Goal: Task Accomplishment & Management: Manage account settings

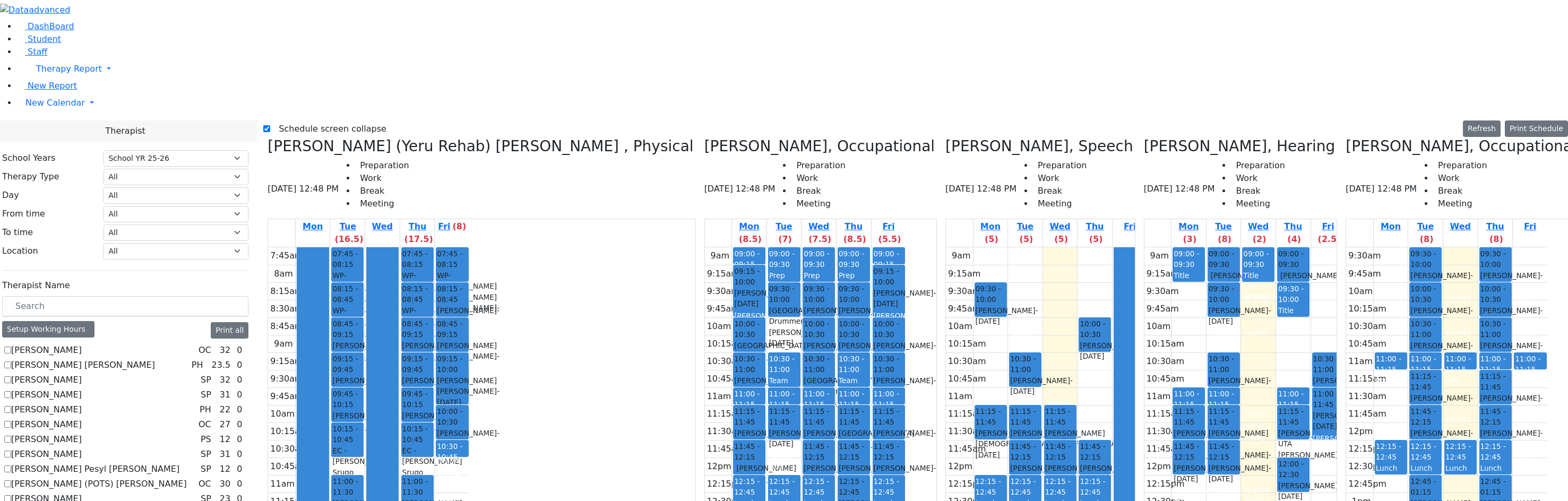
select select "212"
drag, startPoint x: 422, startPoint y: 16, endPoint x: 387, endPoint y: 43, distance: 44.2
click at [423, 121] on div "Schedule screen collapse Refresh Setup Working Hours Print Schedule" at bounding box center [915, 129] width 1304 height 17
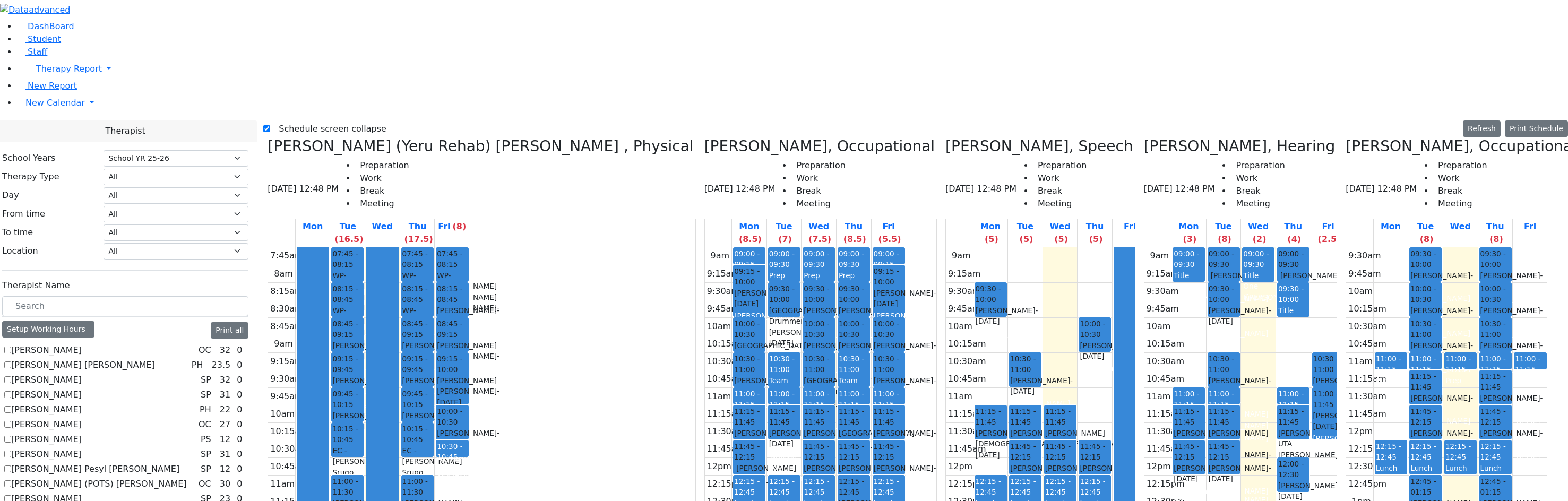
checkbox input "true"
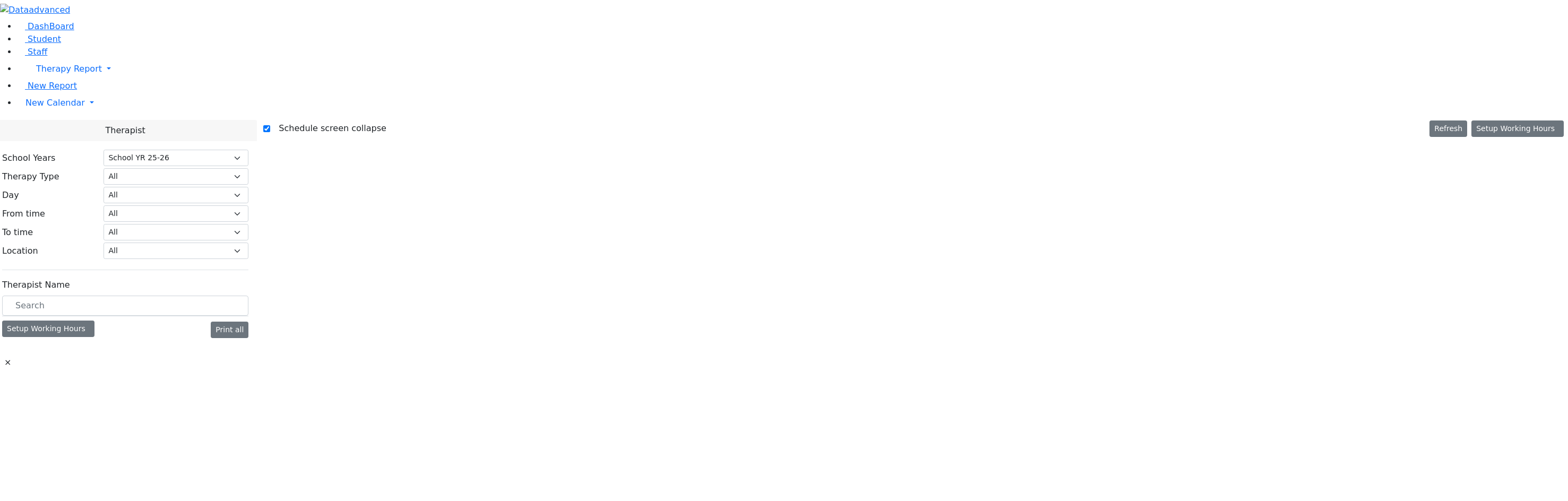
select select "212"
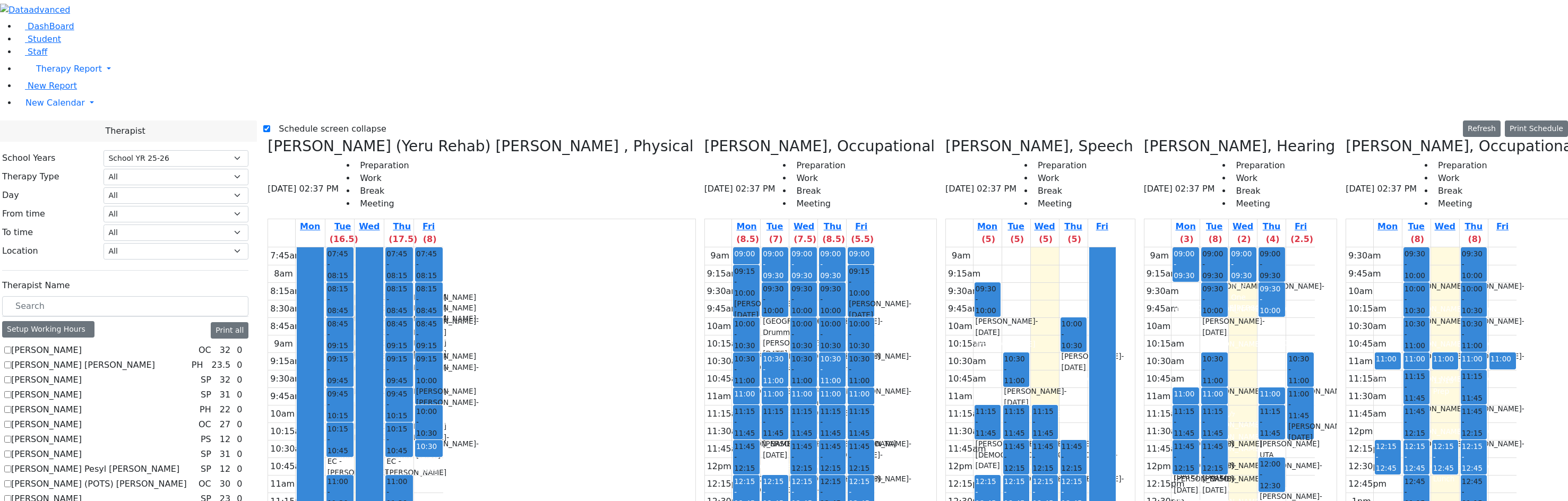
scroll to position [793, 0]
drag, startPoint x: 560, startPoint y: 259, endPoint x: 561, endPoint y: 277, distance: 18.0
click at [705, 277] on div "9am 9:15am 9:30am 9:45am 10am 10:15am 10:30am 10:45am 11am 11:15am 11:30am 11:4…" at bounding box center [790, 457] width 171 height 420
drag, startPoint x: 581, startPoint y: 339, endPoint x: 582, endPoint y: 344, distance: 5.1
click at [705, 344] on div "9am 9:15am 9:30am 9:45am 10am 10:15am 10:30am 10:45am 11am 11:15am 11:30am 11:4…" at bounding box center [790, 457] width 171 height 420
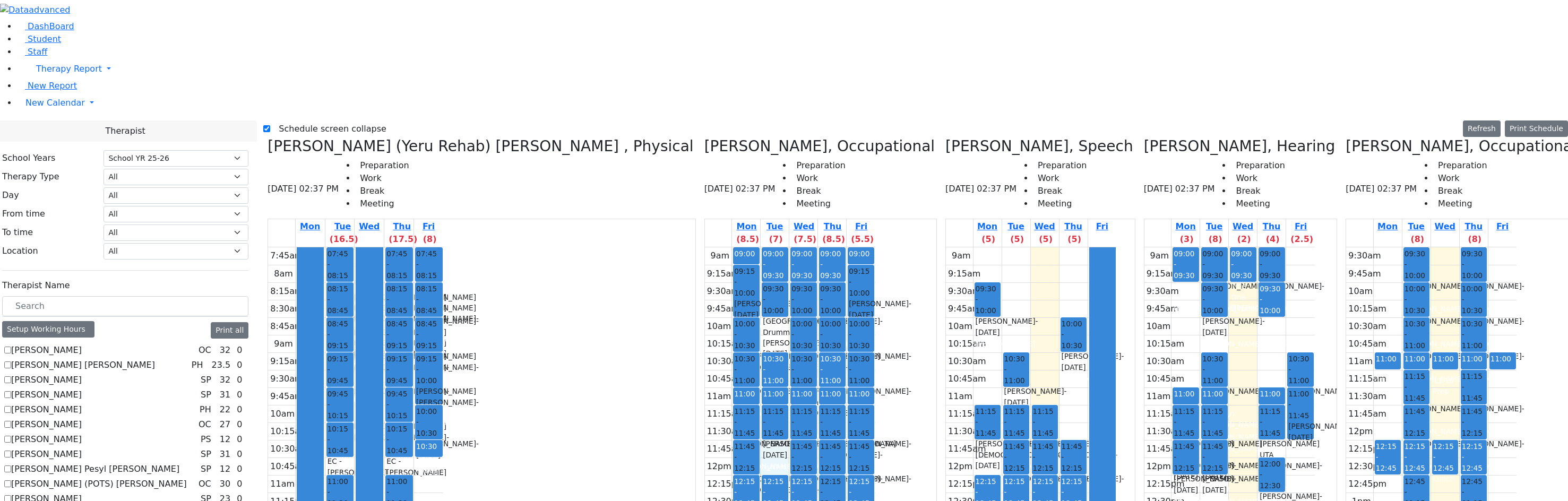
click at [705, 277] on div "9am 9:15am 9:30am 9:45am 10am 10:15am 10:30am 10:45am 11am 11:15am 11:30am 11:4…" at bounding box center [790, 457] width 171 height 420
click at [663, 121] on div "Schedule screen collapse Refresh Setup Working Hours Print Schedule" at bounding box center [915, 129] width 1304 height 17
click at [45, 344] on label "[PERSON_NAME]" at bounding box center [47, 351] width 71 height 13
click at [11, 347] on input "[PERSON_NAME]" at bounding box center [7, 350] width 7 height 7
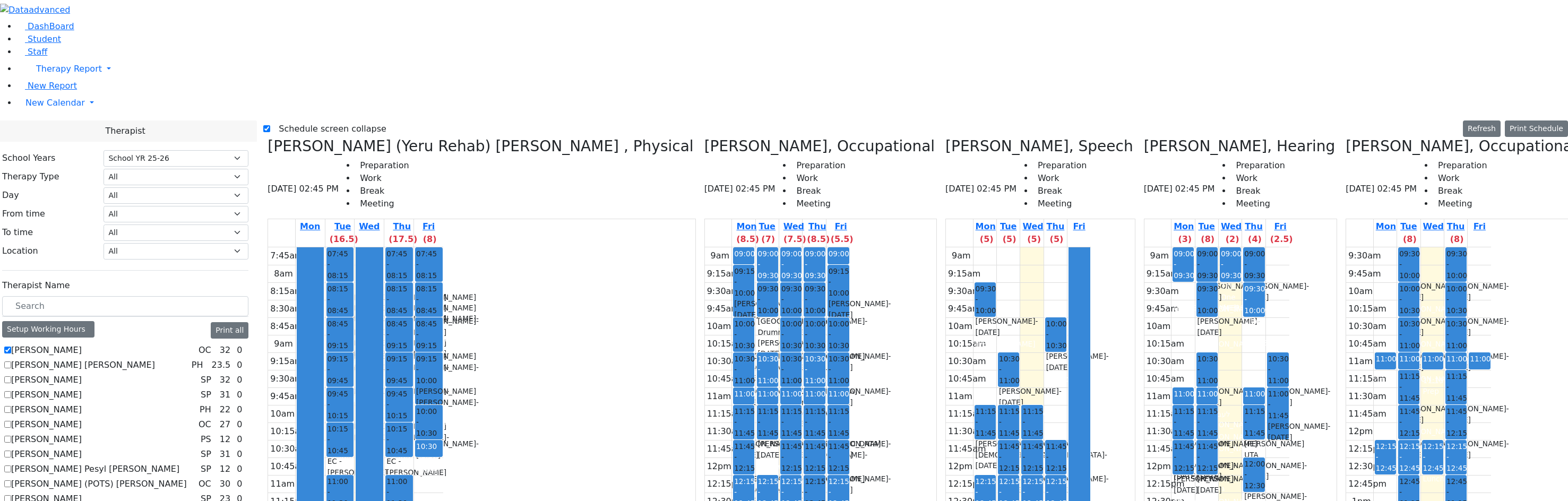
checkbox input "false"
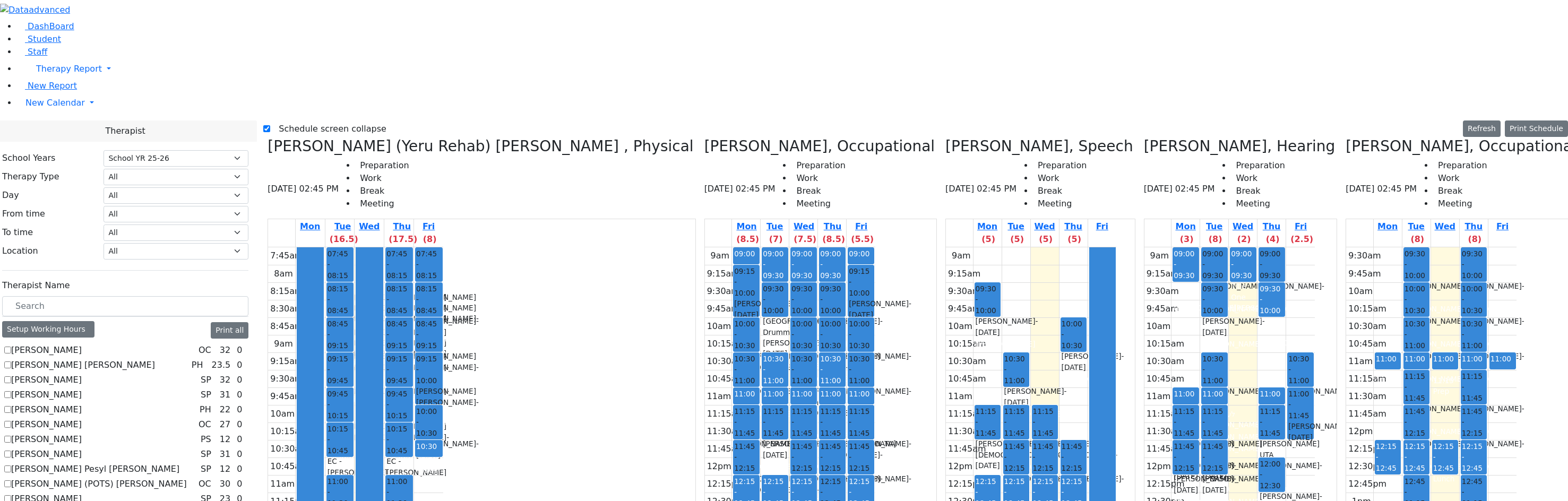
drag, startPoint x: 1472, startPoint y: 365, endPoint x: 1473, endPoint y: 133, distance: 232.0
drag, startPoint x: 1452, startPoint y: 84, endPoint x: 1517, endPoint y: 457, distance: 378.6
drag, startPoint x: 1322, startPoint y: 407, endPoint x: 1334, endPoint y: 212, distance: 195.4
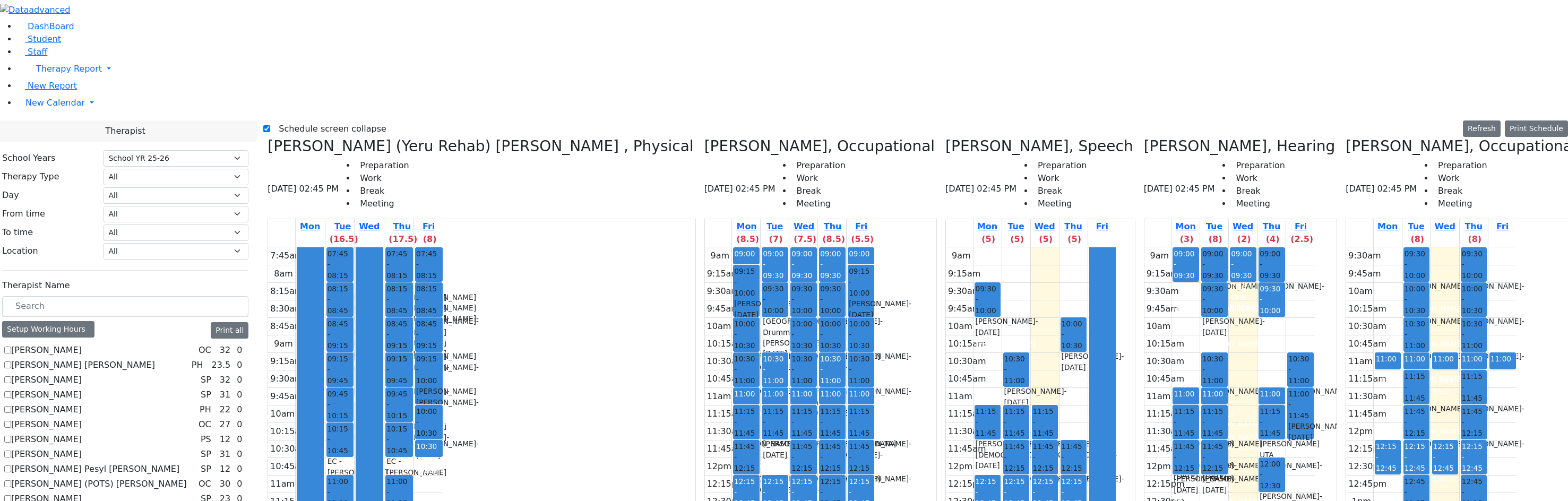
drag, startPoint x: 1305, startPoint y: 253, endPoint x: 1312, endPoint y: 465, distance: 212.1
click at [1431, 395] on button "Delete Selected Schedule" at bounding box center [1474, 397] width 105 height 16
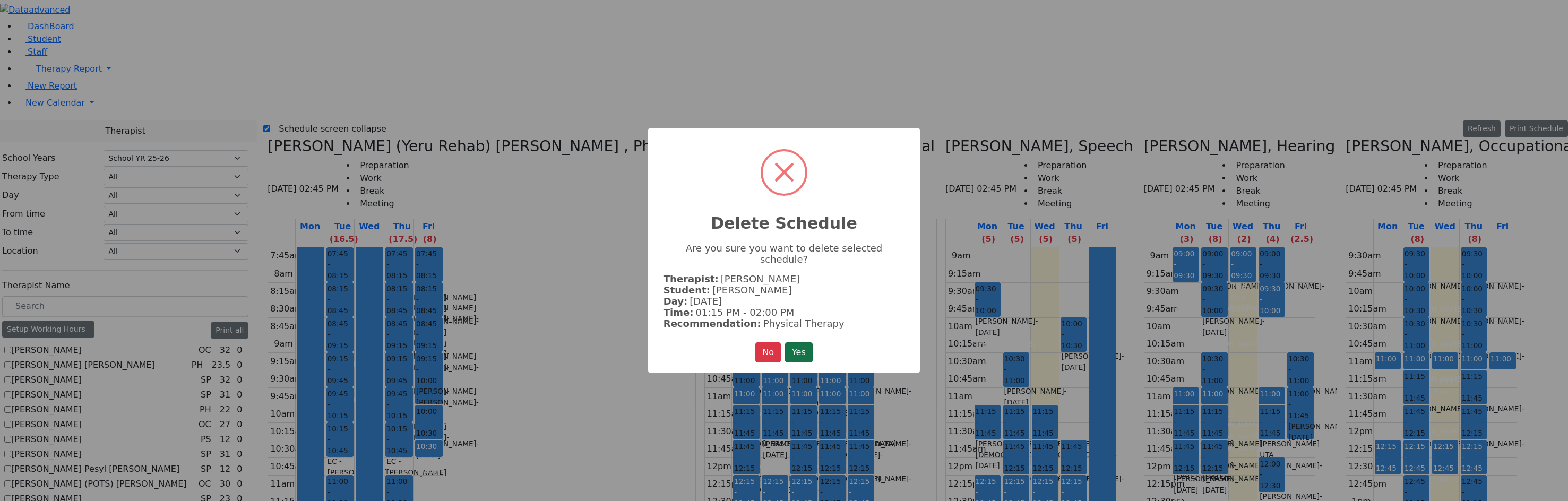
click at [799, 343] on button "Yes" at bounding box center [799, 352] width 28 height 20
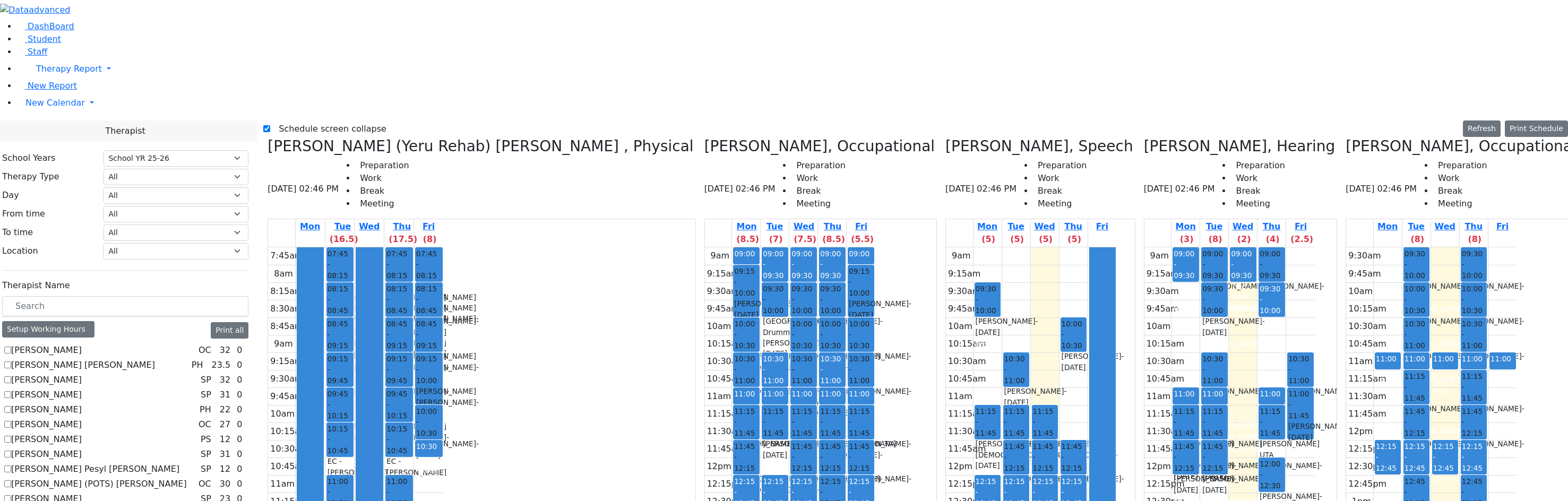
drag, startPoint x: 1429, startPoint y: 283, endPoint x: 1429, endPoint y: 370, distance: 87.0
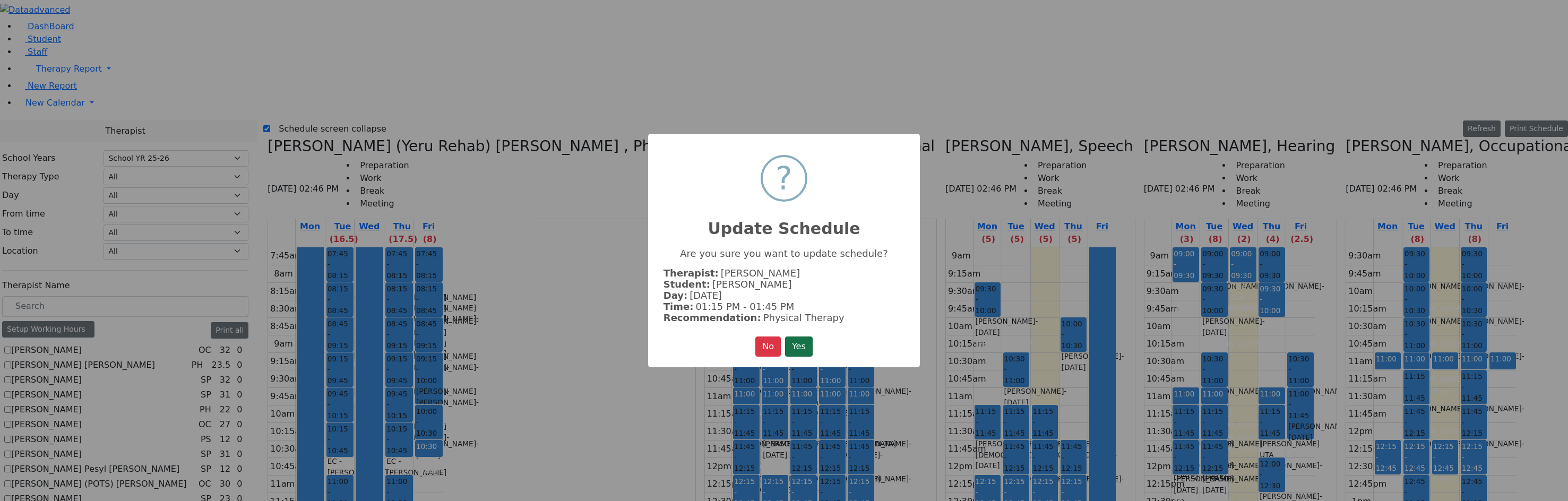
click at [789, 339] on button "Yes" at bounding box center [799, 347] width 28 height 20
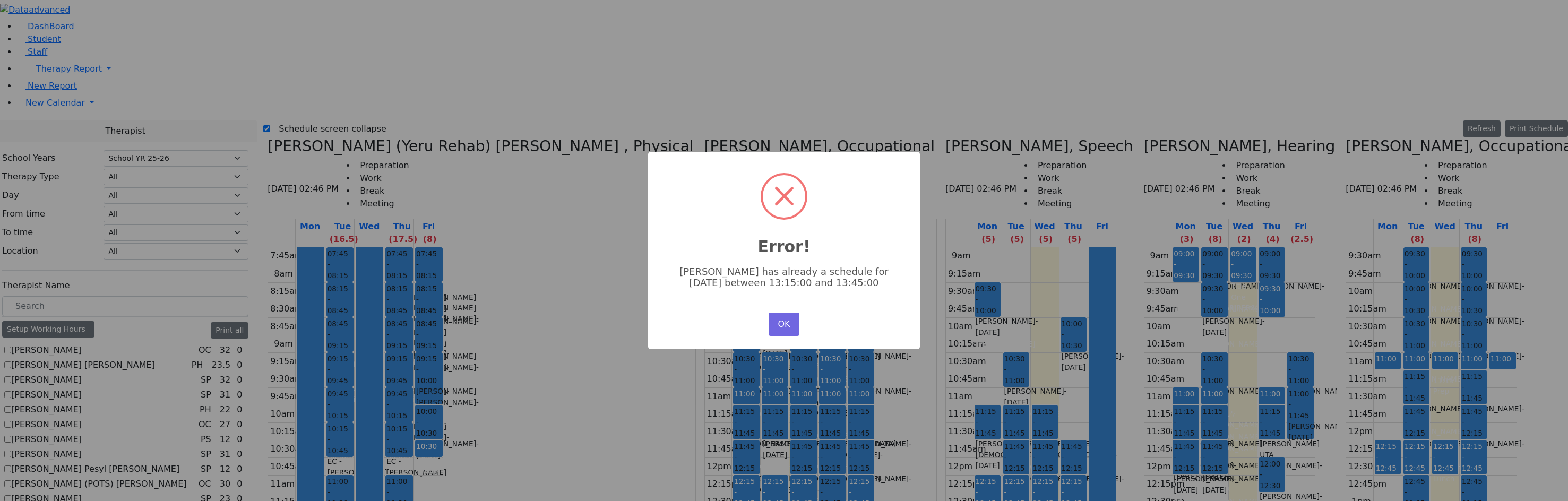
drag, startPoint x: 785, startPoint y: 320, endPoint x: 800, endPoint y: 315, distance: 15.8
click at [786, 320] on button "OK" at bounding box center [784, 324] width 31 height 24
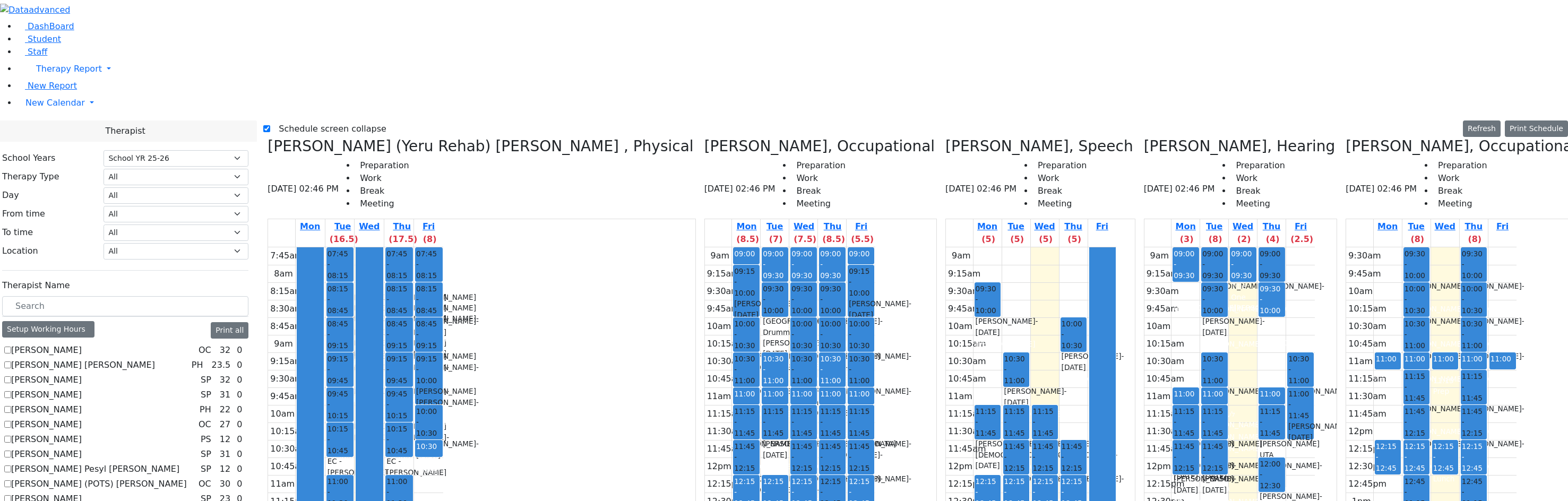
drag, startPoint x: 1422, startPoint y: 219, endPoint x: 1421, endPoint y: 384, distance: 165.0
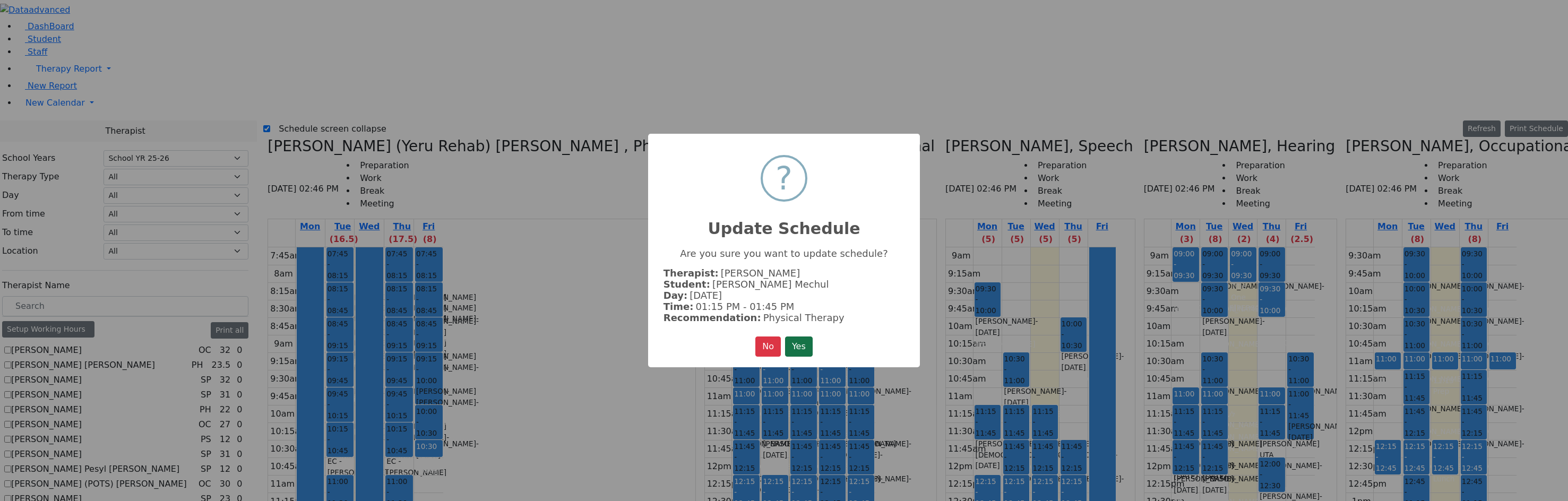
click at [791, 338] on button "Yes" at bounding box center [799, 347] width 28 height 20
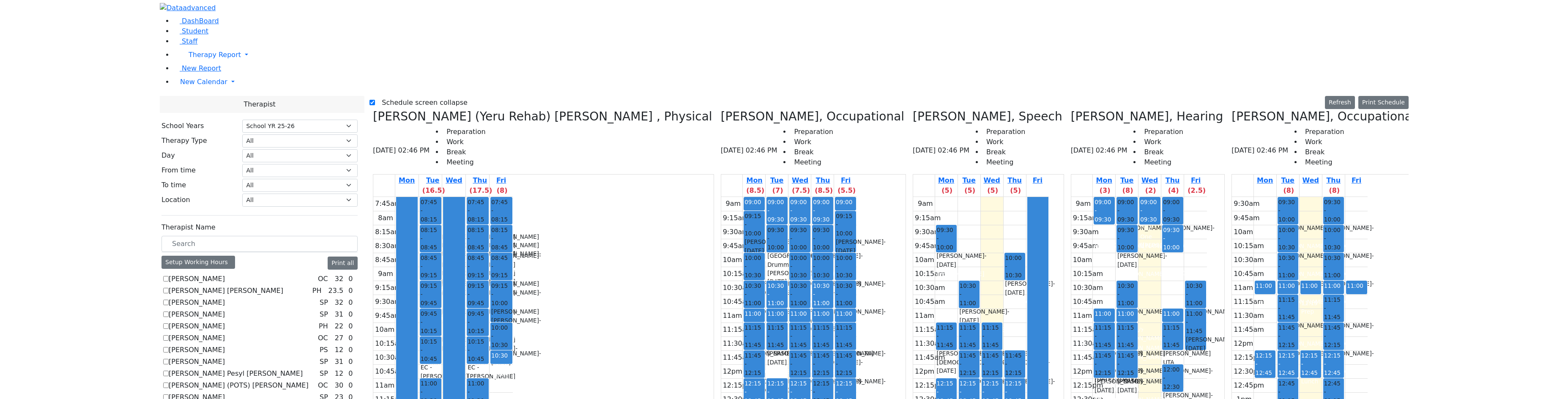
scroll to position [296, 0]
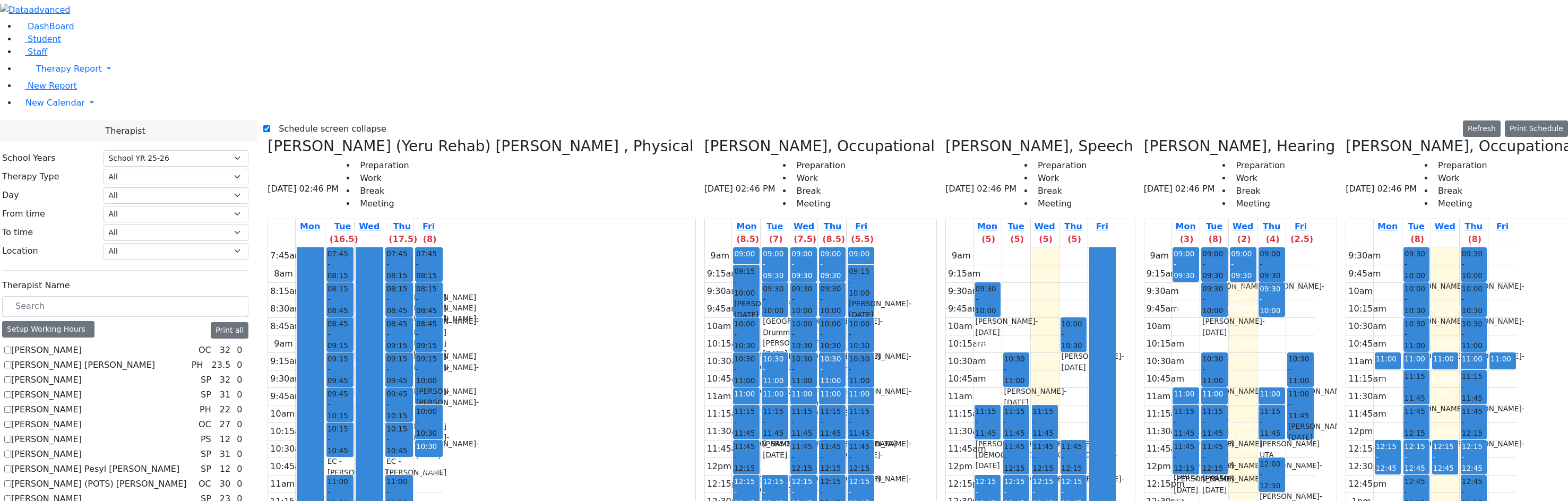
checkbox input "true"
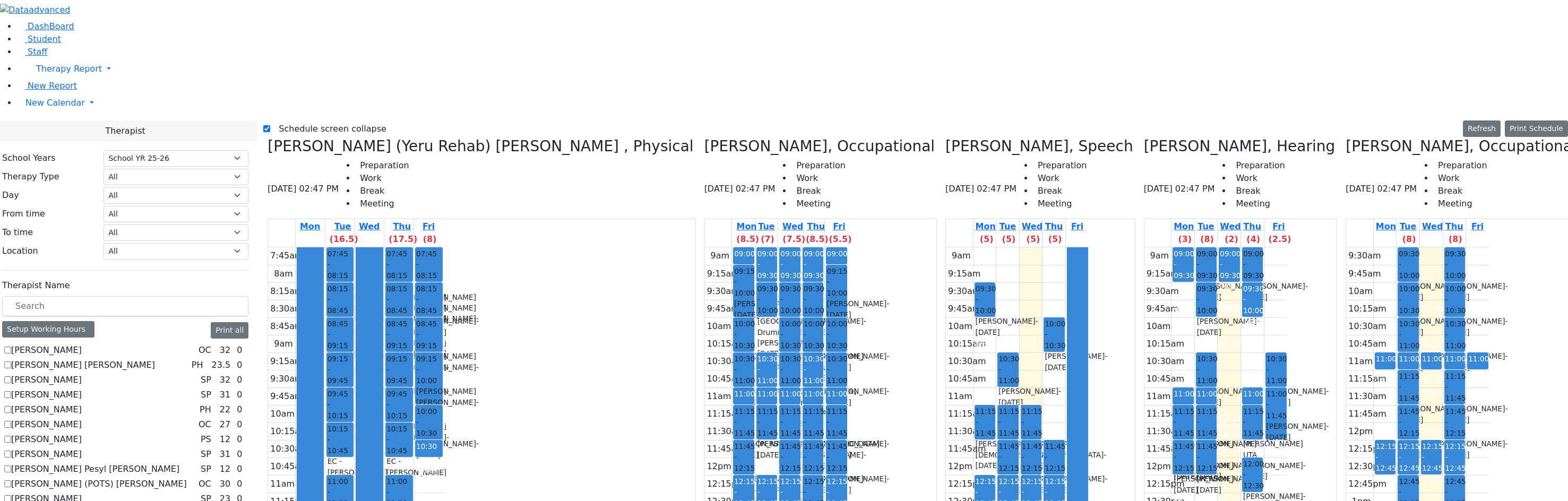
click at [297, 121] on label "Schedule screen collapse" at bounding box center [328, 129] width 116 height 17
click at [270, 126] on input "Schedule screen collapse" at bounding box center [267, 129] width 7 height 7
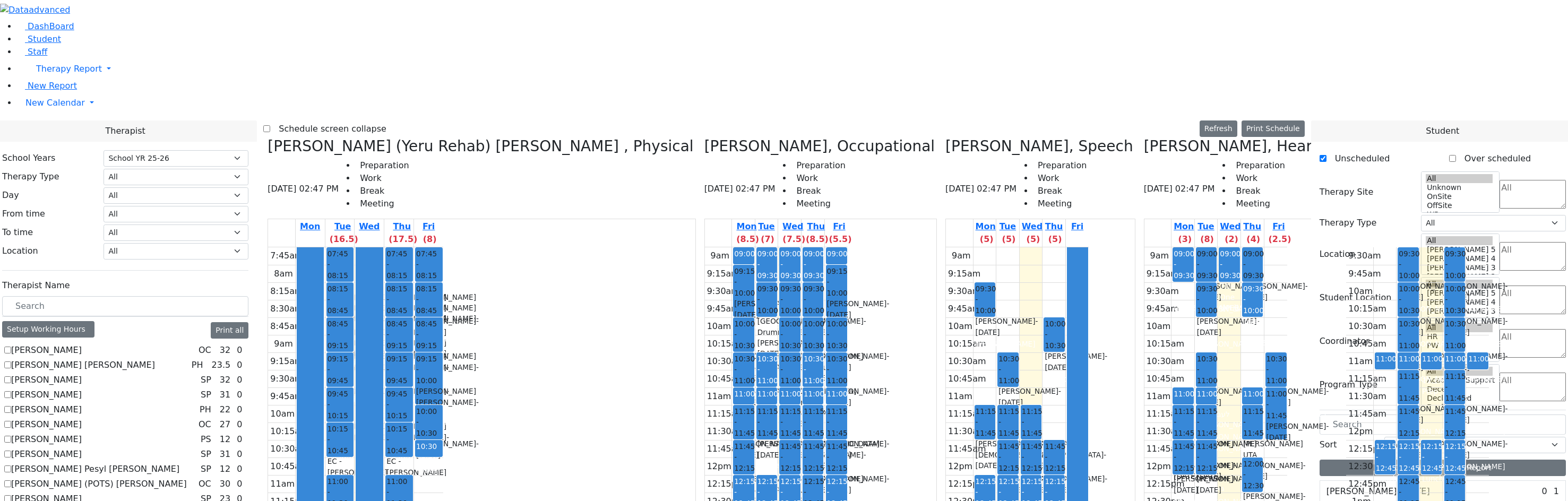
click at [371, 121] on label "Schedule screen collapse" at bounding box center [328, 129] width 116 height 17
click at [270, 126] on input "Schedule screen collapse" at bounding box center [267, 129] width 7 height 7
checkbox input "true"
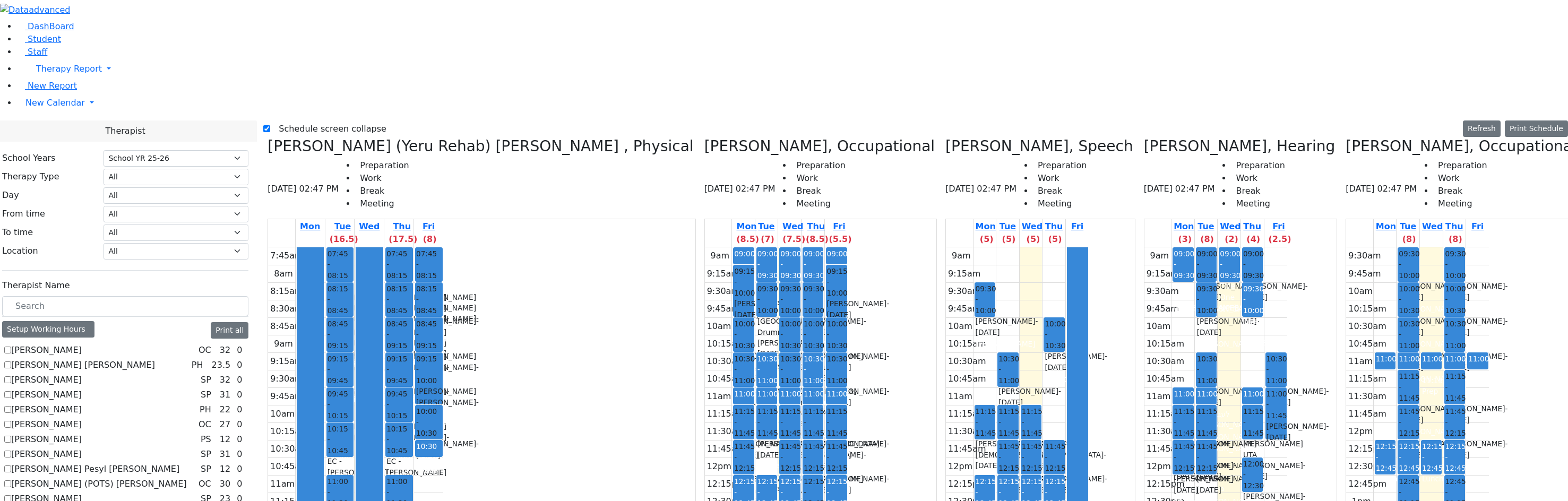
drag, startPoint x: 1293, startPoint y: 180, endPoint x: 1292, endPoint y: 205, distance: 25.0
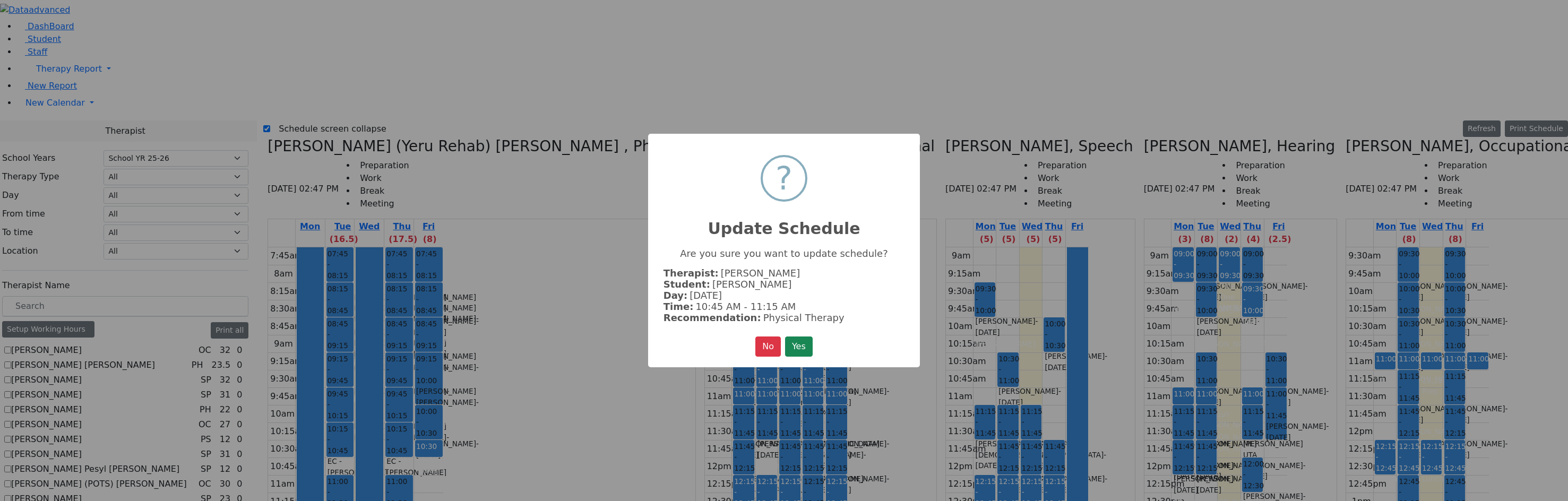
click at [801, 346] on button "Yes" at bounding box center [799, 347] width 28 height 20
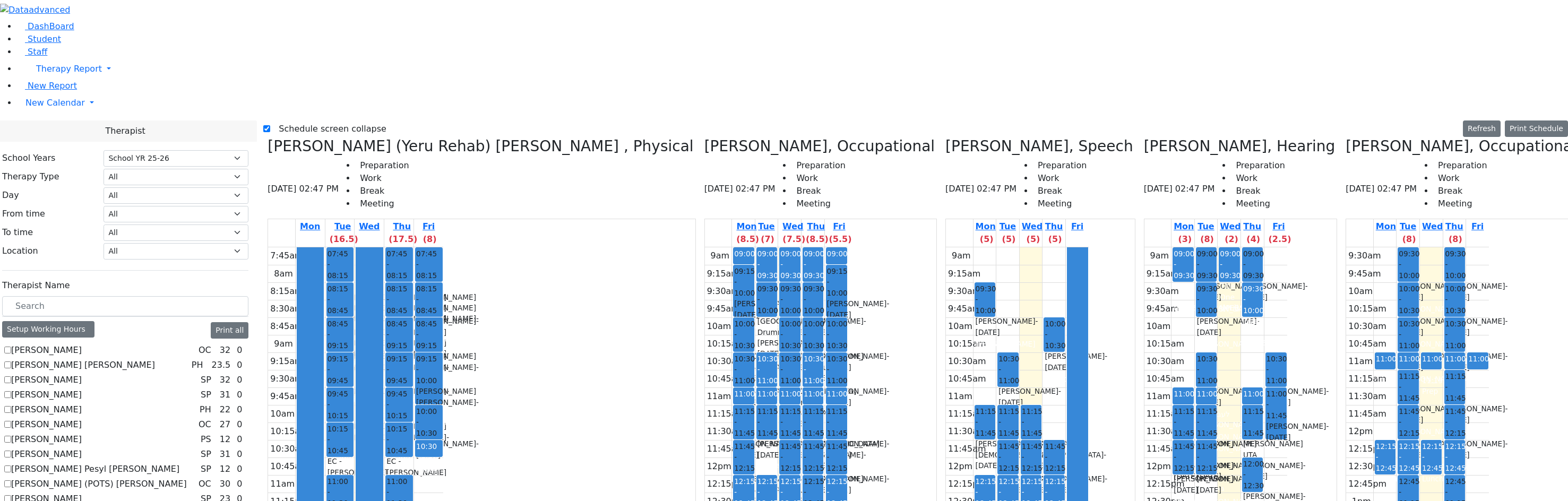
drag, startPoint x: 1287, startPoint y: 147, endPoint x: 1287, endPoint y: 154, distance: 7.0
click at [1308, 163] on button "Delete Selected Schedule" at bounding box center [1345, 166] width 105 height 16
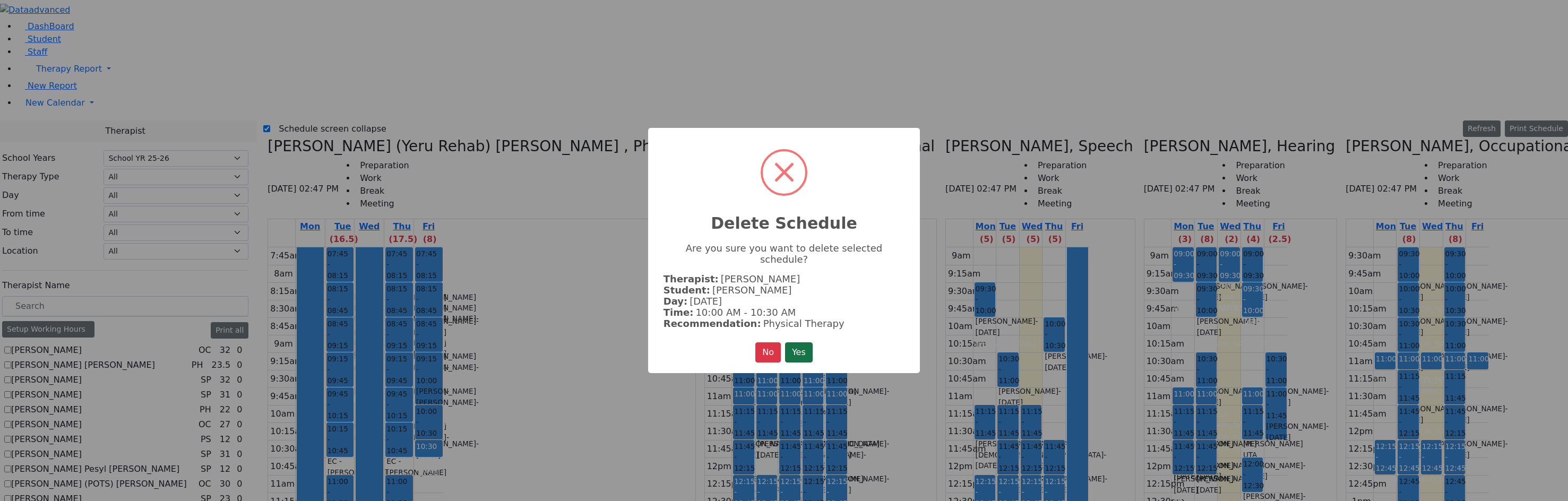
click at [811, 343] on button "Yes" at bounding box center [799, 352] width 28 height 20
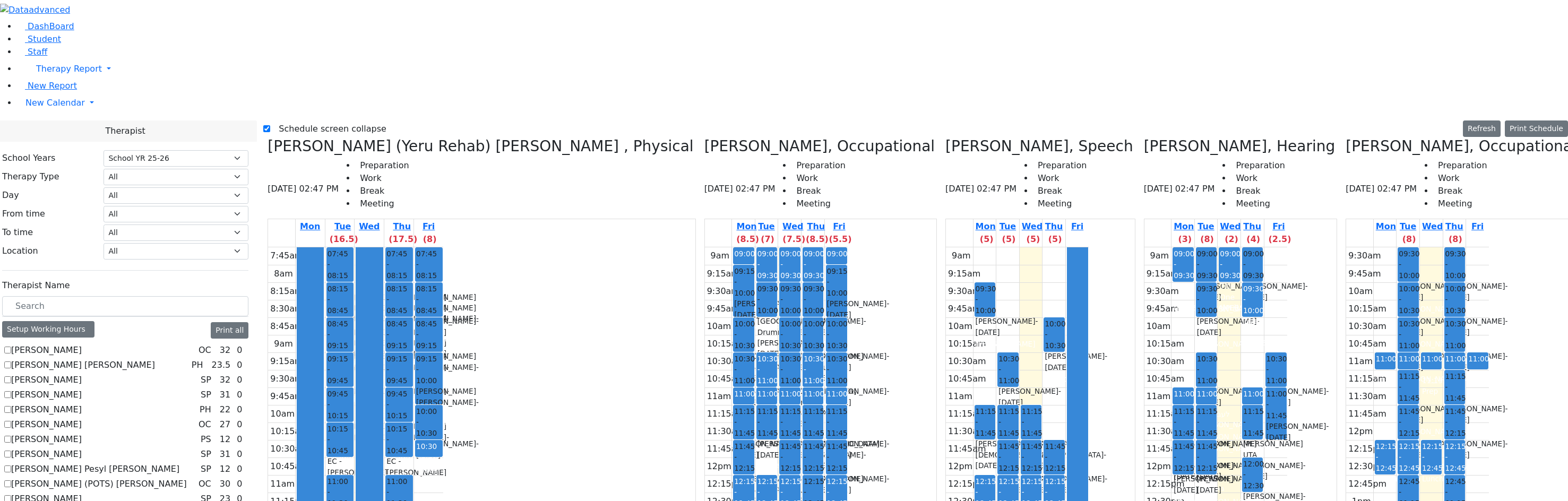
drag, startPoint x: 1442, startPoint y: 348, endPoint x: 1290, endPoint y: 162, distance: 240.2
click at [1291, 163] on div "Meyer (Yeru Rehab) Shloimy , Physical 08/20/2025 02:47 PM Preparation Work Brea…" at bounding box center [915, 403] width 1304 height 531
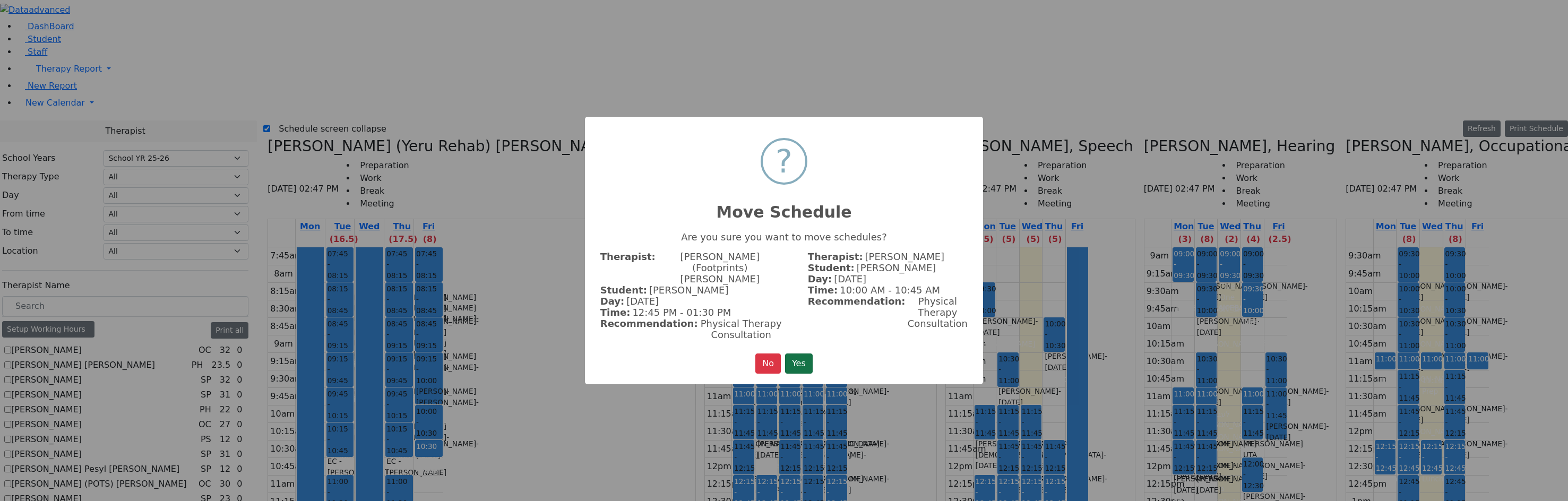
click at [804, 353] on button "Yes" at bounding box center [799, 363] width 28 height 20
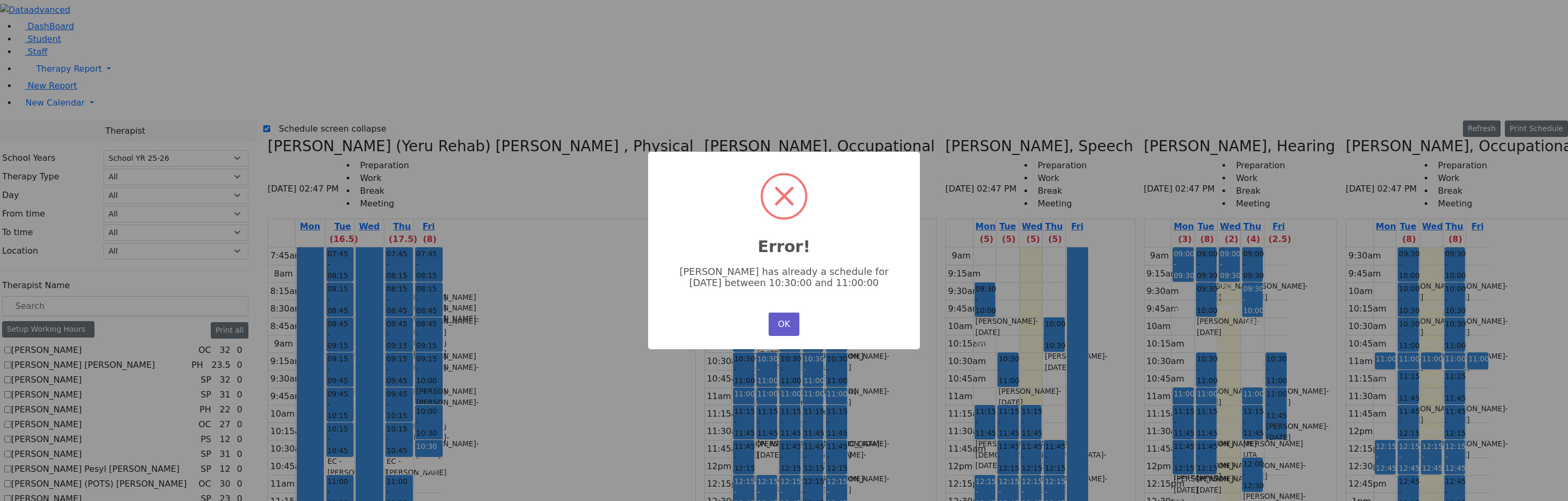
click at [786, 323] on button "OK" at bounding box center [784, 324] width 31 height 24
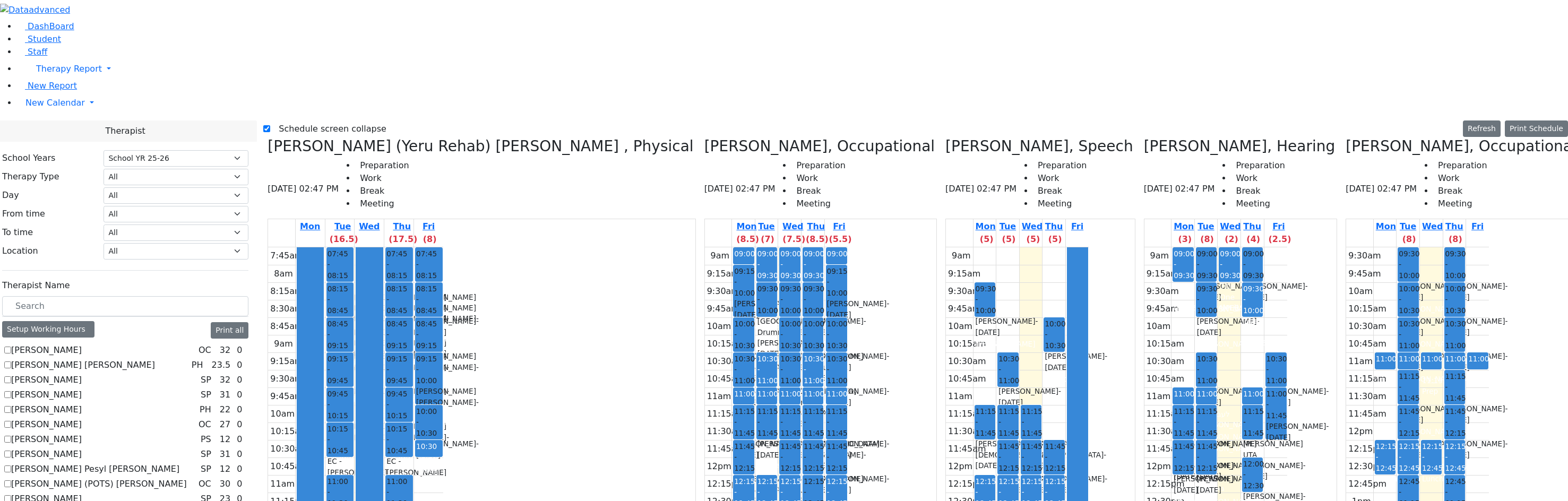
drag, startPoint x: 1287, startPoint y: 189, endPoint x: 1286, endPoint y: 133, distance: 56.0
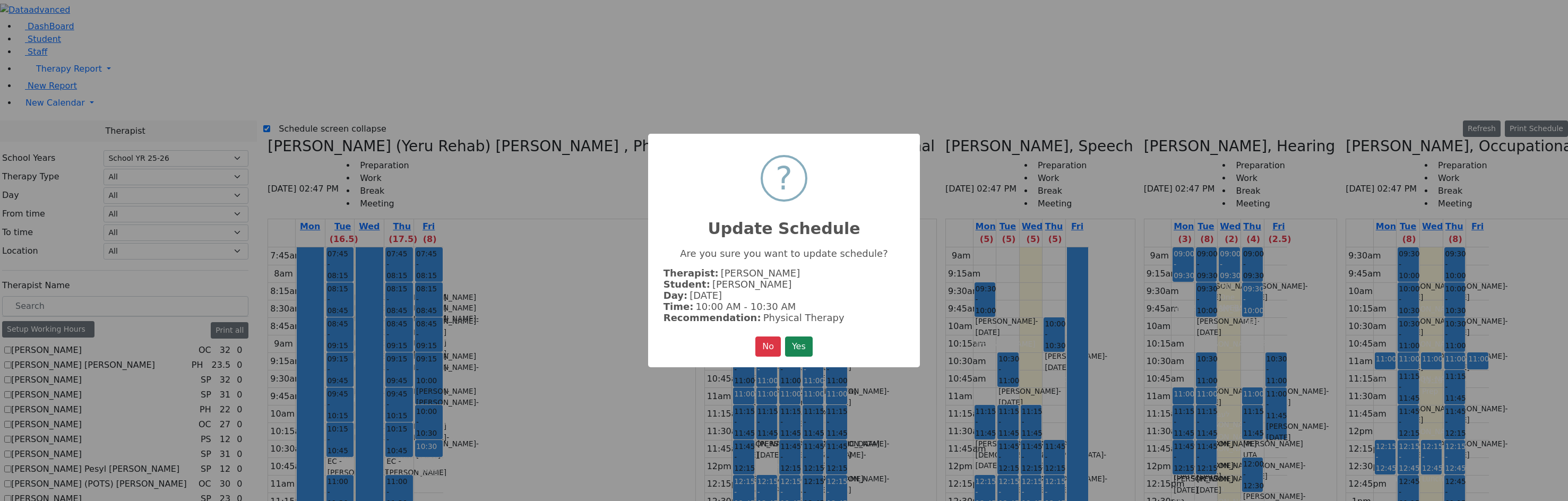
click at [817, 340] on div "× ? Update Schedule Are you sure you want to update schedule? Therapist: Zucker…" at bounding box center [783, 250] width 272 height 234
drag, startPoint x: 813, startPoint y: 337, endPoint x: 893, endPoint y: 337, distance: 80.0
click at [813, 337] on button "Yes" at bounding box center [799, 347] width 28 height 20
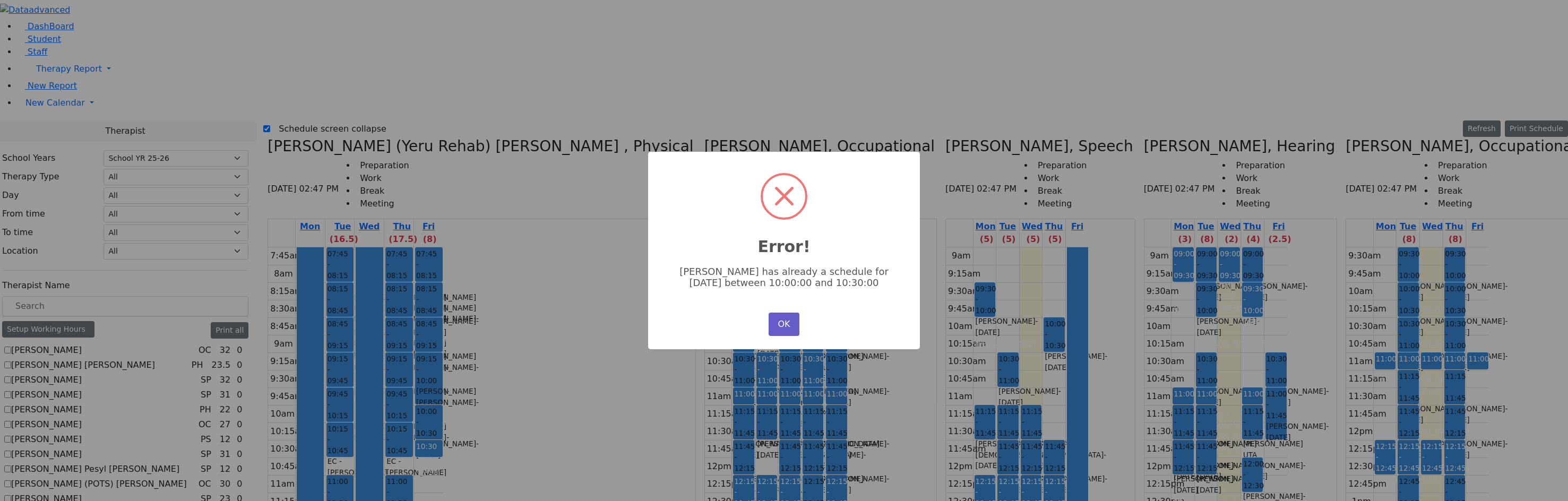
click at [786, 321] on button "OK" at bounding box center [784, 324] width 31 height 24
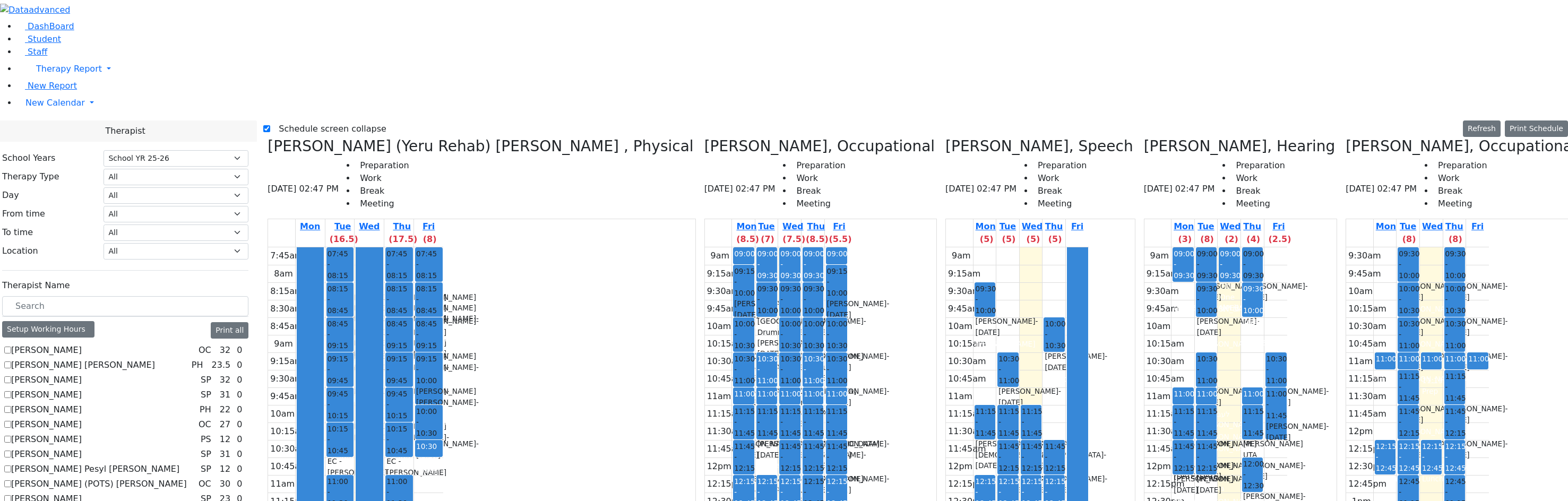
drag, startPoint x: 1442, startPoint y: 348, endPoint x: 1447, endPoint y: 353, distance: 7.1
drag, startPoint x: 1291, startPoint y: 203, endPoint x: 1300, endPoint y: 153, distance: 50.8
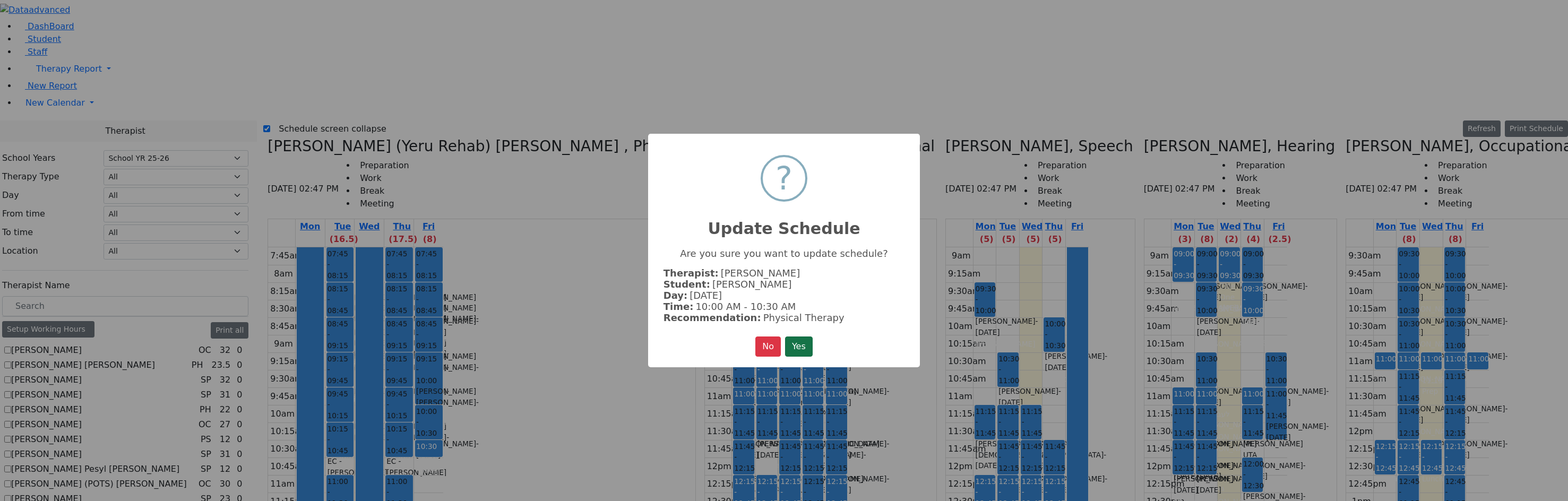
click at [795, 344] on button "Yes" at bounding box center [799, 347] width 28 height 20
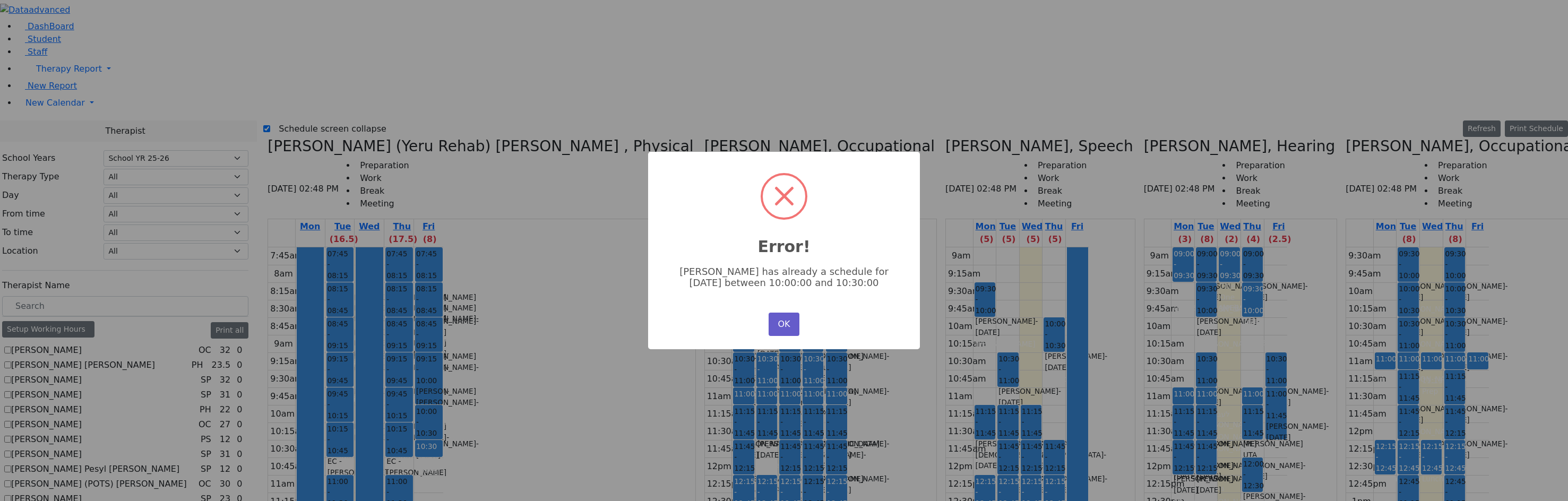
click at [791, 330] on button "OK" at bounding box center [784, 324] width 31 height 24
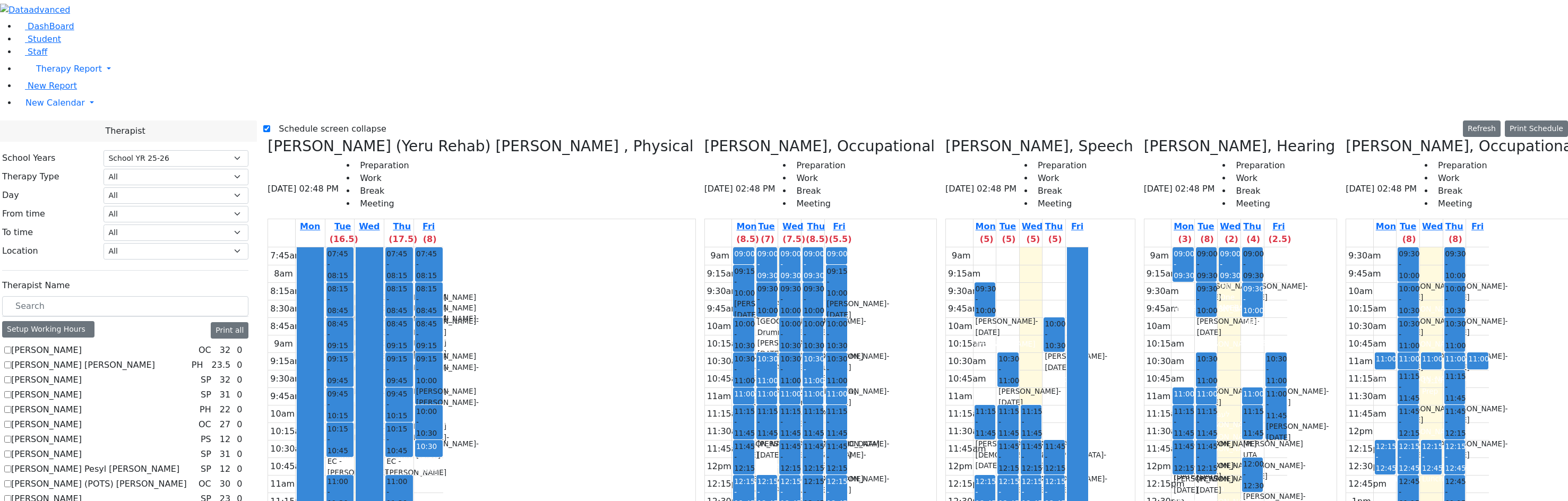
drag, startPoint x: 1290, startPoint y: 369, endPoint x: 1296, endPoint y: 146, distance: 223.1
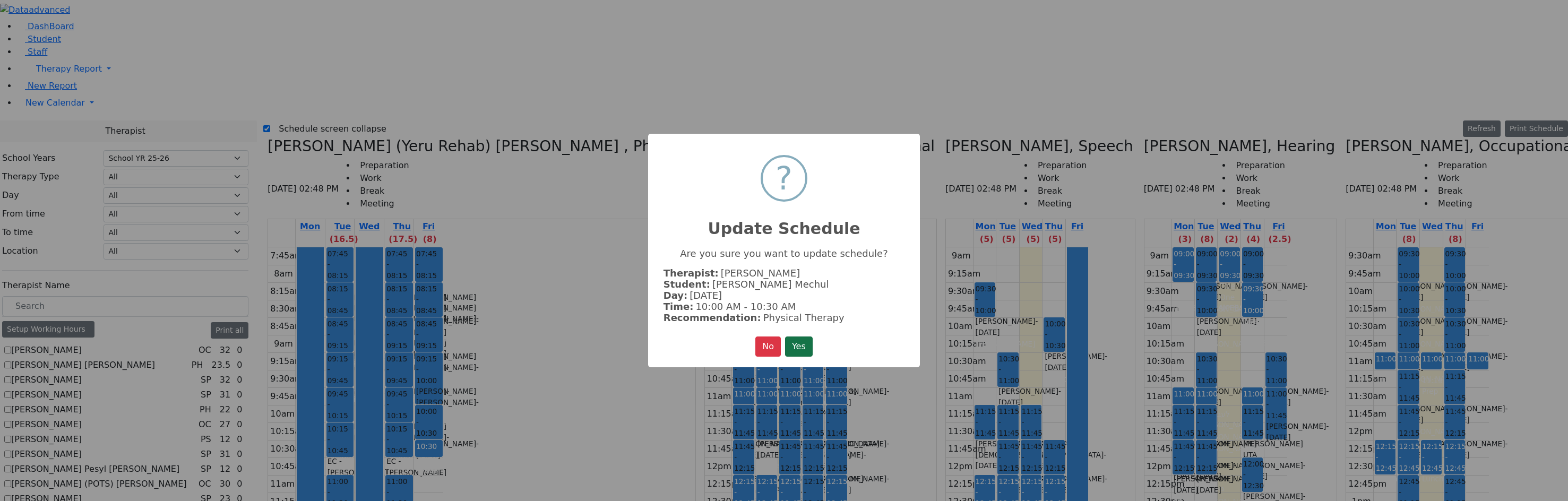
click at [811, 343] on button "Yes" at bounding box center [799, 347] width 28 height 20
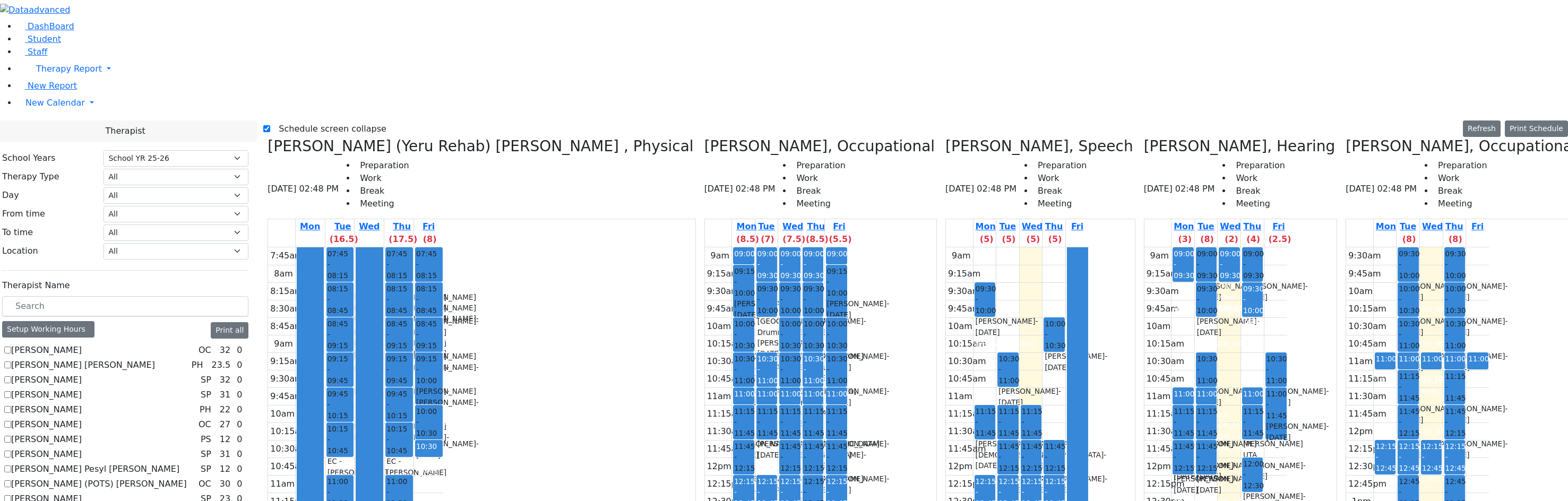
drag, startPoint x: 1286, startPoint y: 195, endPoint x: 1293, endPoint y: 364, distance: 169.1
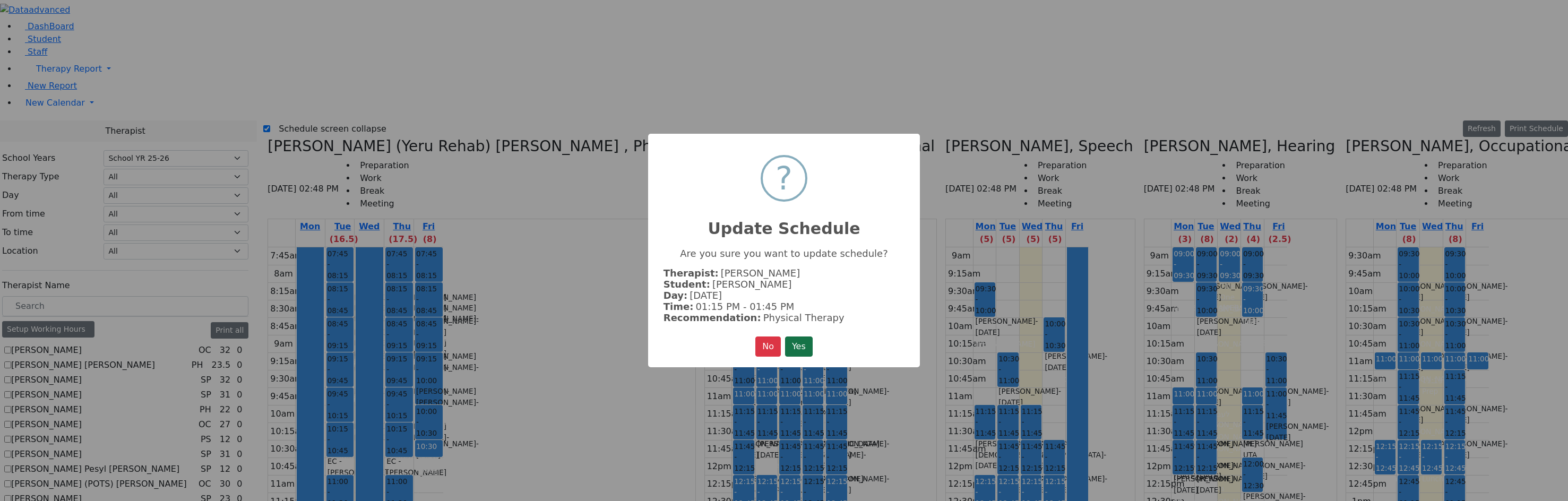
click at [804, 344] on button "Yes" at bounding box center [799, 347] width 28 height 20
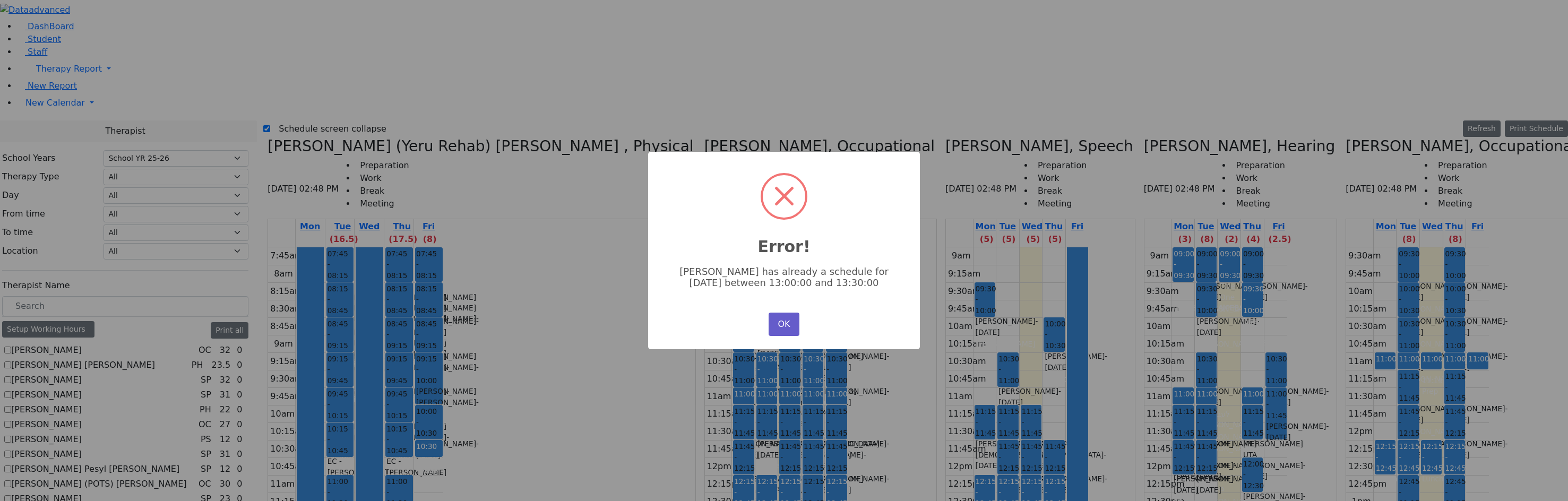
click at [776, 323] on button "OK" at bounding box center [784, 324] width 31 height 24
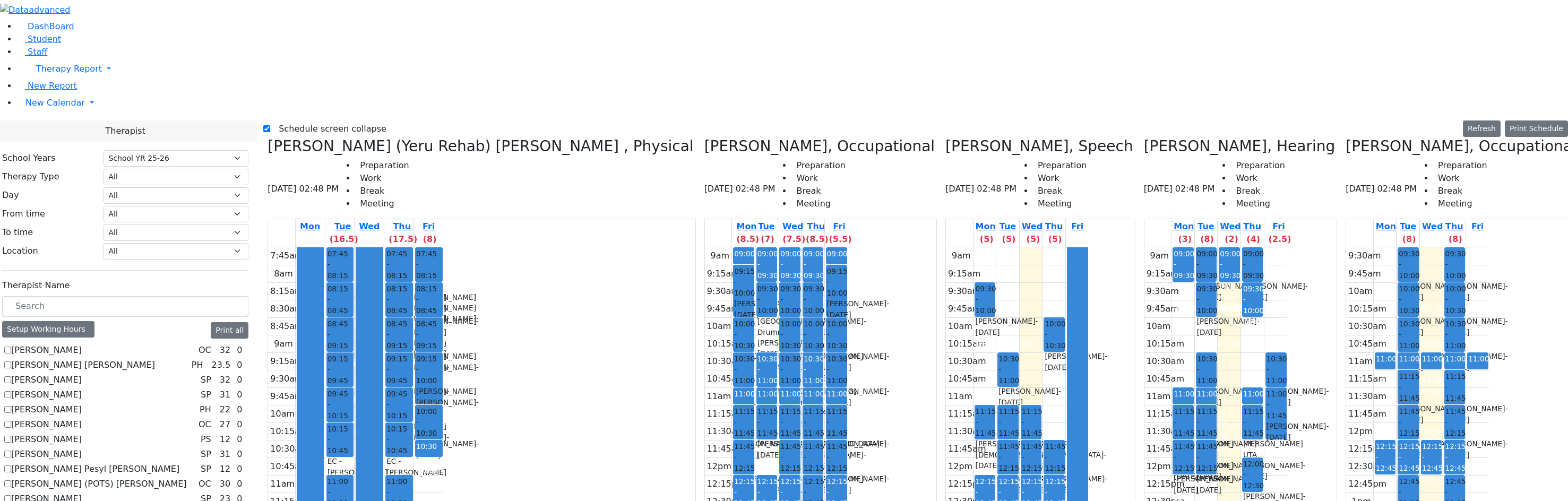
drag, startPoint x: 1288, startPoint y: 115, endPoint x: 1289, endPoint y: 385, distance: 270.0
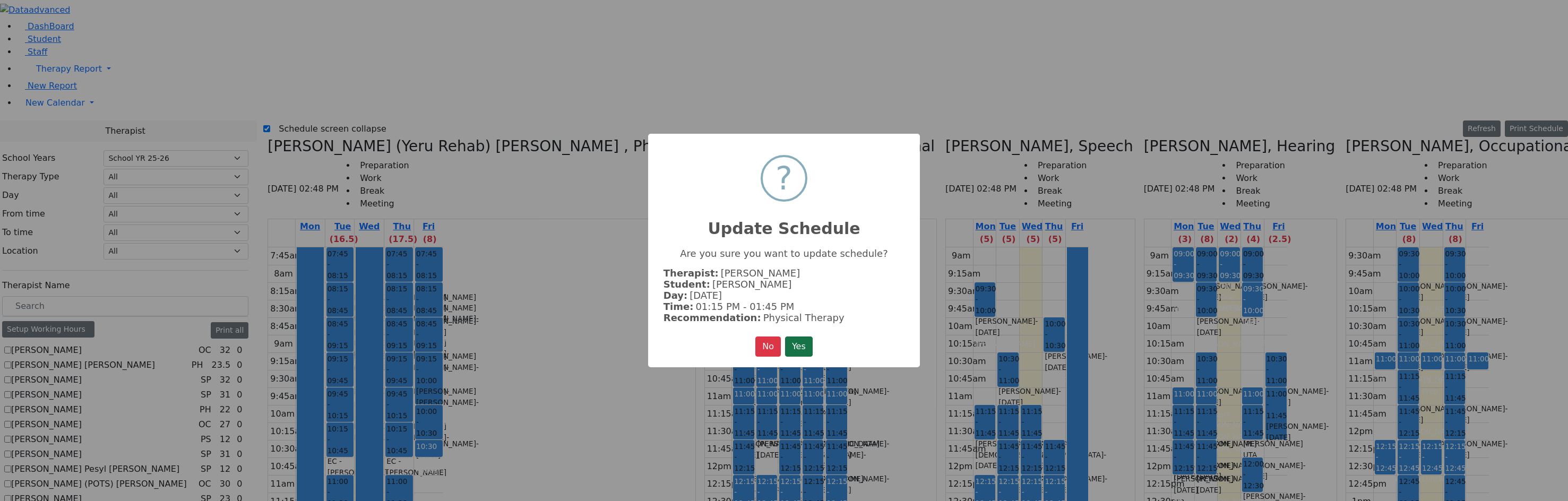
click at [798, 349] on button "Yes" at bounding box center [799, 347] width 28 height 20
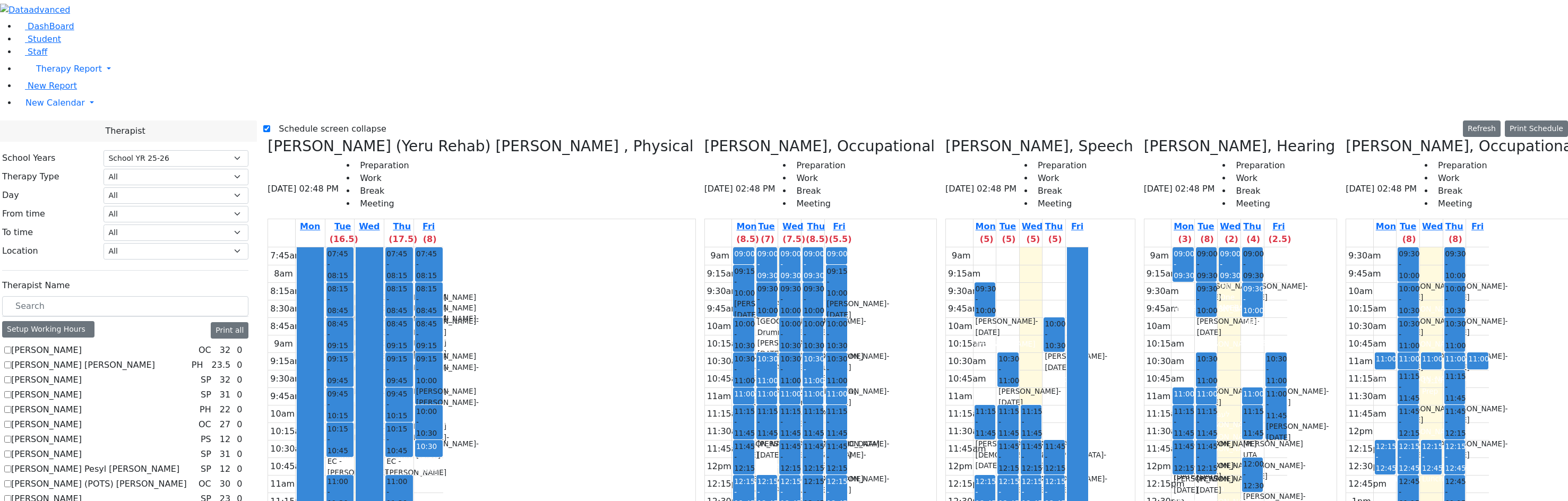
drag, startPoint x: 1287, startPoint y: 150, endPoint x: 1284, endPoint y: 164, distance: 14.3
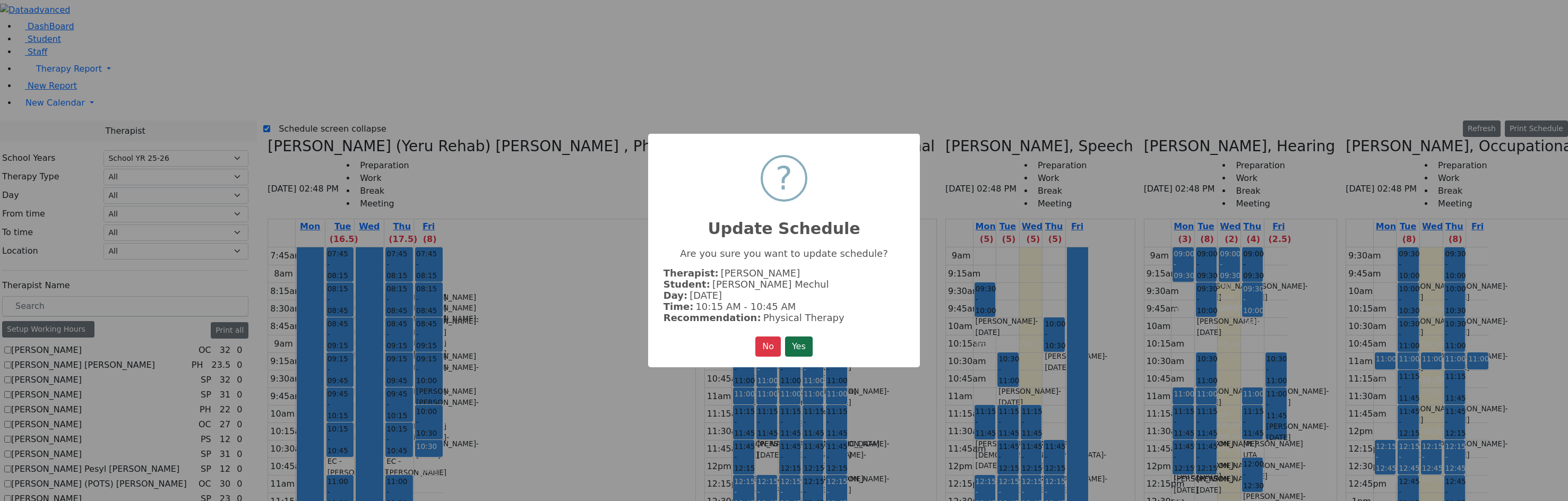
click at [805, 343] on button "Yes" at bounding box center [799, 347] width 28 height 20
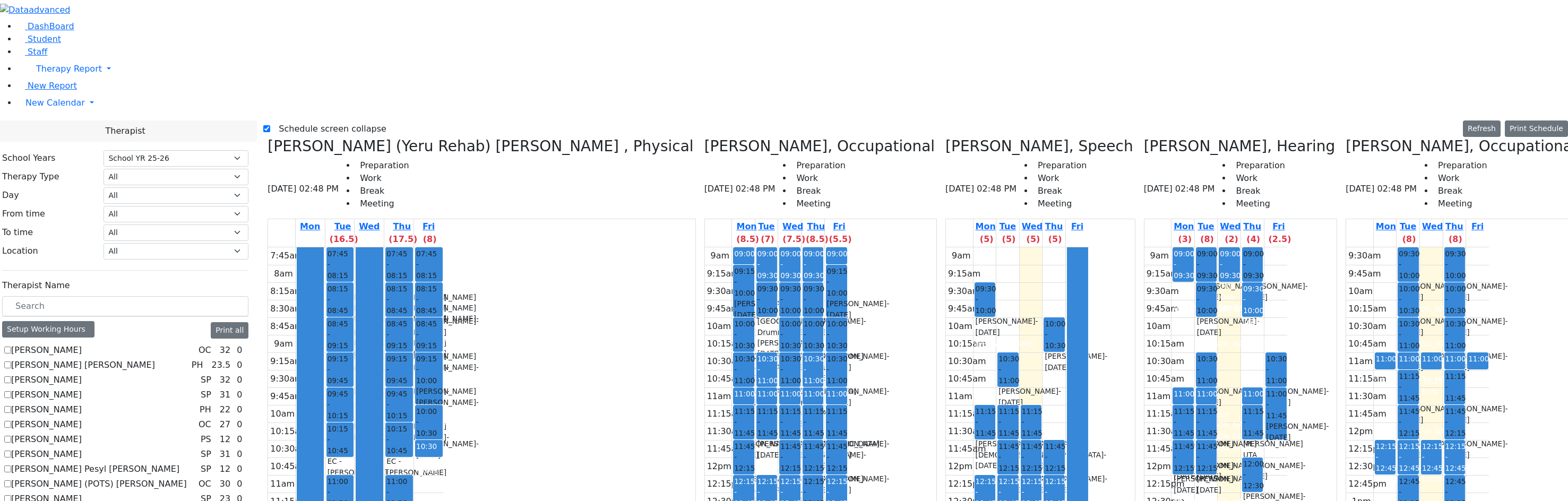
drag, startPoint x: 1285, startPoint y: 249, endPoint x: 1285, endPoint y: 117, distance: 132.0
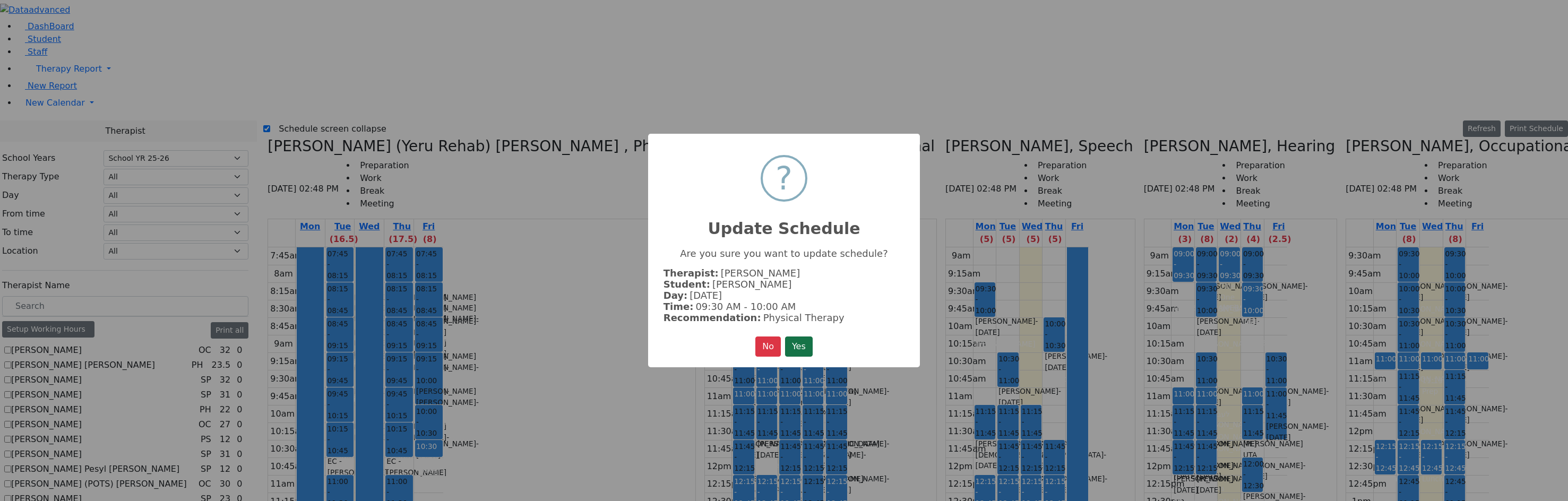
click at [808, 344] on button "Yes" at bounding box center [799, 347] width 28 height 20
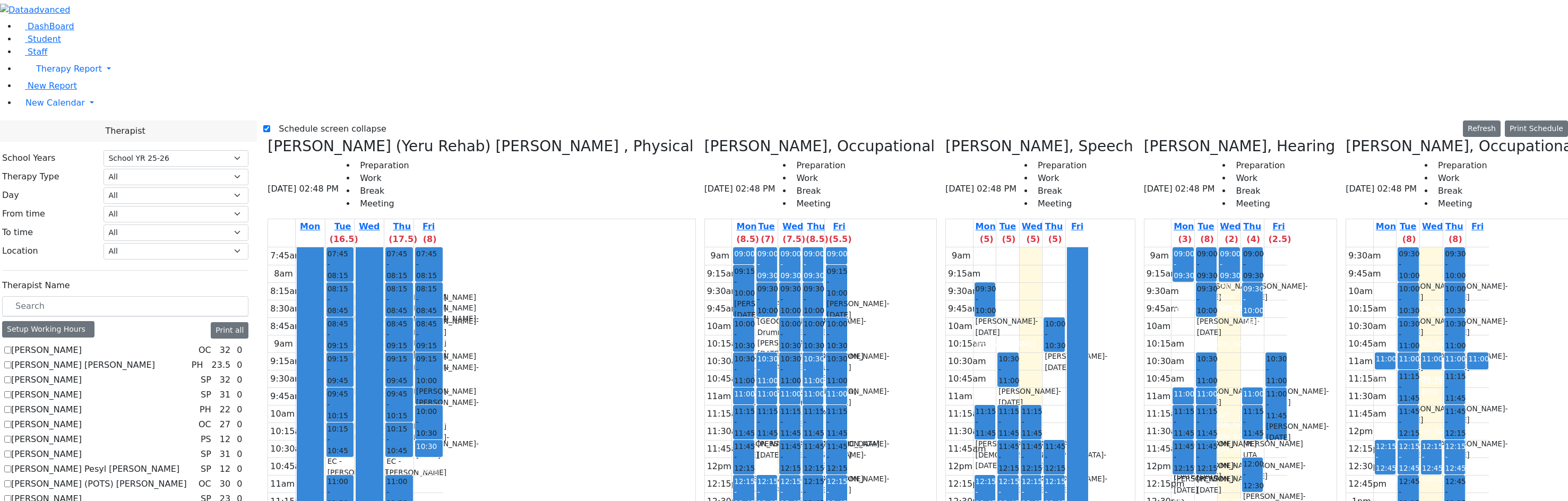
drag, startPoint x: 1440, startPoint y: 361, endPoint x: 1297, endPoint y: 255, distance: 178.0
click at [1292, 252] on div "Meyer (Yeru Rehab) Shloimy , Physical 08/20/2025 02:48 PM Preparation Work Brea…" at bounding box center [915, 403] width 1304 height 531
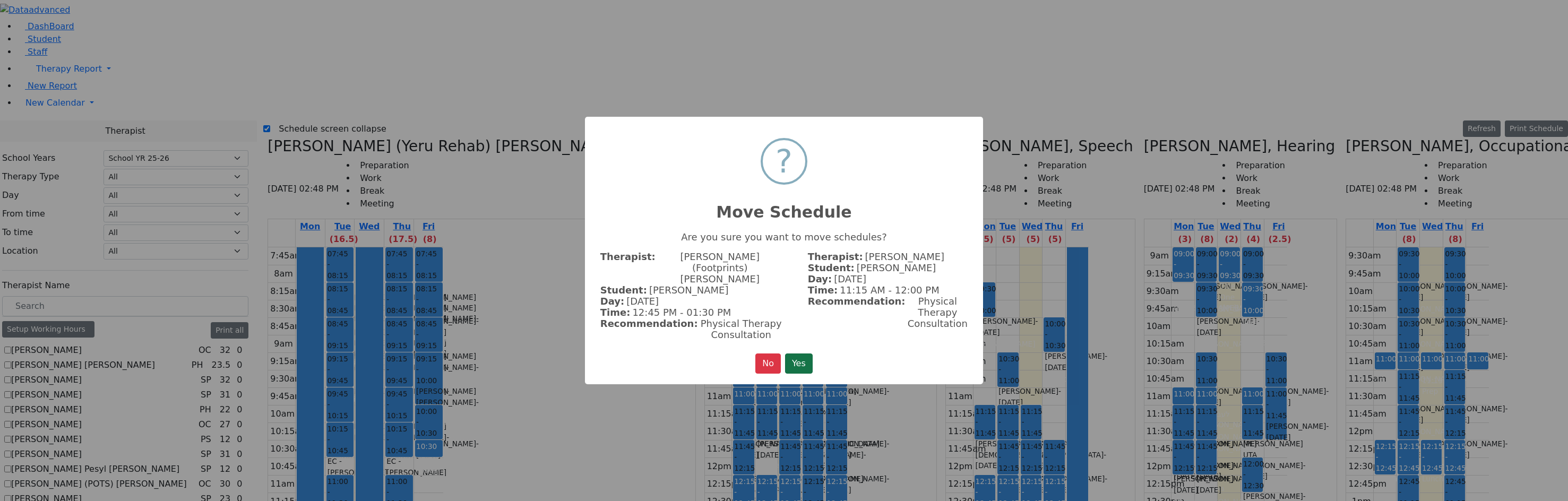
click at [810, 353] on button "Yes" at bounding box center [799, 363] width 28 height 20
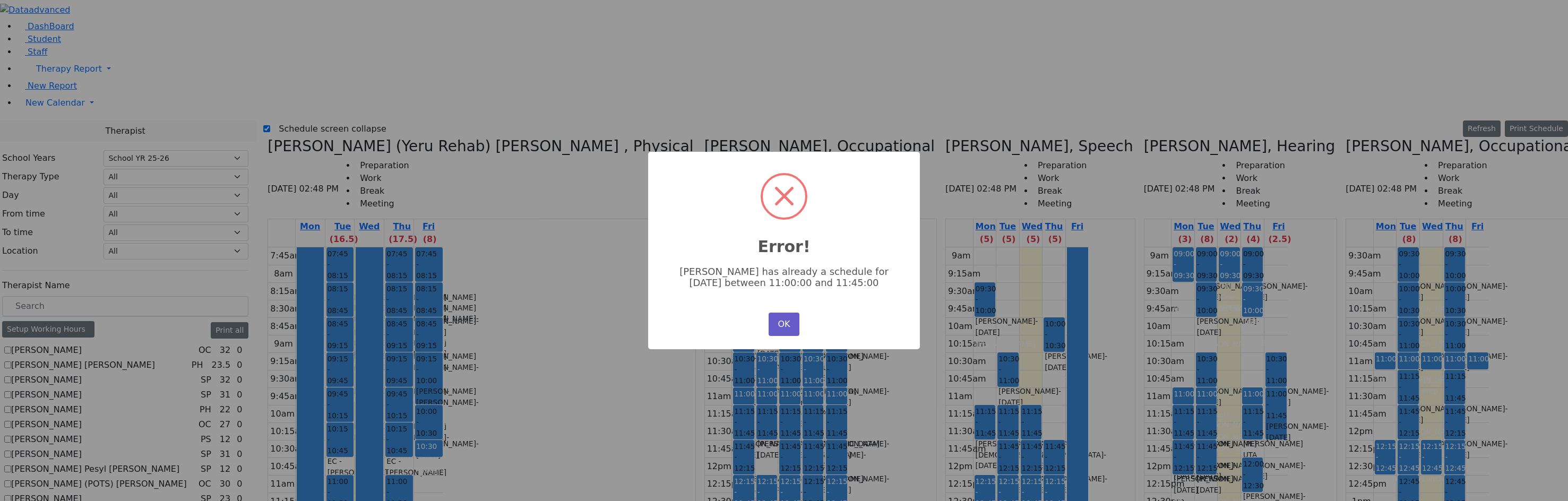
click at [773, 317] on button "OK" at bounding box center [784, 324] width 31 height 24
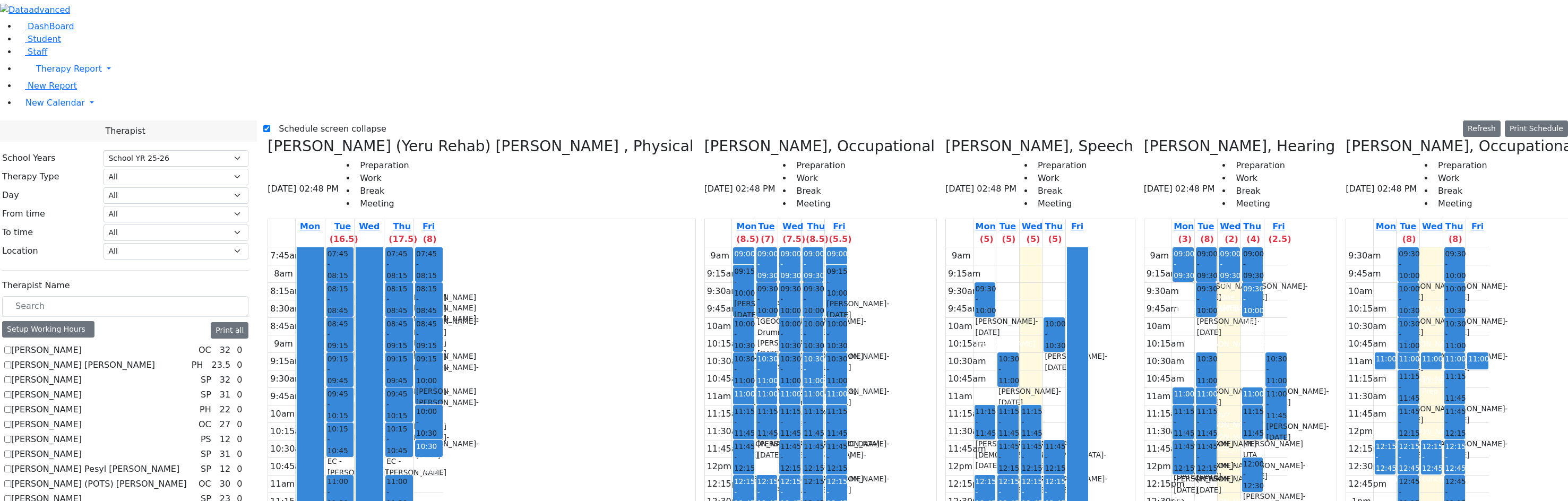
drag, startPoint x: 1281, startPoint y: 203, endPoint x: 1273, endPoint y: 253, distance: 50.6
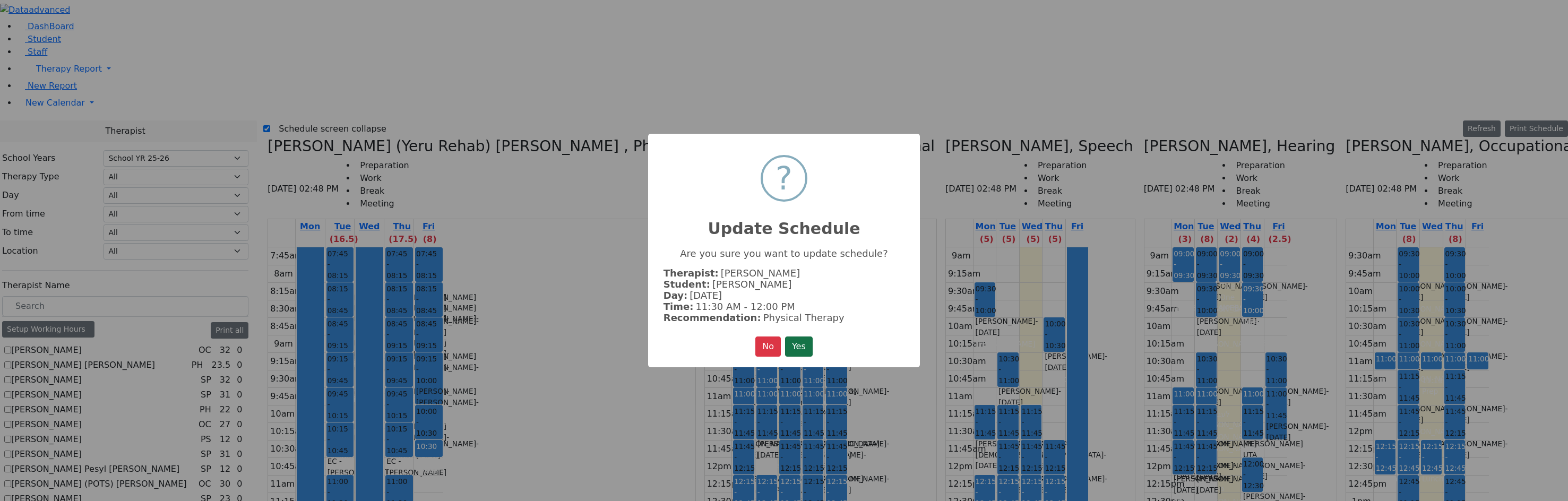
click at [804, 340] on button "Yes" at bounding box center [799, 347] width 28 height 20
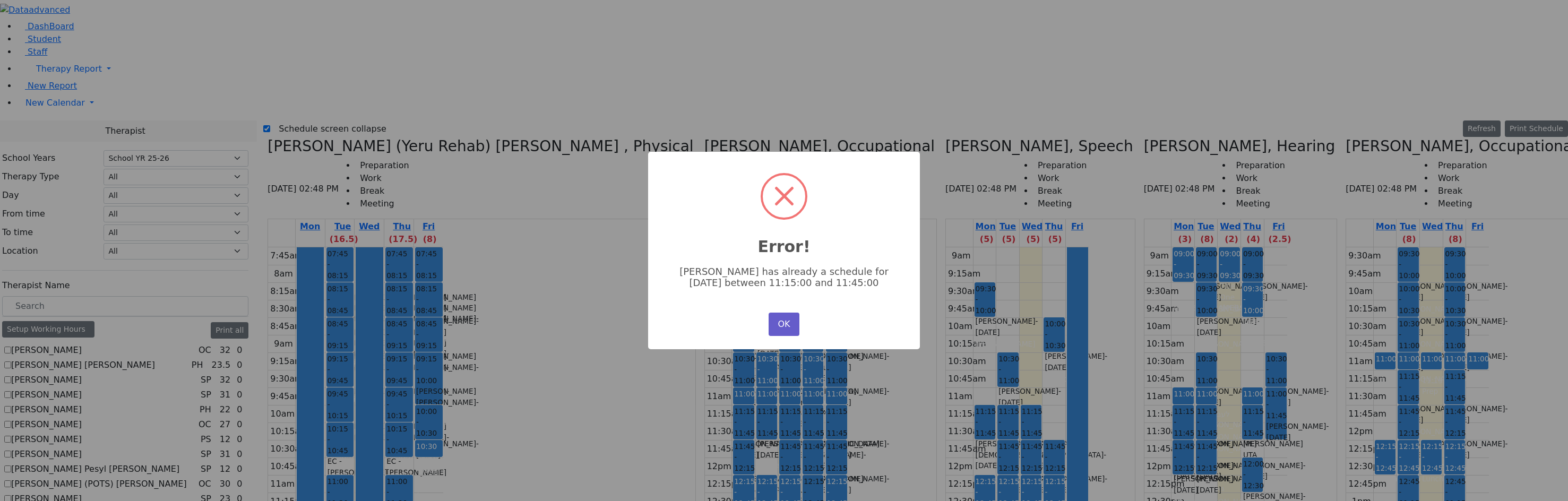
click at [791, 317] on button "OK" at bounding box center [784, 324] width 31 height 24
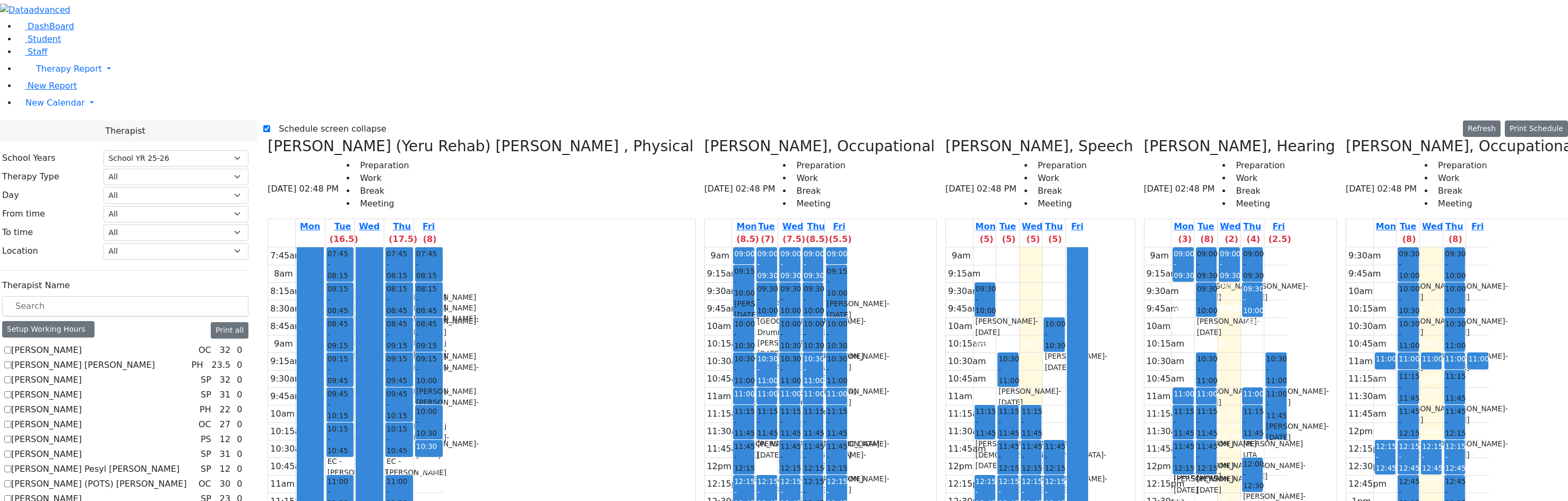
drag, startPoint x: 1290, startPoint y: 163, endPoint x: 1281, endPoint y: 242, distance: 79.5
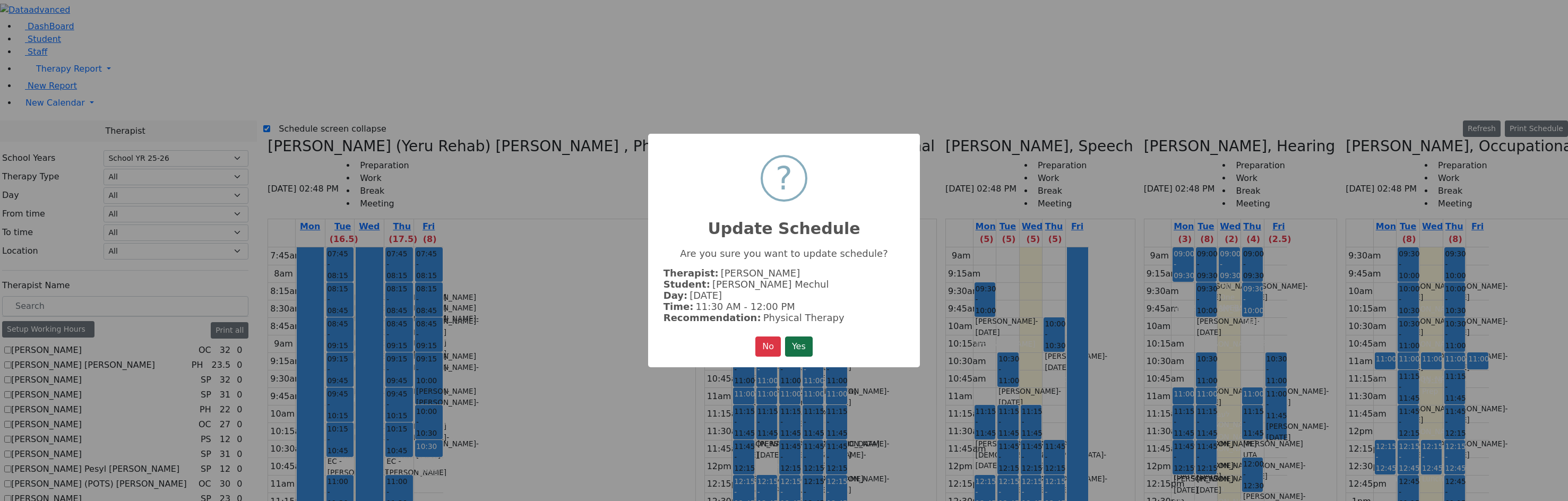
click at [808, 339] on button "Yes" at bounding box center [799, 347] width 28 height 20
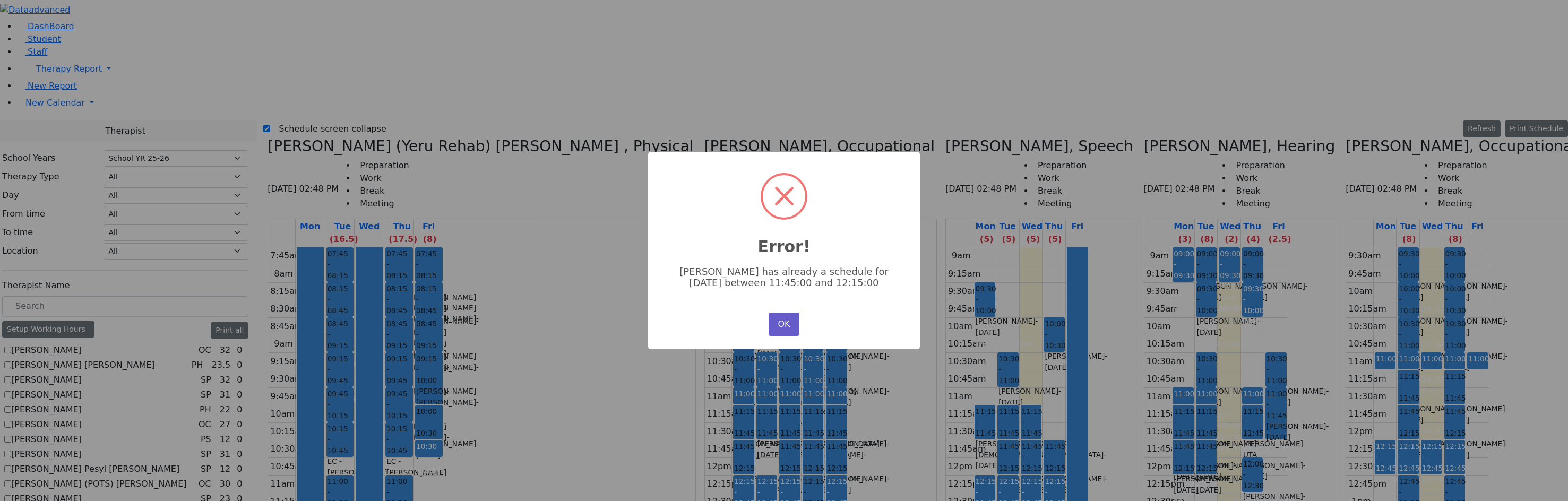
click at [797, 321] on button "OK" at bounding box center [784, 324] width 31 height 24
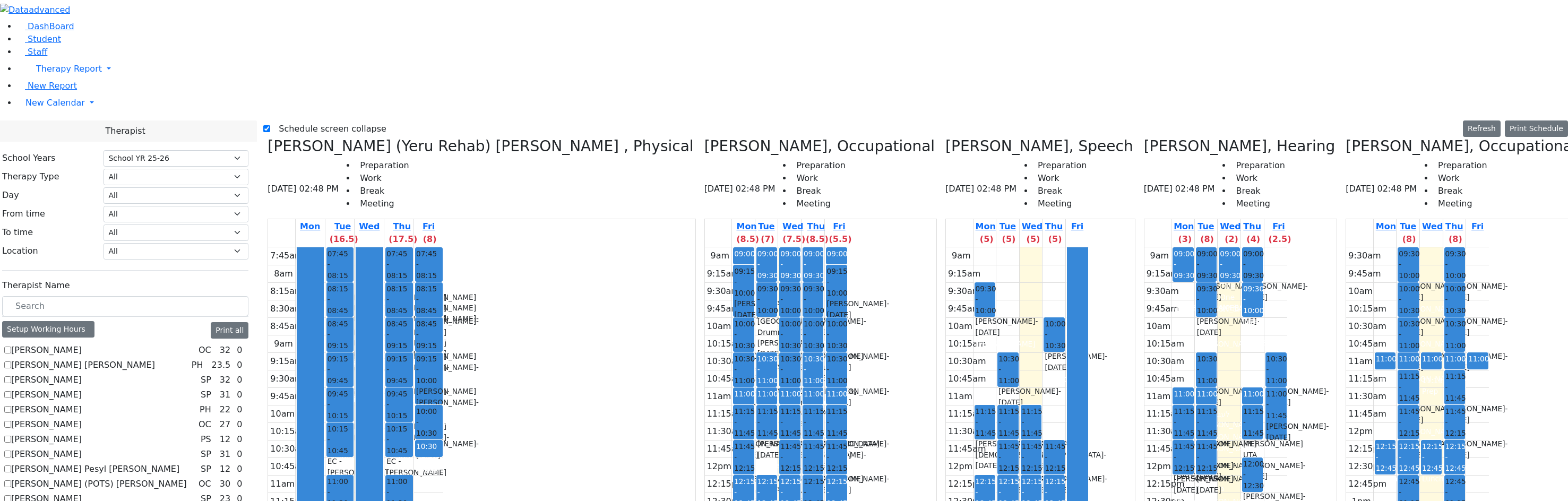
drag, startPoint x: 1284, startPoint y: 130, endPoint x: 1282, endPoint y: 252, distance: 122.0
drag, startPoint x: 1285, startPoint y: 109, endPoint x: 1287, endPoint y: 239, distance: 130.0
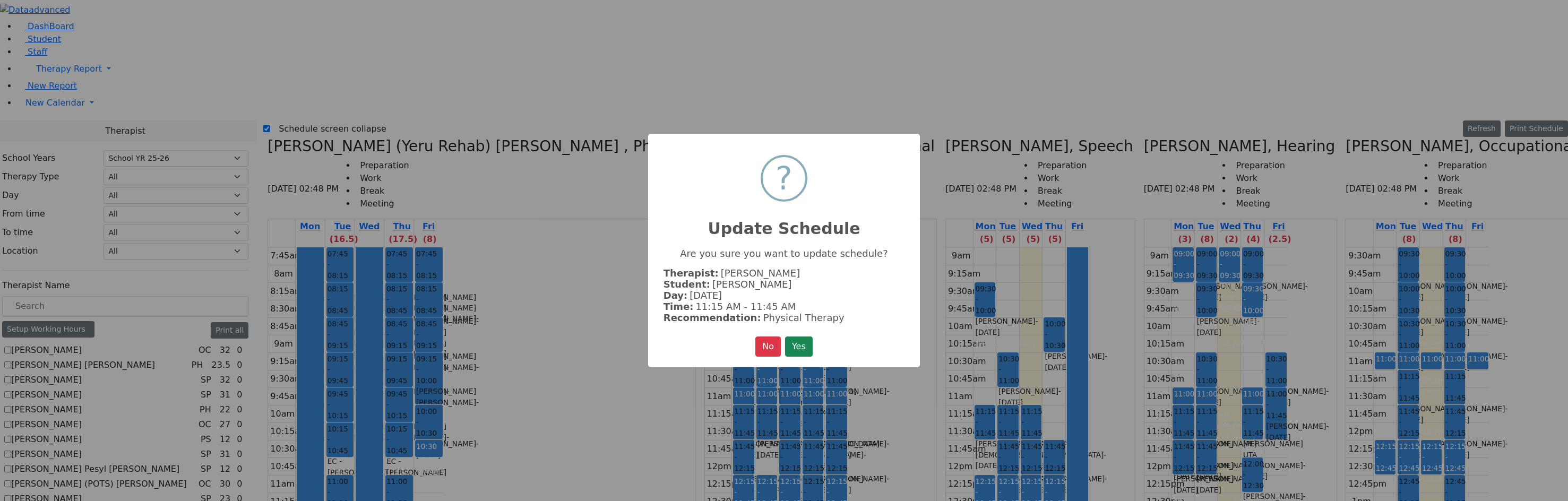
click at [782, 339] on div "No No Yes" at bounding box center [784, 347] width 57 height 20
click at [800, 350] on button "Yes" at bounding box center [799, 347] width 28 height 20
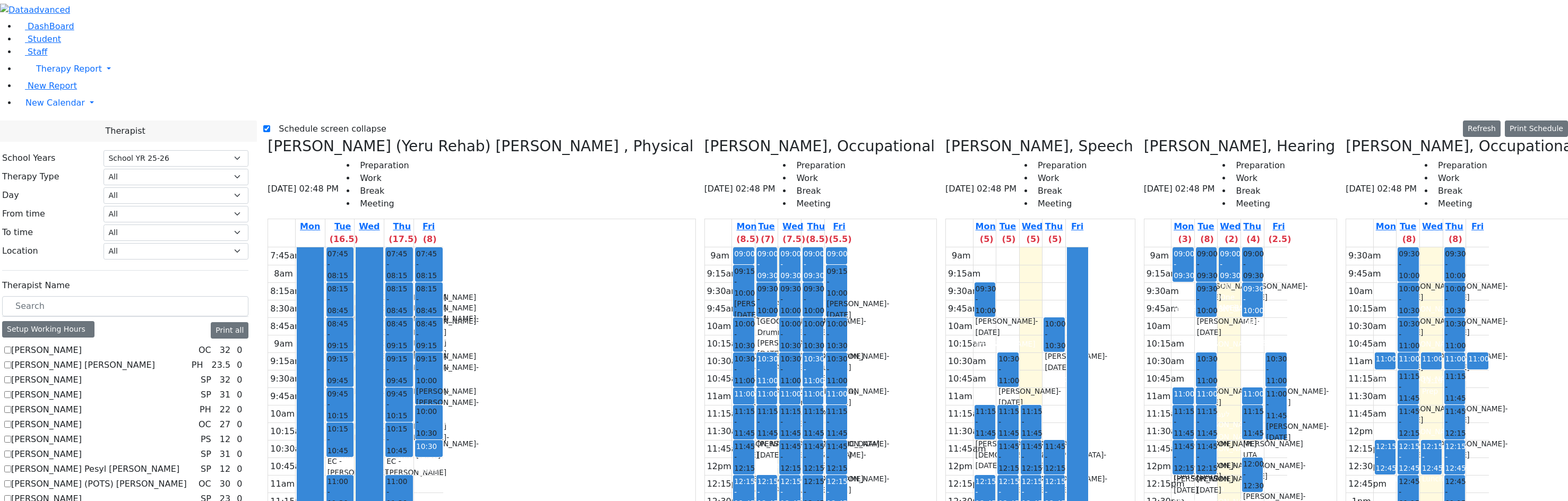
drag, startPoint x: 1442, startPoint y: 353, endPoint x: 1297, endPoint y: 130, distance: 266.0
click at [1297, 138] on div "Meyer (Yeru Rehab) Shloimy , Physical 08/20/2025 02:48 PM Preparation Work Brea…" at bounding box center [915, 403] width 1304 height 531
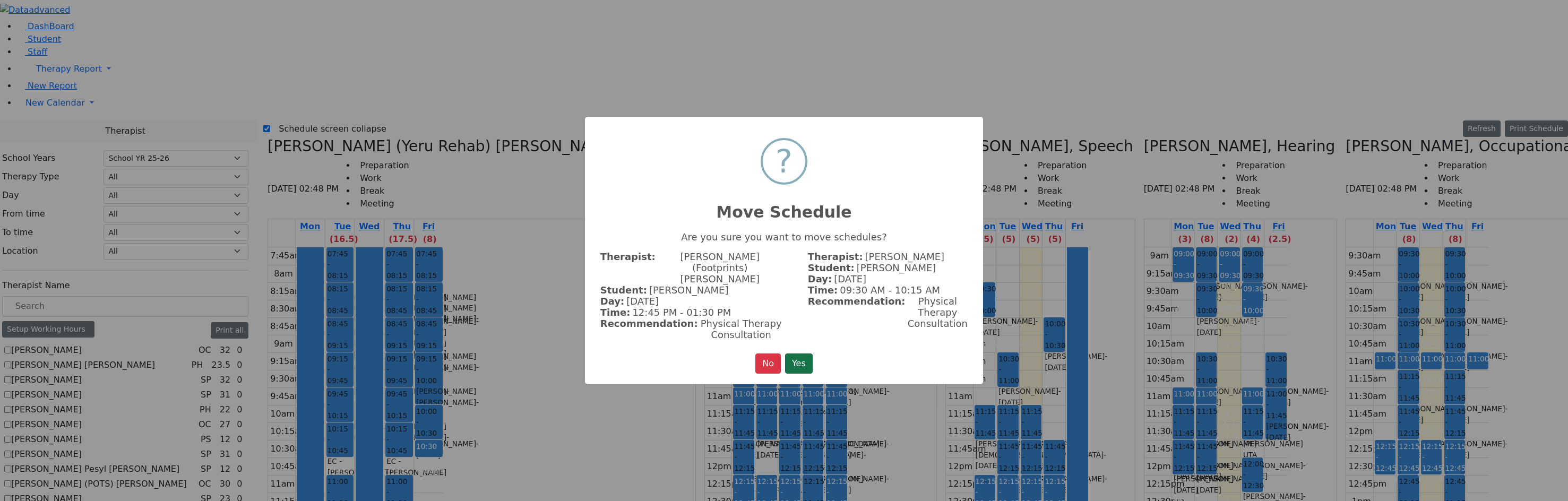
click at [804, 353] on button "Yes" at bounding box center [799, 363] width 28 height 20
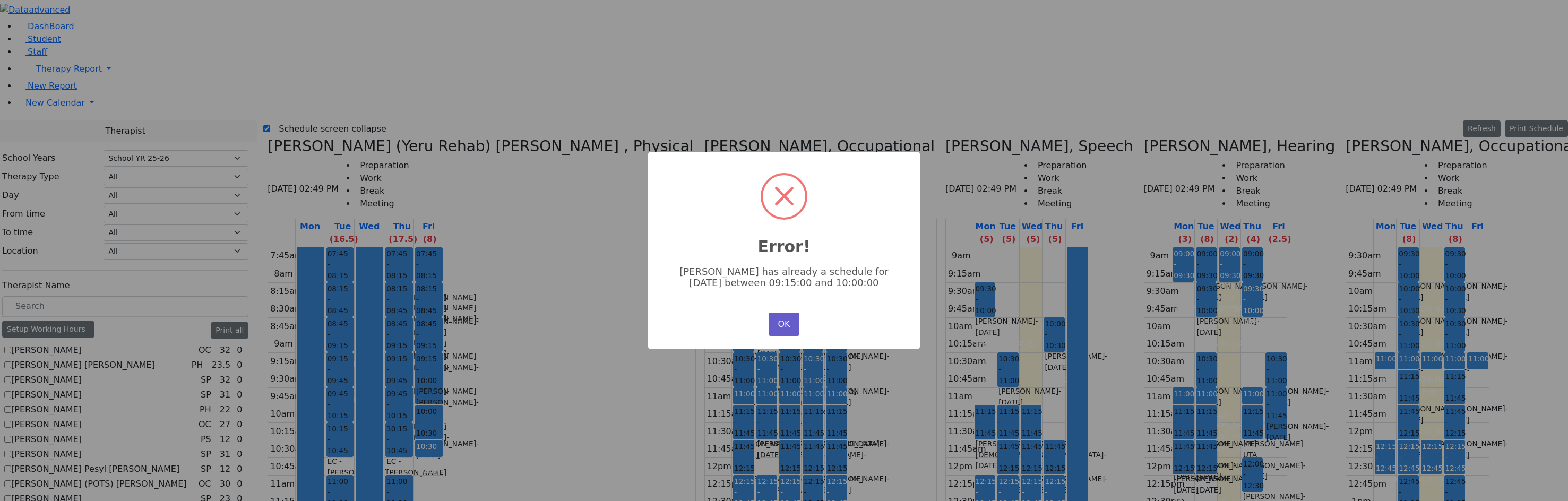
click at [795, 326] on button "OK" at bounding box center [784, 324] width 31 height 24
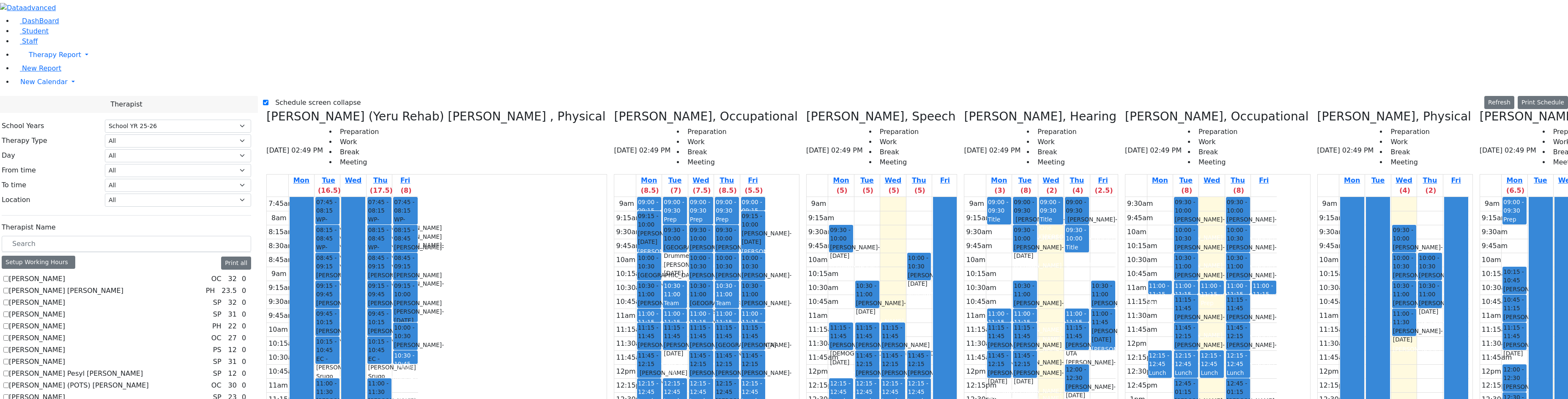
click at [494, 277] on button "Delete Selected Schedule" at bounding box center [530, 278] width 84 height 13
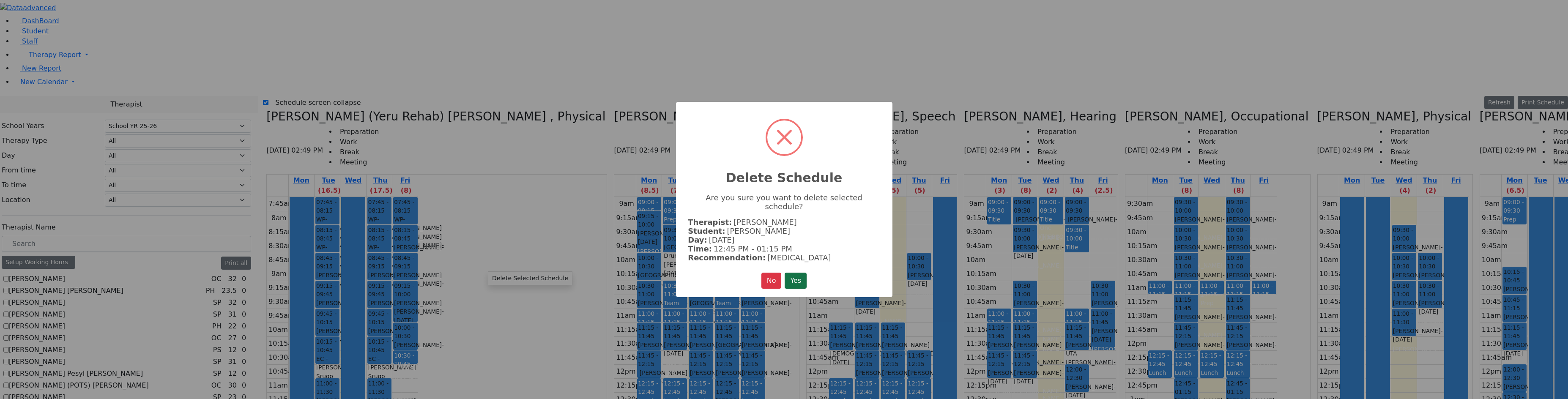
click at [795, 277] on button "Yes" at bounding box center [796, 281] width 22 height 16
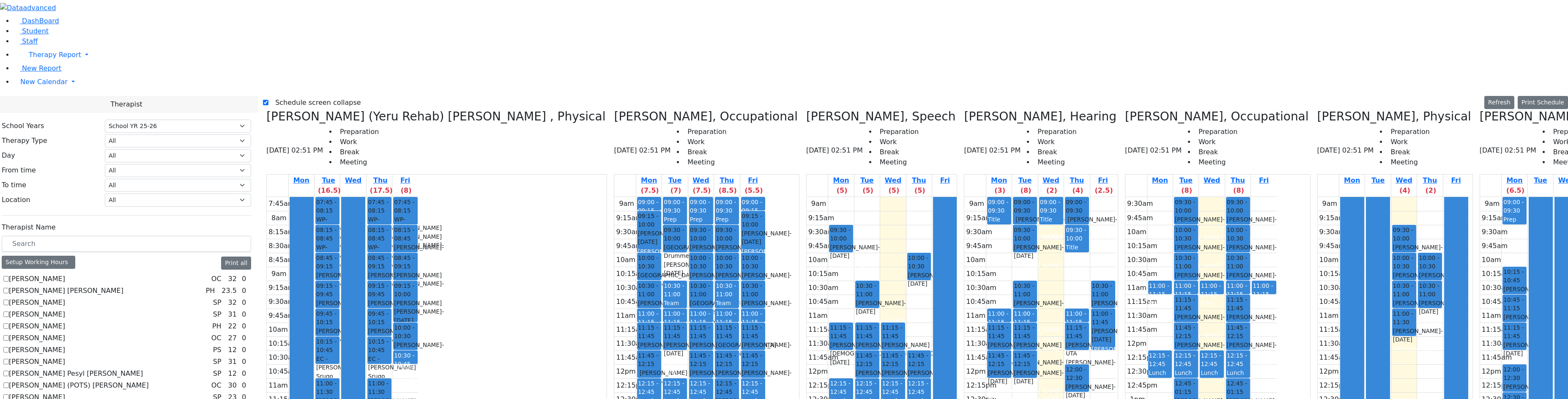
drag, startPoint x: 479, startPoint y: 335, endPoint x: 479, endPoint y: 342, distance: 7.0
click at [636, 342] on div "09:00 - 09:15 Prep 09:15 - 10:00 [PERSON_NAME] - [DATE] [PERSON_NAME] 10:00 - 1…" at bounding box center [649, 364] width 25 height 335
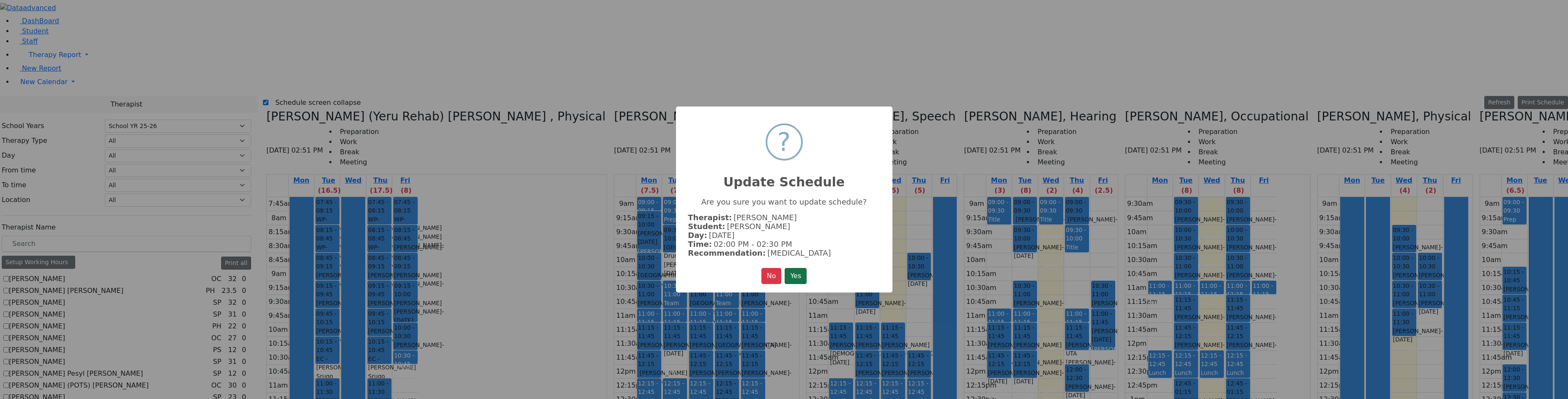
click at [786, 277] on button "Yes" at bounding box center [796, 276] width 22 height 16
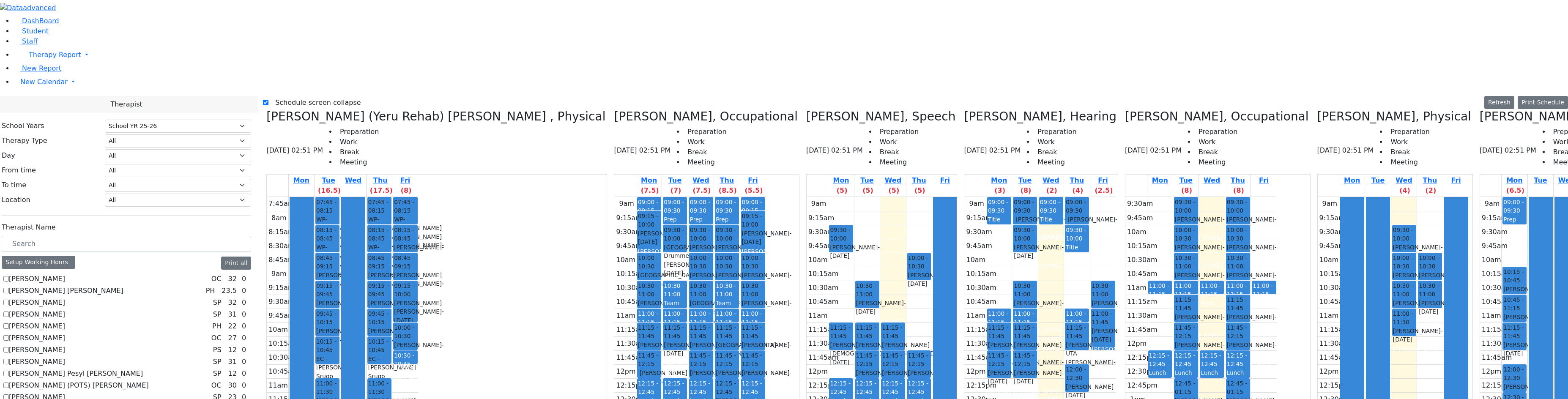
drag, startPoint x: 489, startPoint y: 300, endPoint x: 491, endPoint y: 308, distance: 8.2
click at [636, 308] on div "09:00 - 09:15 Prep 09:15 - 10:00 [PERSON_NAME] - [DATE] [PERSON_NAME] 10:00 - 1…" at bounding box center [649, 364] width 25 height 335
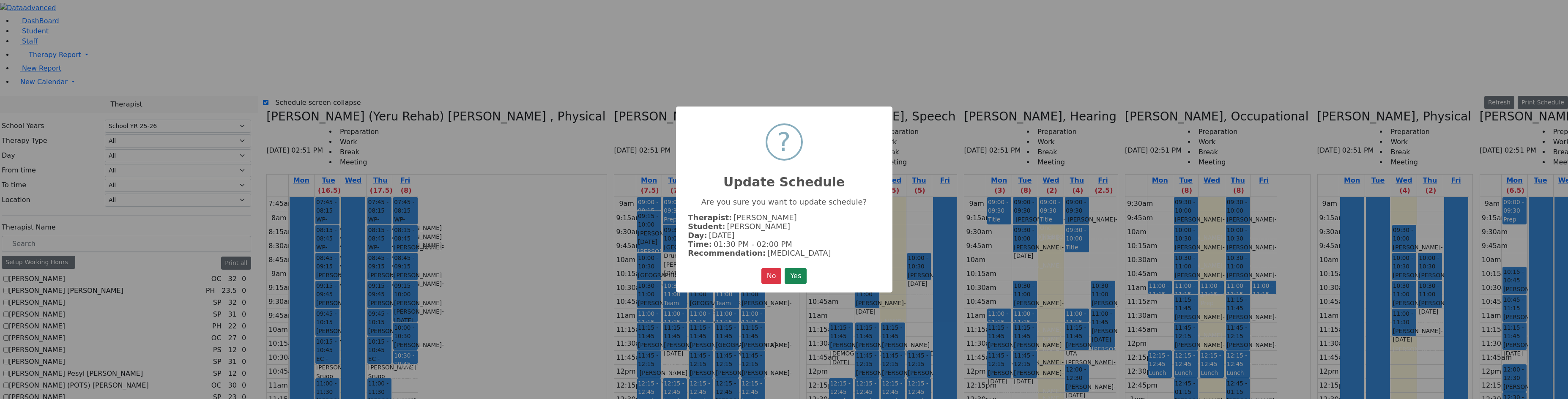
click at [803, 277] on button "Yes" at bounding box center [796, 276] width 22 height 16
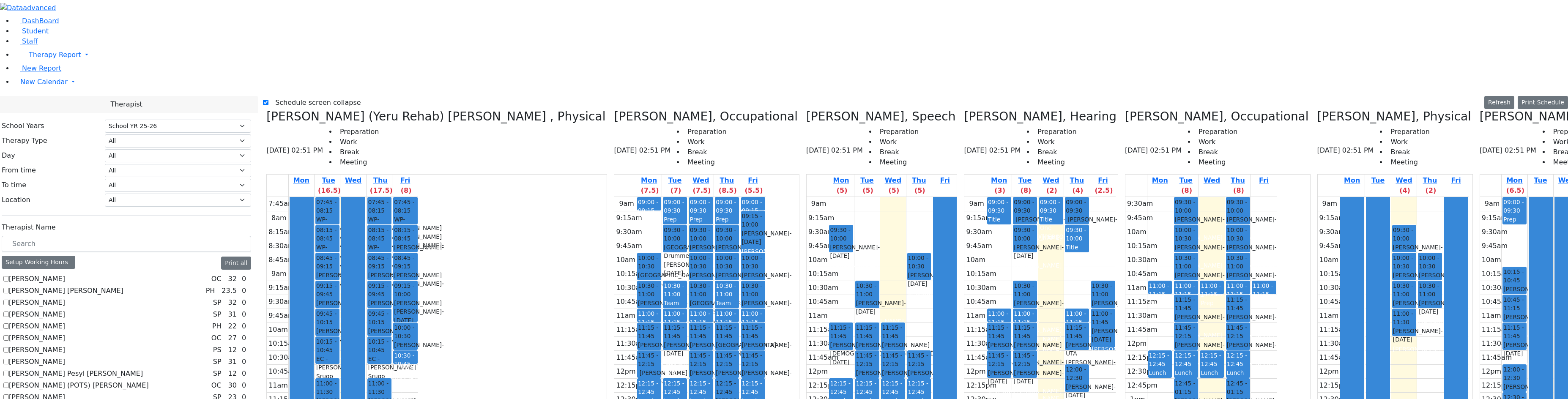
drag, startPoint x: 489, startPoint y: 87, endPoint x: 485, endPoint y: 238, distance: 151.1
click at [636, 285] on div "09:00 - 09:15 Prep 09:15 - 10:00 [PERSON_NAME] - [DATE] [PERSON_NAME] 10:00 - 1…" at bounding box center [649, 364] width 25 height 335
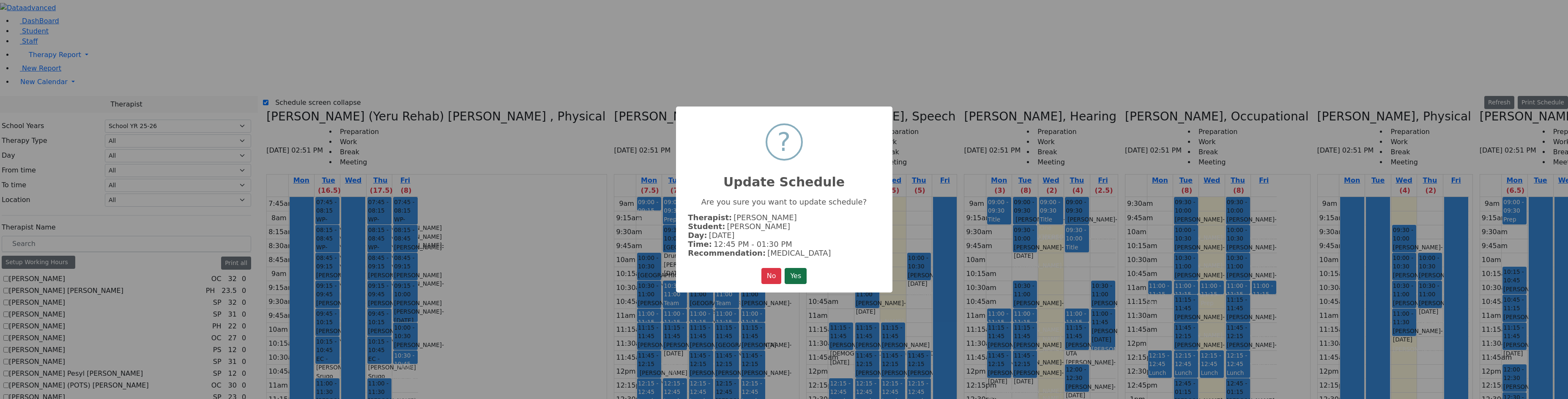
click at [806, 273] on button "Yes" at bounding box center [796, 276] width 22 height 16
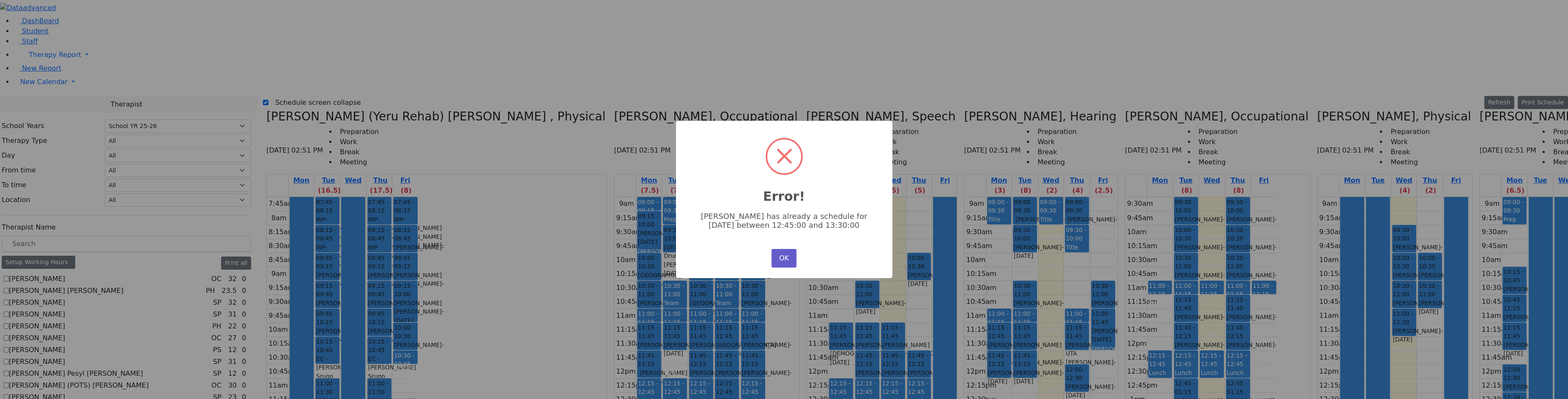
click at [791, 263] on button "OK" at bounding box center [784, 258] width 25 height 19
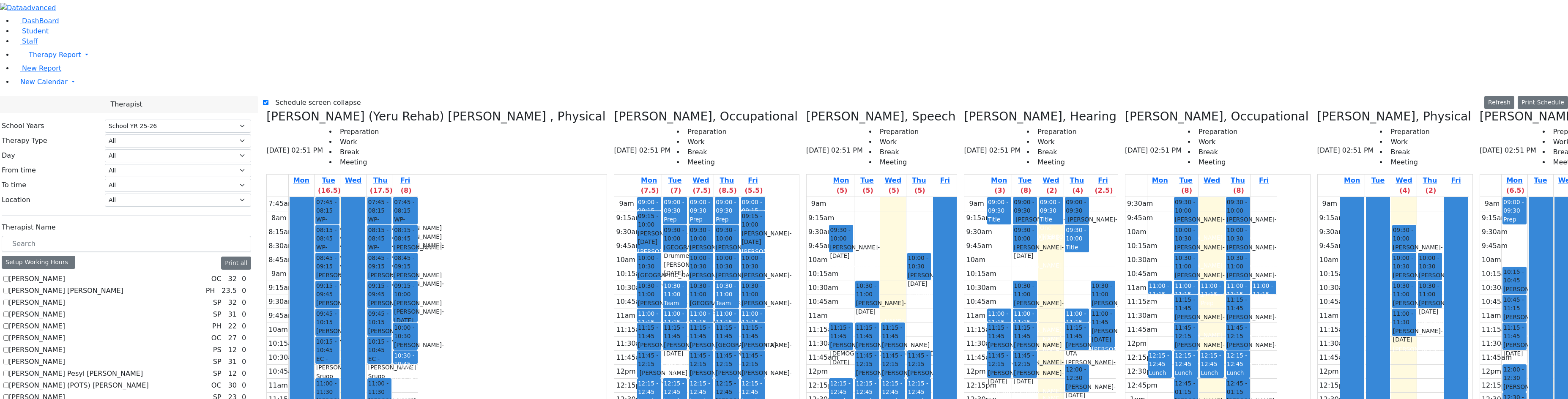
drag, startPoint x: 1445, startPoint y: 267, endPoint x: 1465, endPoint y: 259, distance: 21.5
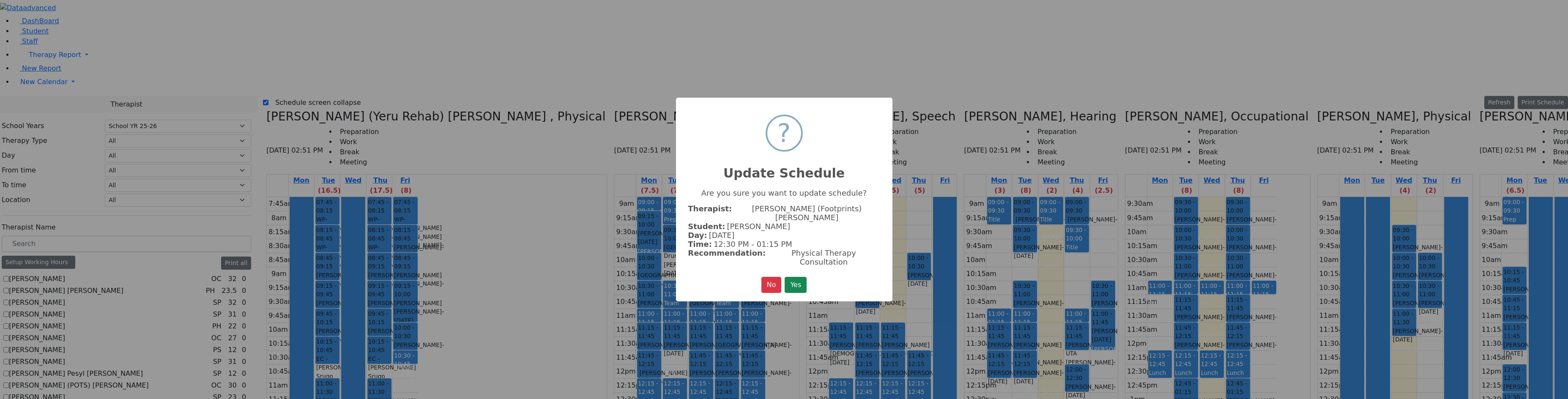
click at [785, 277] on button "Yes" at bounding box center [796, 285] width 22 height 16
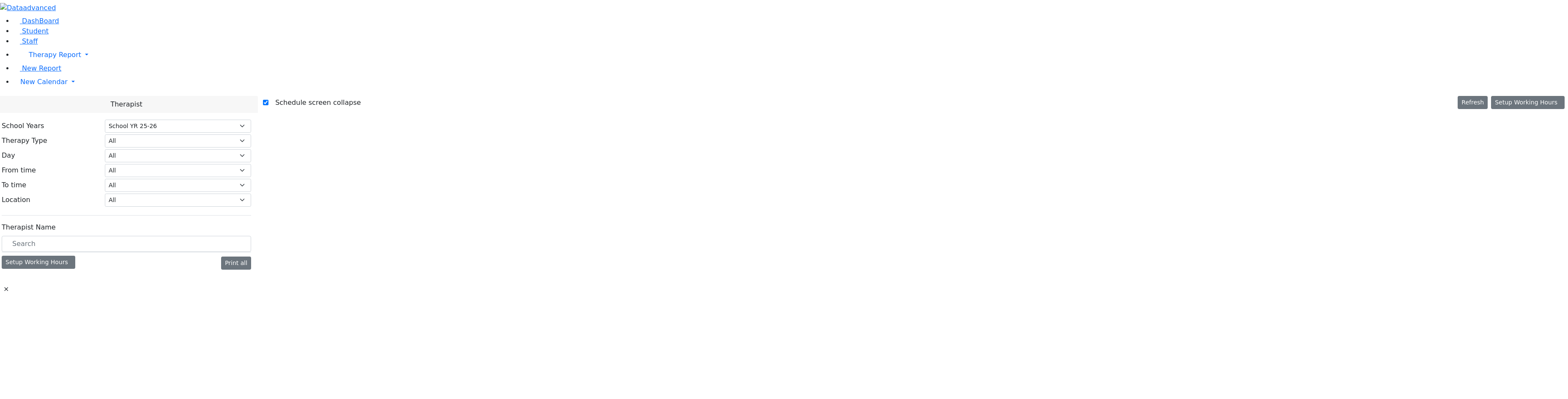
select select "212"
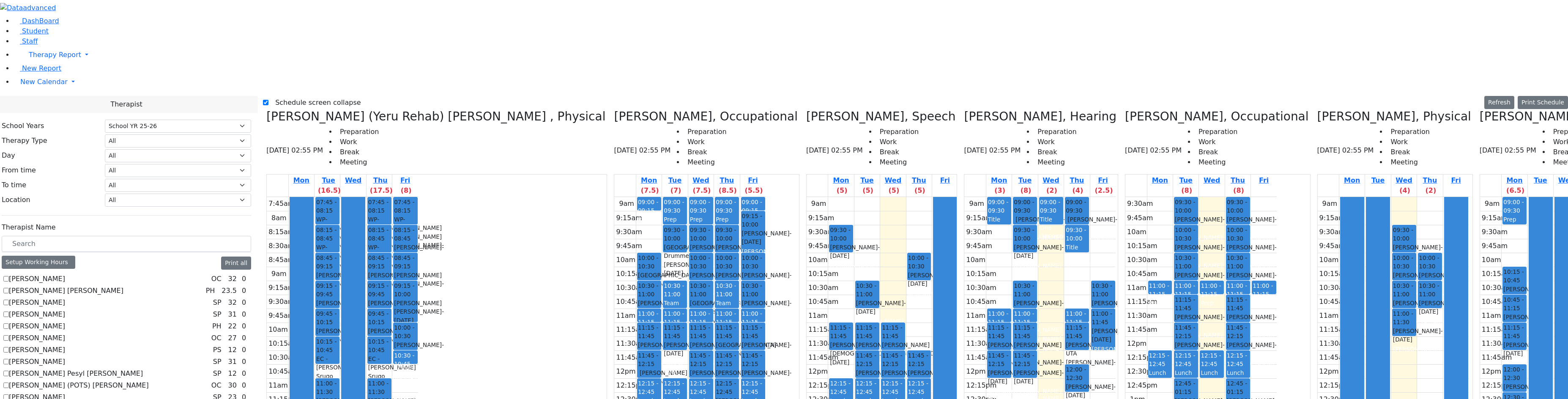
drag, startPoint x: 486, startPoint y: 88, endPoint x: 593, endPoint y: 287, distance: 225.9
click at [614, 286] on tr "09:00 - 09:15 Prep 09:15 - 10:00 [PERSON_NAME] - [DATE] [PERSON_NAME] 10:00 - 1…" at bounding box center [689, 364] width 151 height 335
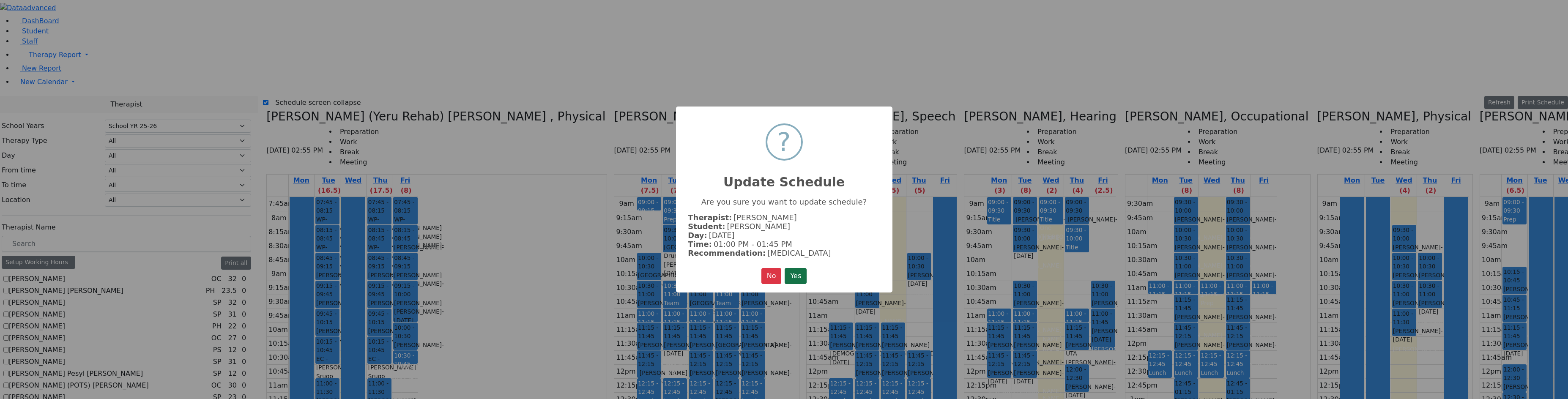
click at [802, 273] on button "Yes" at bounding box center [796, 276] width 22 height 16
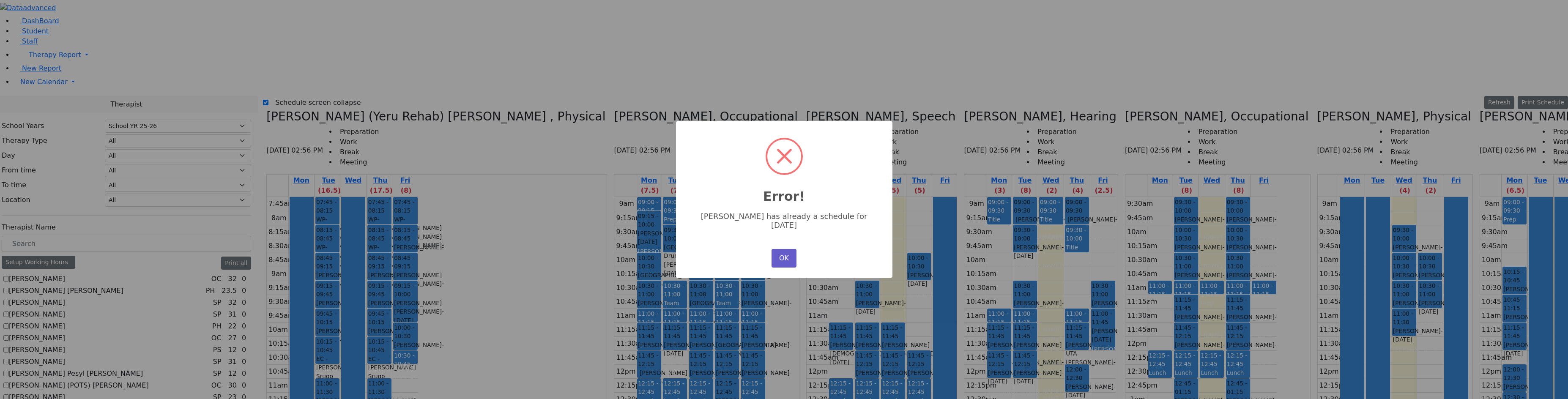
click at [792, 249] on button "OK" at bounding box center [784, 258] width 25 height 19
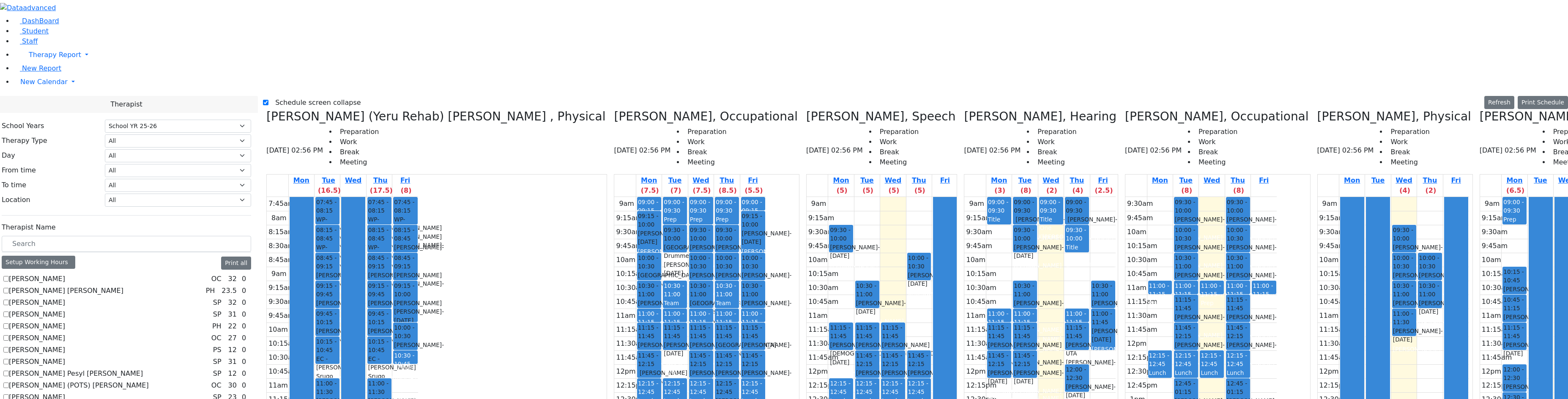
drag, startPoint x: 1445, startPoint y: 281, endPoint x: 1458, endPoint y: 280, distance: 13.0
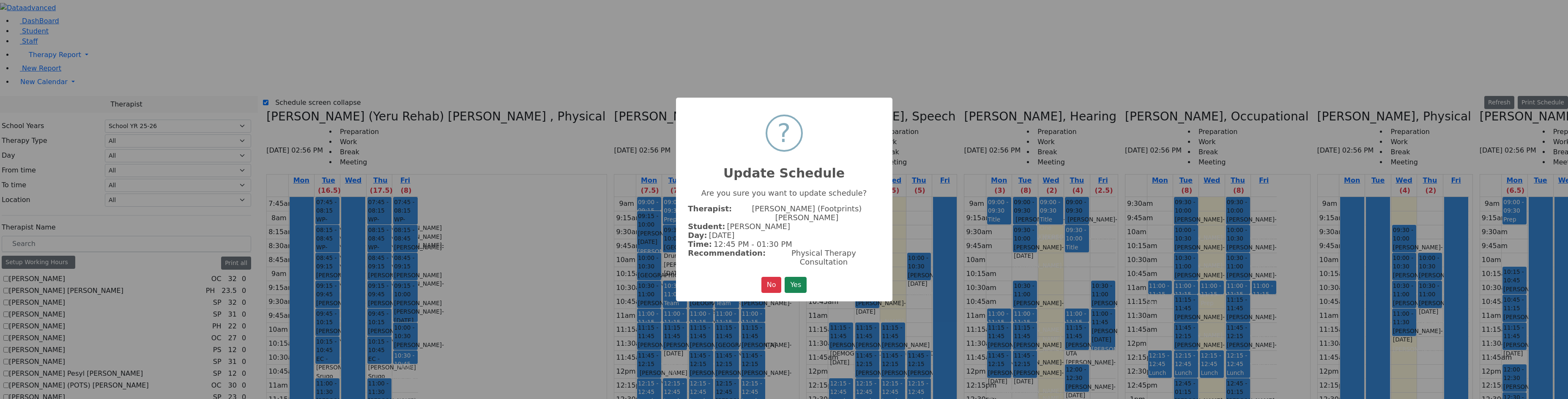
click at [785, 277] on button "Yes" at bounding box center [796, 285] width 22 height 16
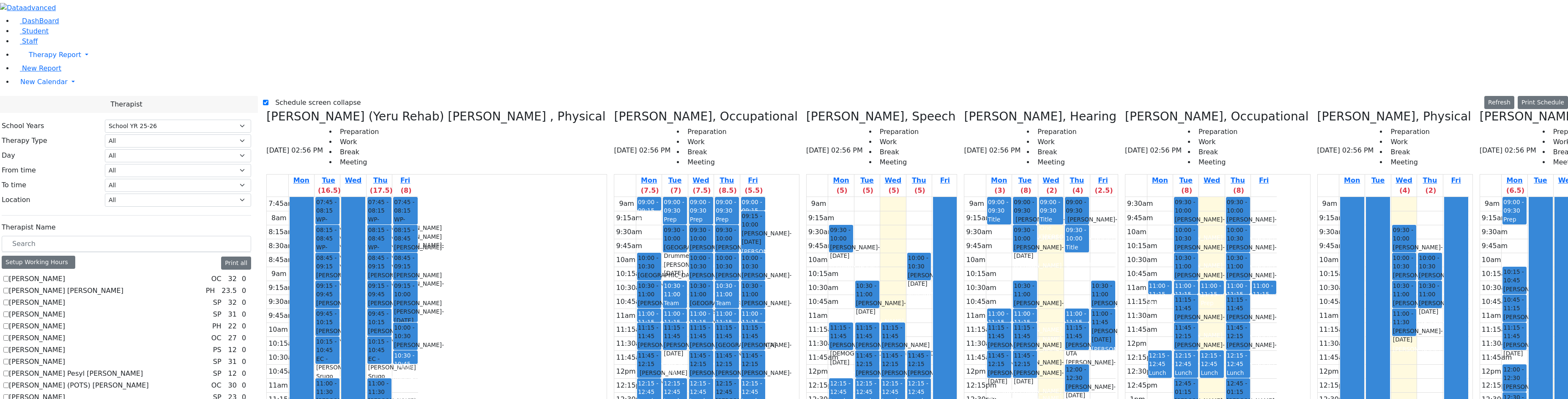
drag, startPoint x: 485, startPoint y: 73, endPoint x: 482, endPoint y: 262, distance: 189.0
click at [636, 268] on div "09:00 - 09:15 Prep 09:15 - 10:00 [PERSON_NAME] - [DATE] [PERSON_NAME] 10:00 - 1…" at bounding box center [649, 364] width 25 height 335
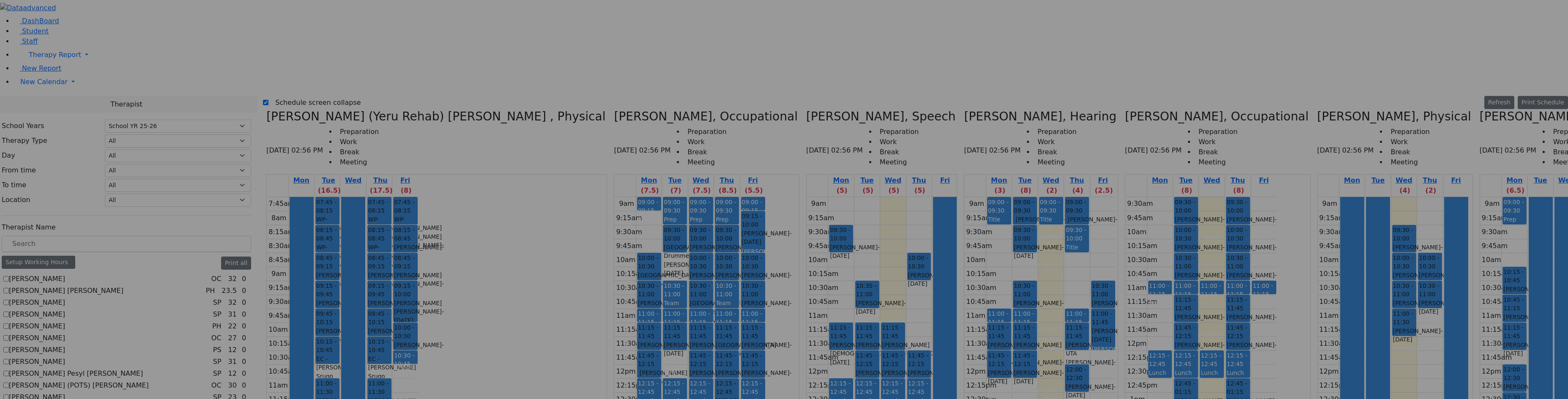
click at [785, 268] on button "Yes" at bounding box center [796, 276] width 22 height 16
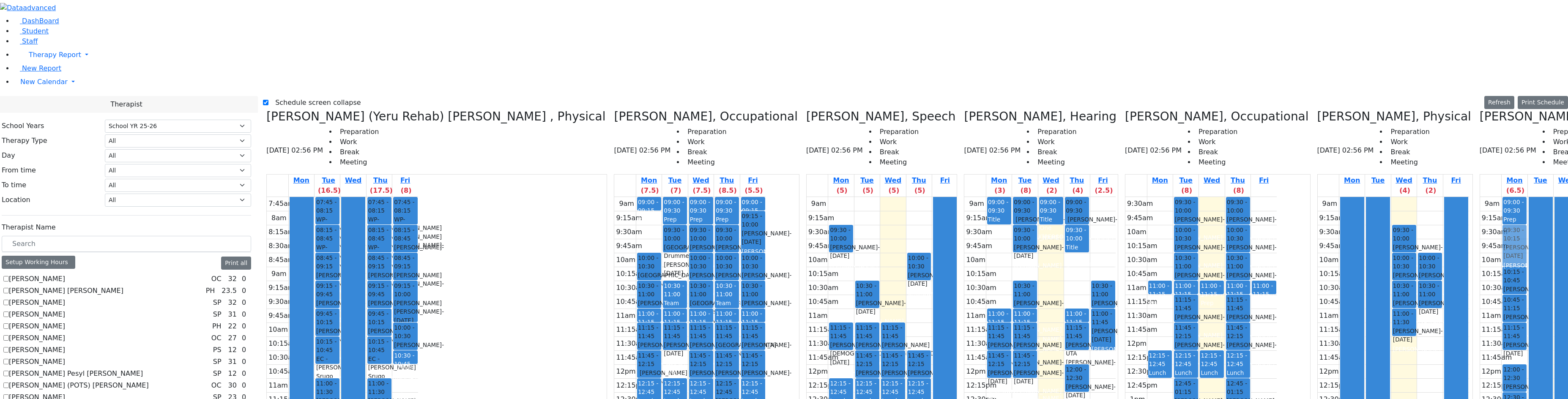
drag, startPoint x: 1467, startPoint y: 276, endPoint x: 1281, endPoint y: 94, distance: 260.2
click at [1281, 110] on div "[PERSON_NAME] (Yeru Rehab) [PERSON_NAME] , Physical [DATE] 02:56 PM Preparation…" at bounding box center [916, 321] width 1305 height 423
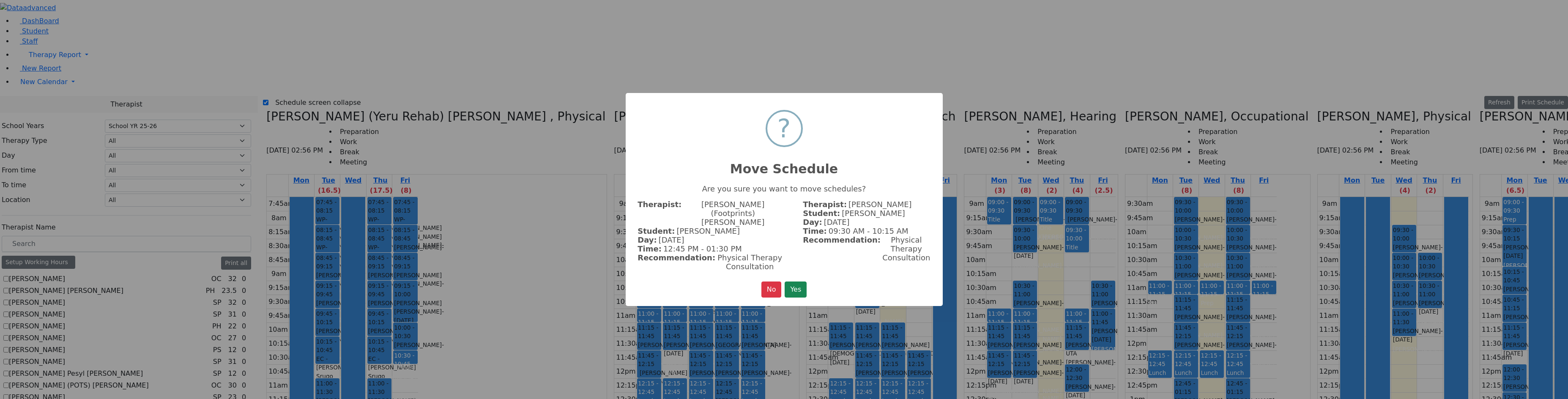
click at [785, 281] on button "Yes" at bounding box center [796, 289] width 22 height 16
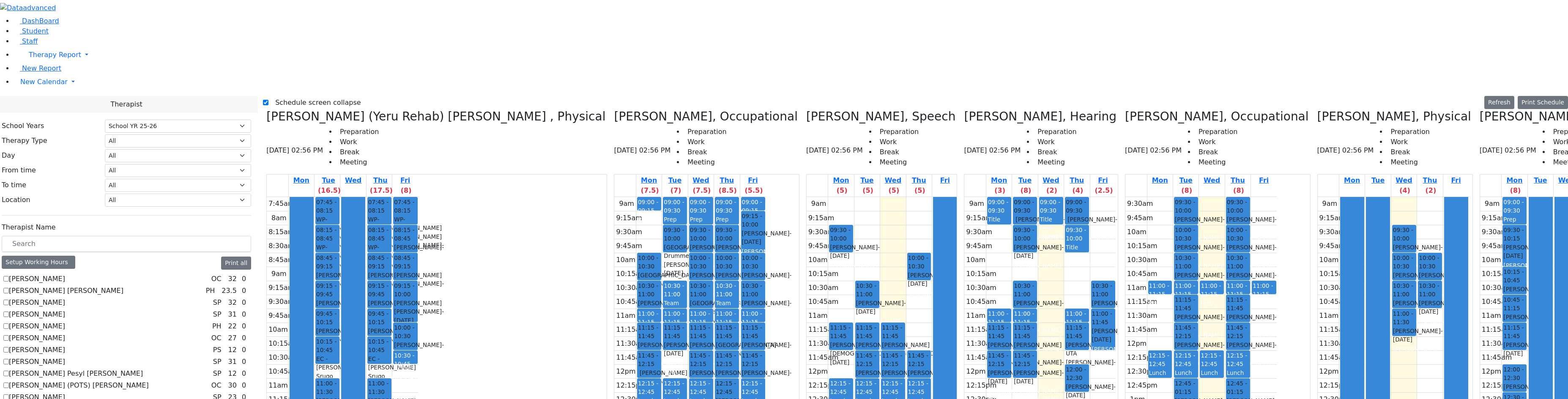
click at [638, 215] on div "Prep" at bounding box center [649, 219] width 22 height 8
click at [482, 62] on button "Delete Selected Schedule" at bounding box center [519, 64] width 84 height 13
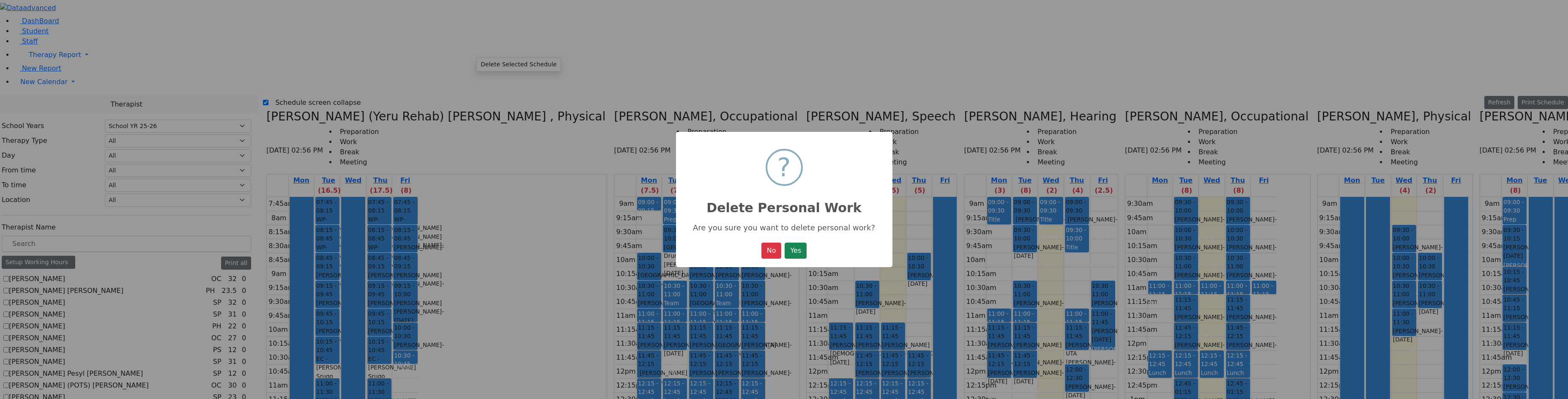
click at [785, 242] on button "Yes" at bounding box center [796, 250] width 22 height 16
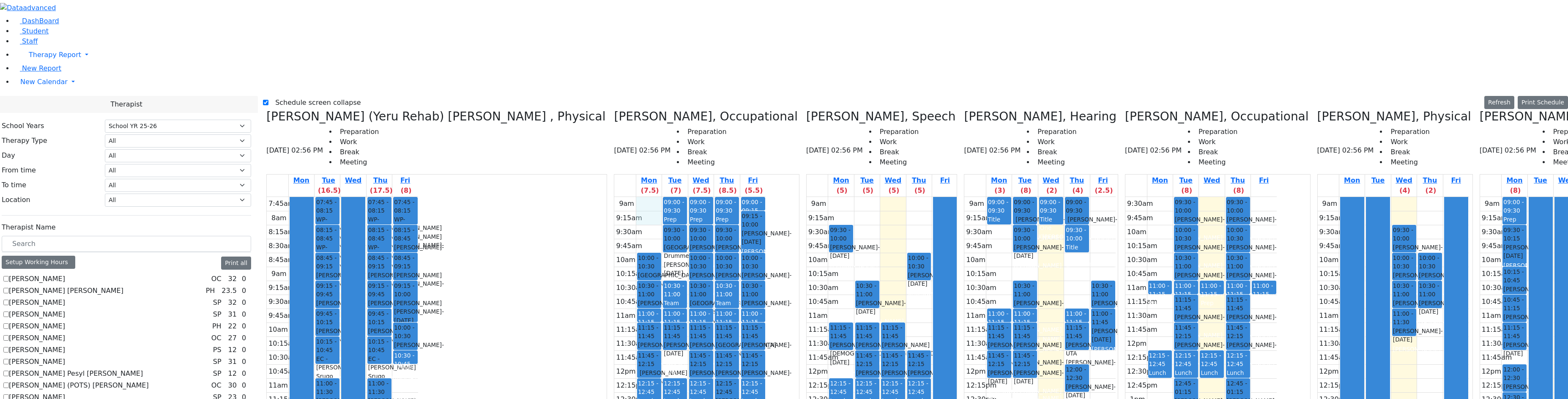
drag, startPoint x: 479, startPoint y: 53, endPoint x: 480, endPoint y: 64, distance: 11.0
click at [614, 197] on div "9am 9:15am 9:30am 9:45am 10am 10:15am 10:30am 10:45am 11am 11:15am 11:30am 11:4…" at bounding box center [689, 364] width 151 height 335
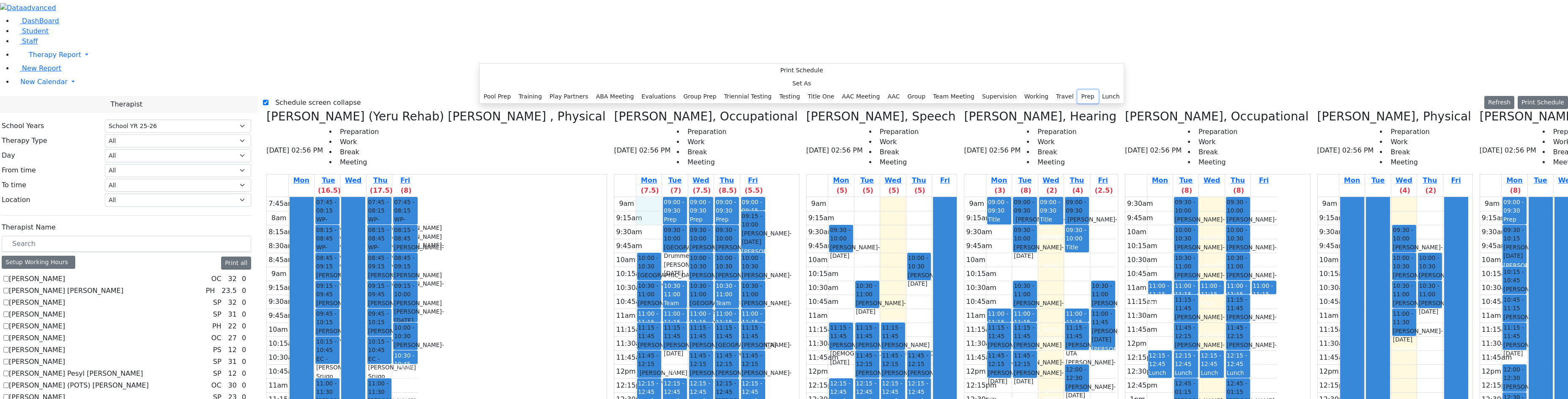
click at [1078, 103] on button "Prep" at bounding box center [1088, 97] width 21 height 13
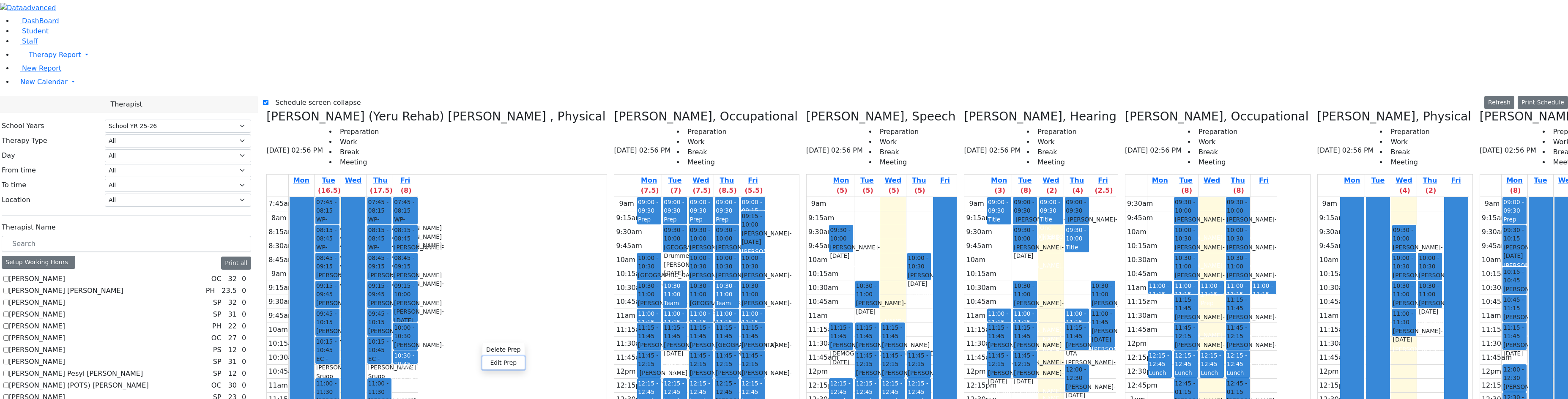
click at [487, 359] on button "Edit Prep" at bounding box center [503, 363] width 42 height 13
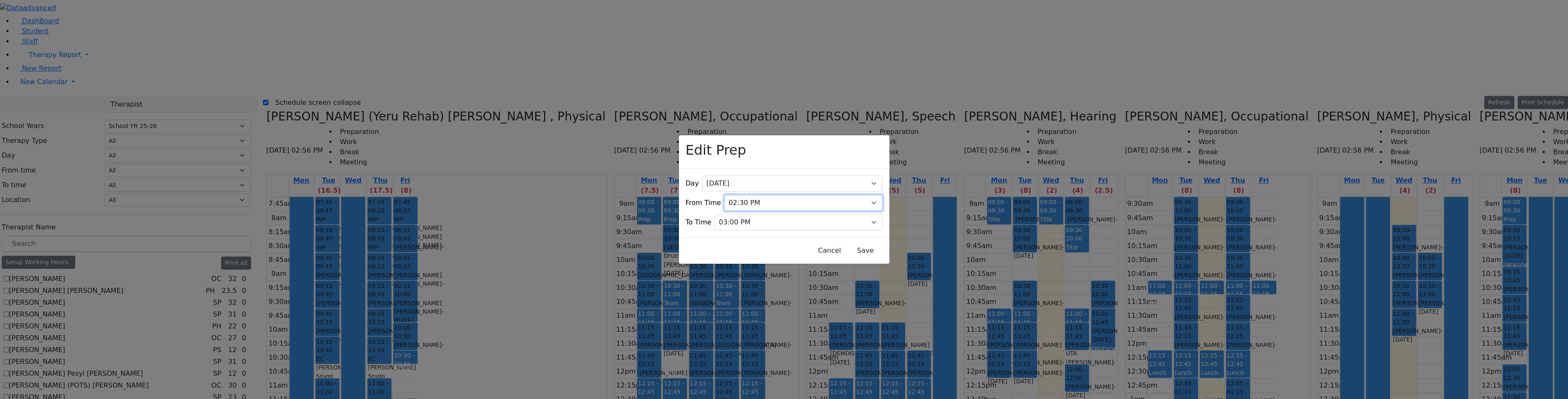
click at [743, 195] on select "07:00 AM 07:15 AM 07:30 AM 07:45 AM 08:00 AM 08:15 AM 08:30 AM 08:45 AM 09:00 A…" at bounding box center [803, 203] width 158 height 16
select select "14:45:00"
click at [729, 195] on select "07:00 AM 07:15 AM 07:30 AM 07:45 AM 08:00 AM 08:15 AM 08:30 AM 08:45 AM 09:00 A…" at bounding box center [803, 203] width 158 height 16
click at [847, 248] on button "Save" at bounding box center [866, 250] width 38 height 16
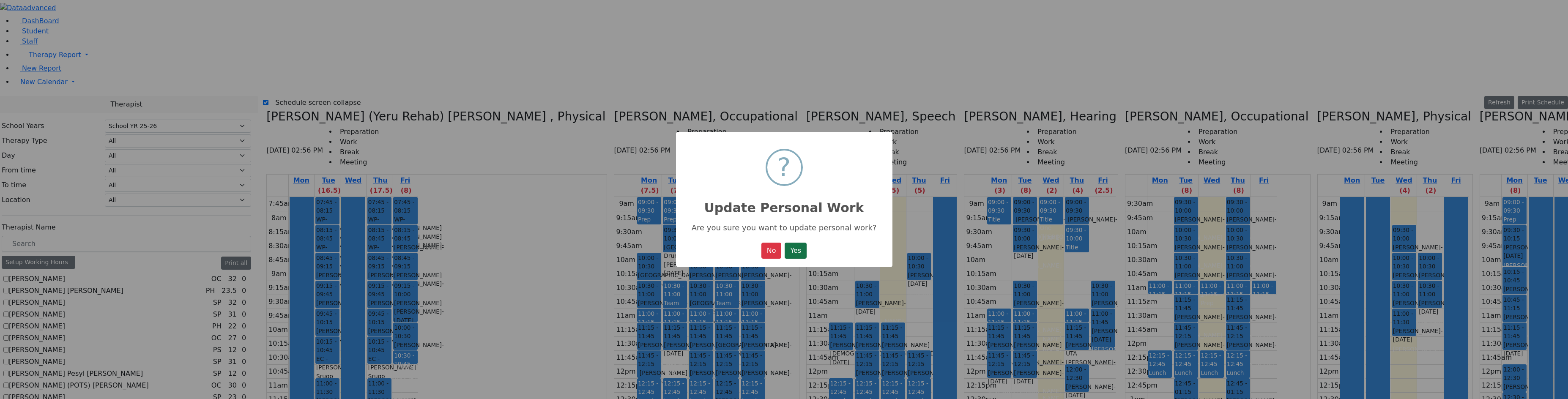
click at [798, 253] on button "Yes" at bounding box center [796, 250] width 22 height 16
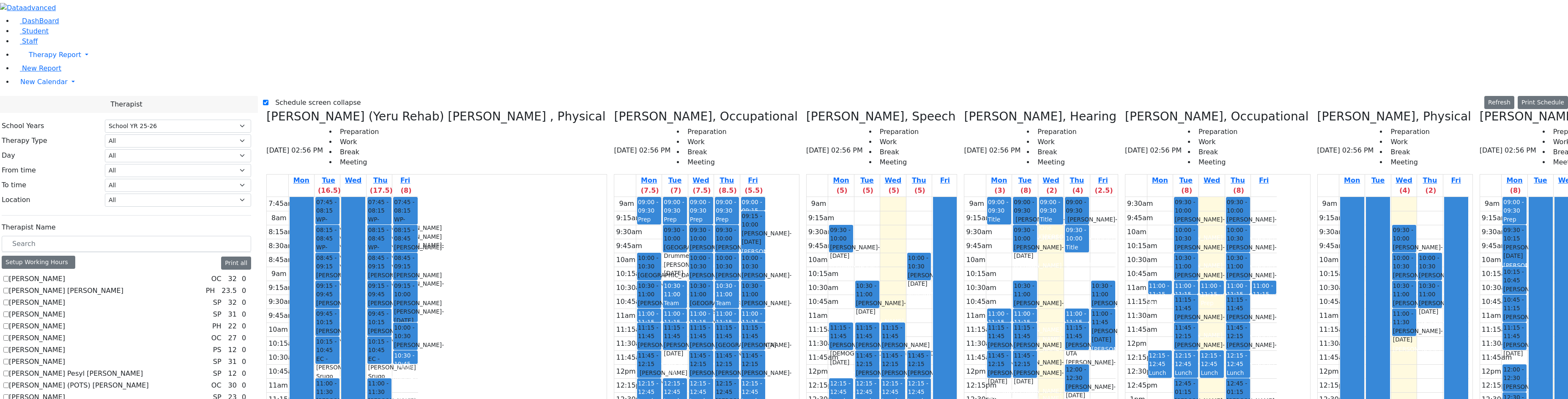
click at [614, 110] on icon at bounding box center [614, 116] width 0 height 14
checkbox input "false"
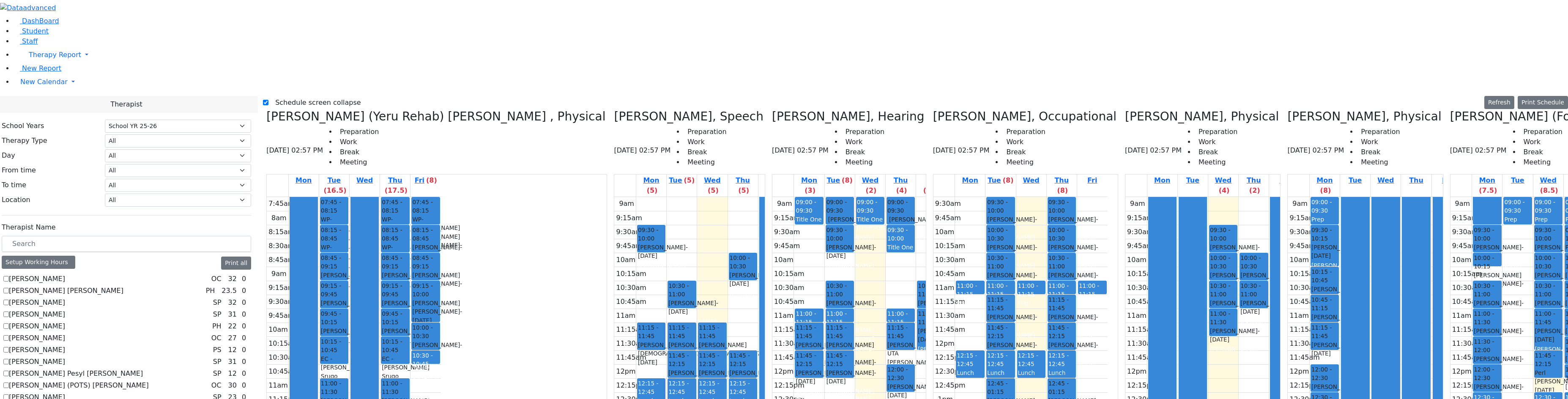
drag, startPoint x: 1420, startPoint y: 263, endPoint x: 1420, endPoint y: 275, distance: 12.0
click at [1450, 275] on div "9am 9:15am 9:30am 9:45am 10am 10:15am 10:30am 10:45am 11am 11:15am 11:30am 11:4…" at bounding box center [1537, 364] width 174 height 335
click at [295, 96] on label "Schedule screen collapse" at bounding box center [315, 103] width 92 height 14
click at [268, 100] on input "Schedule screen collapse" at bounding box center [266, 103] width 5 height 5
checkbox input "false"
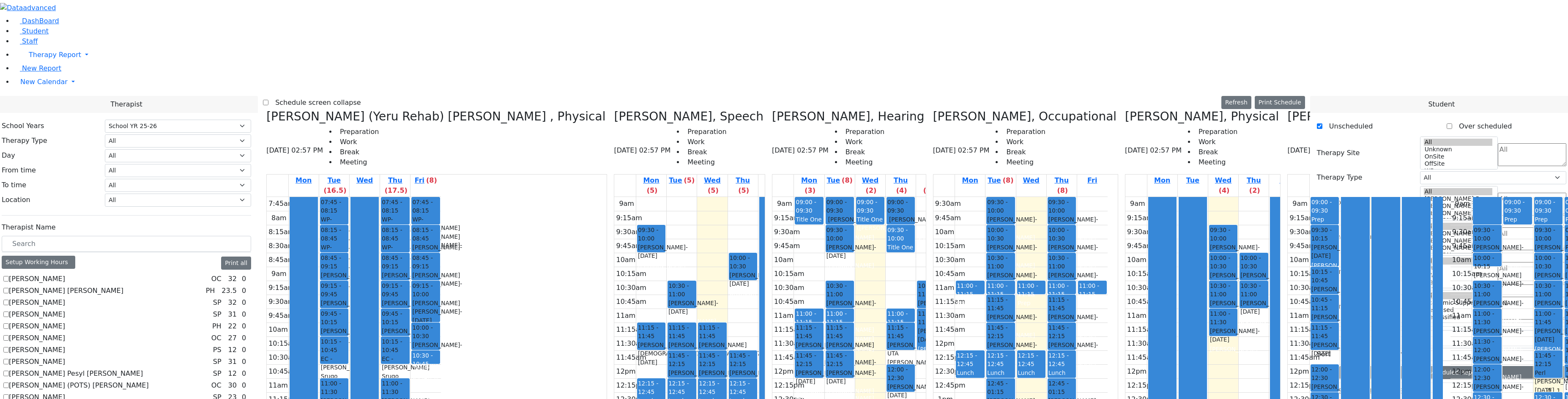
scroll to position [508, 0]
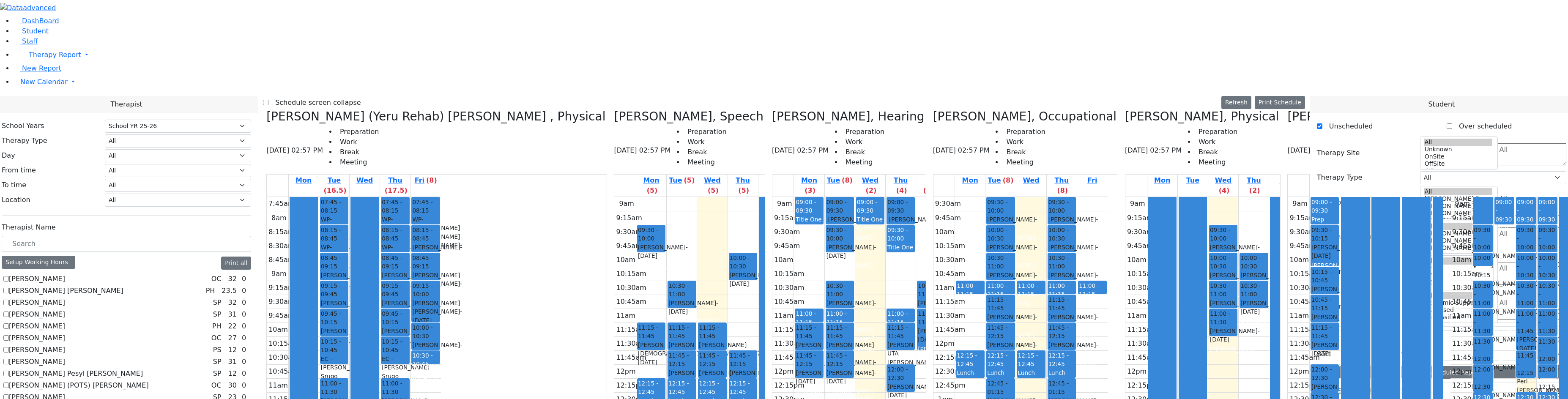
drag, startPoint x: 1378, startPoint y: 253, endPoint x: 1224, endPoint y: 263, distance: 154.3
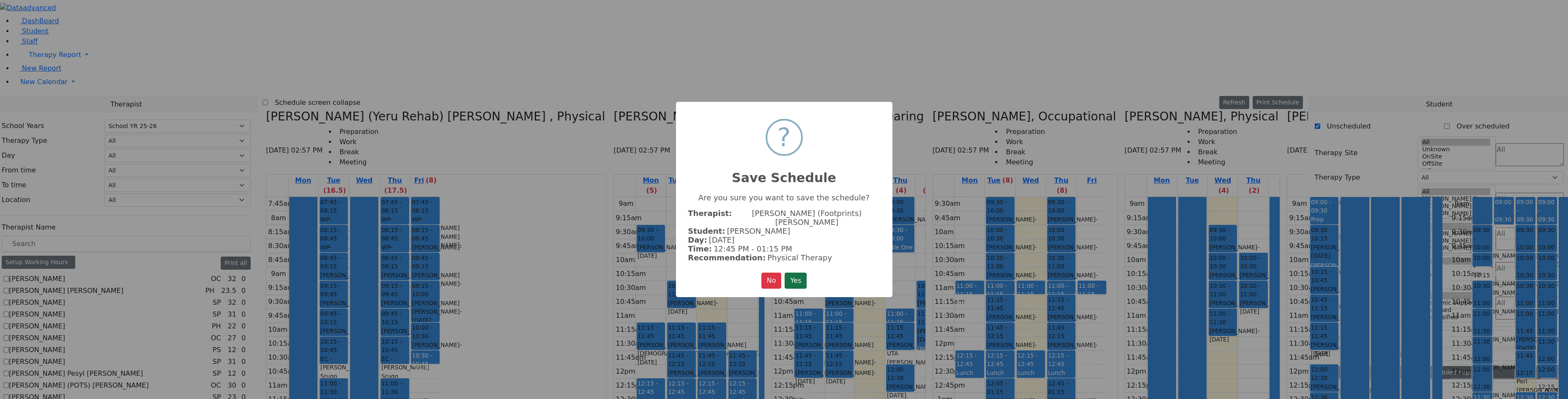
click at [806, 274] on button "Yes" at bounding box center [796, 281] width 22 height 16
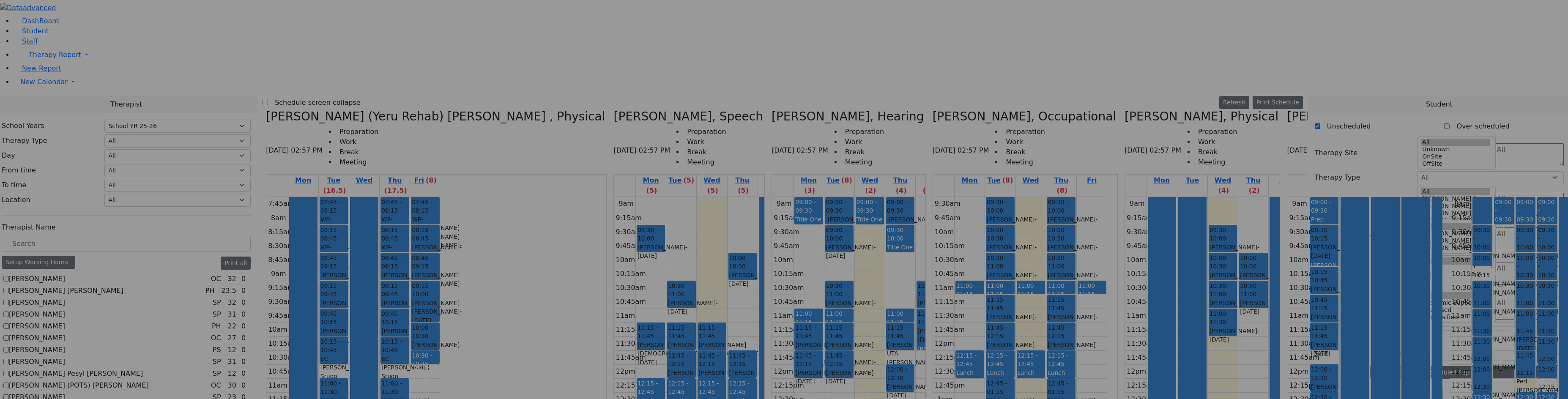
scroll to position [0, 0]
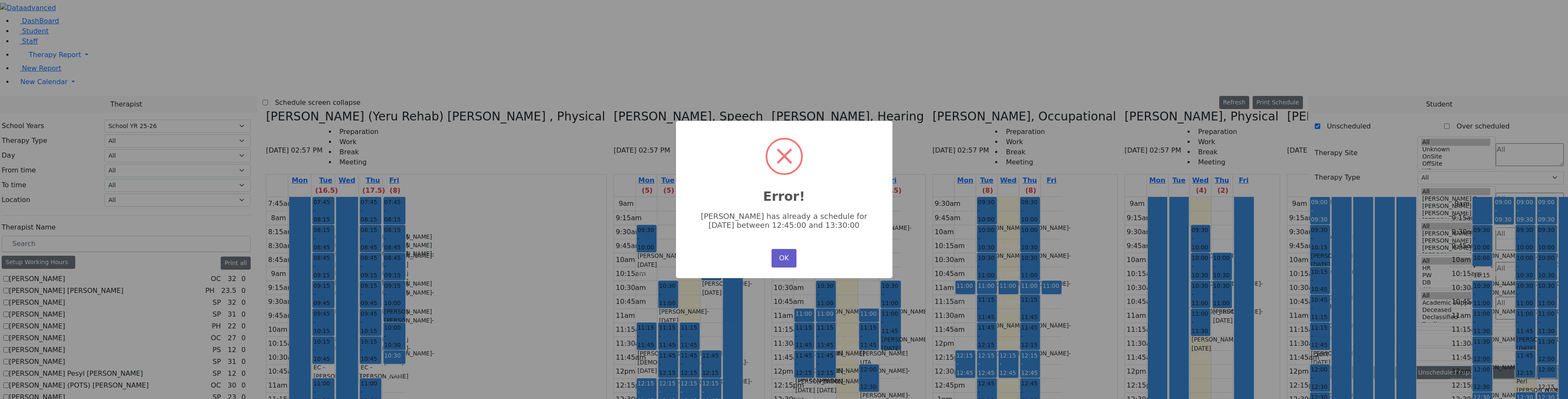
click at [771, 261] on button "OK" at bounding box center [784, 258] width 25 height 19
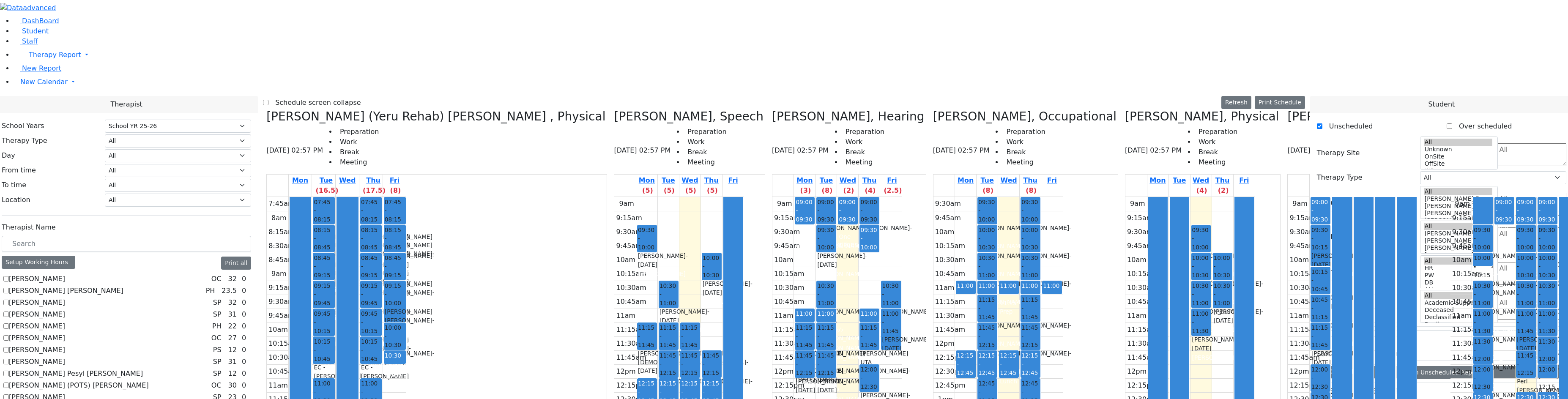
scroll to position [127, 0]
click at [1517, 335] on div "[PERSON_NAME] - [DATE]" at bounding box center [1526, 344] width 18 height 18
click at [1450, 197] on div "9am 9:15am 9:30am 9:45am 10am 10:15am 10:30am 10:45am 11am 11:15am 11:30am 11:4…" at bounding box center [1515, 364] width 129 height 335
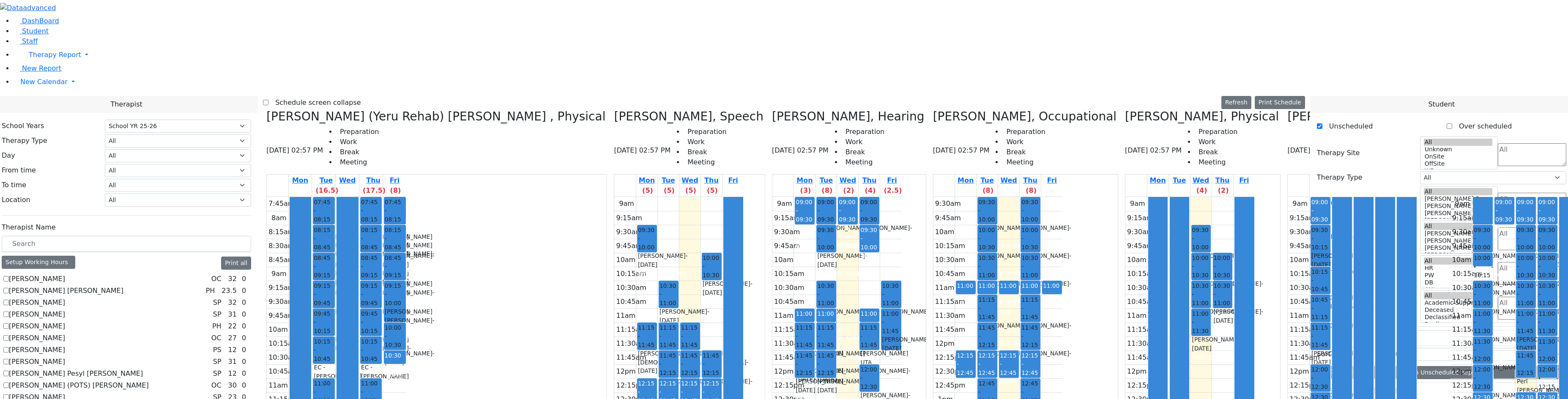
click at [1125, 110] on icon at bounding box center [1125, 116] width 0 height 14
checkbox input "false"
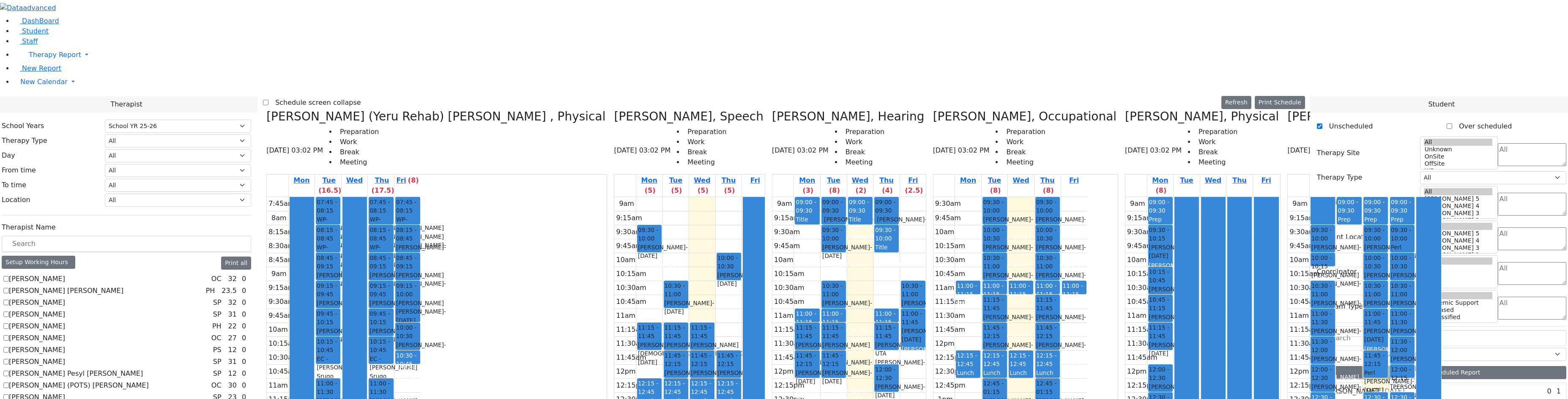
scroll to position [547, 0]
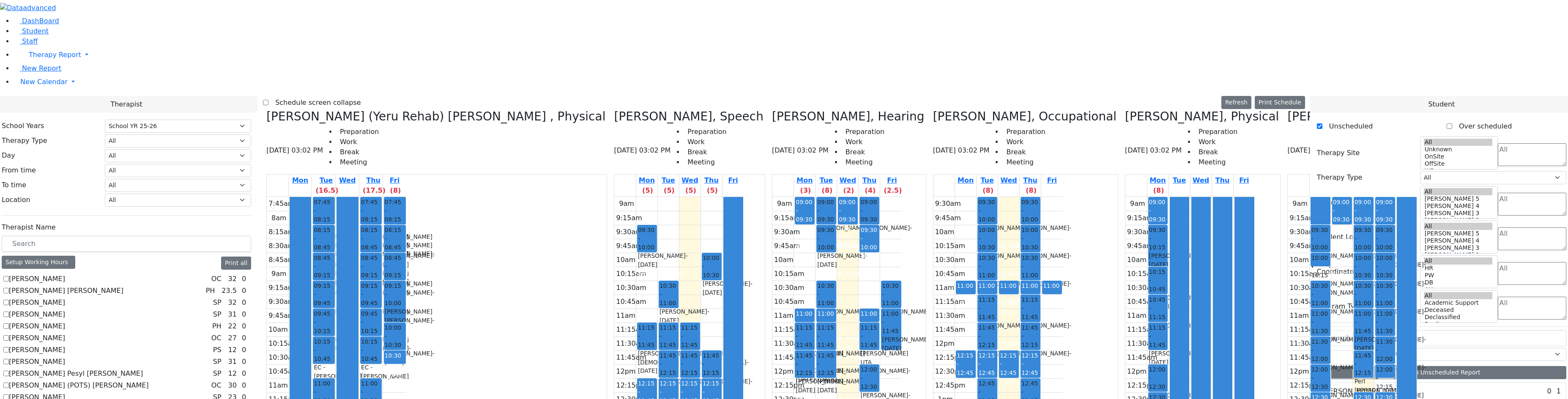
drag, startPoint x: 1304, startPoint y: 92, endPoint x: 1281, endPoint y: 244, distance: 153.7
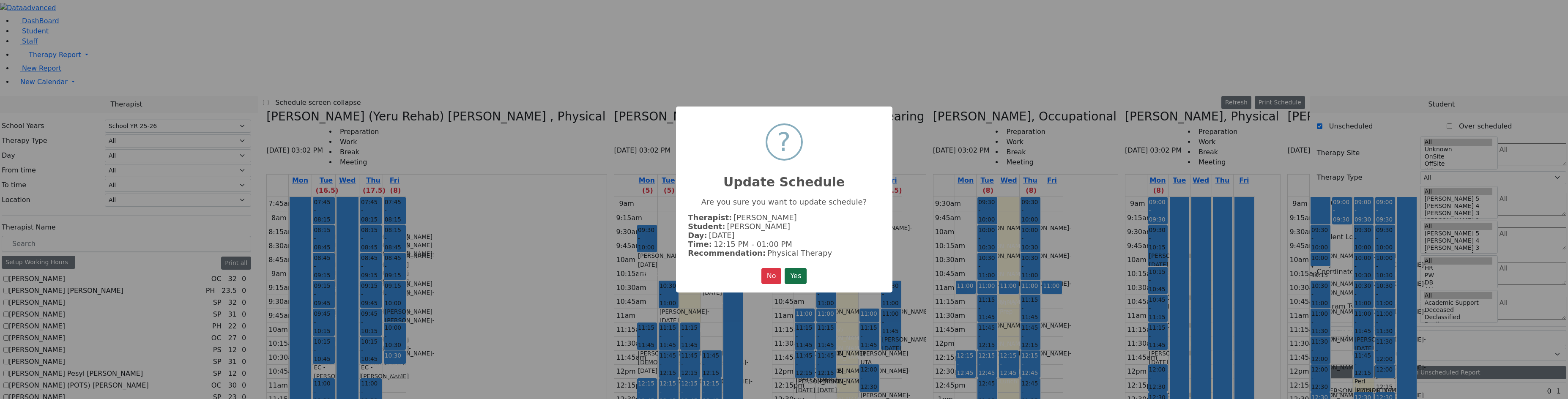
click at [803, 279] on button "Yes" at bounding box center [796, 276] width 22 height 16
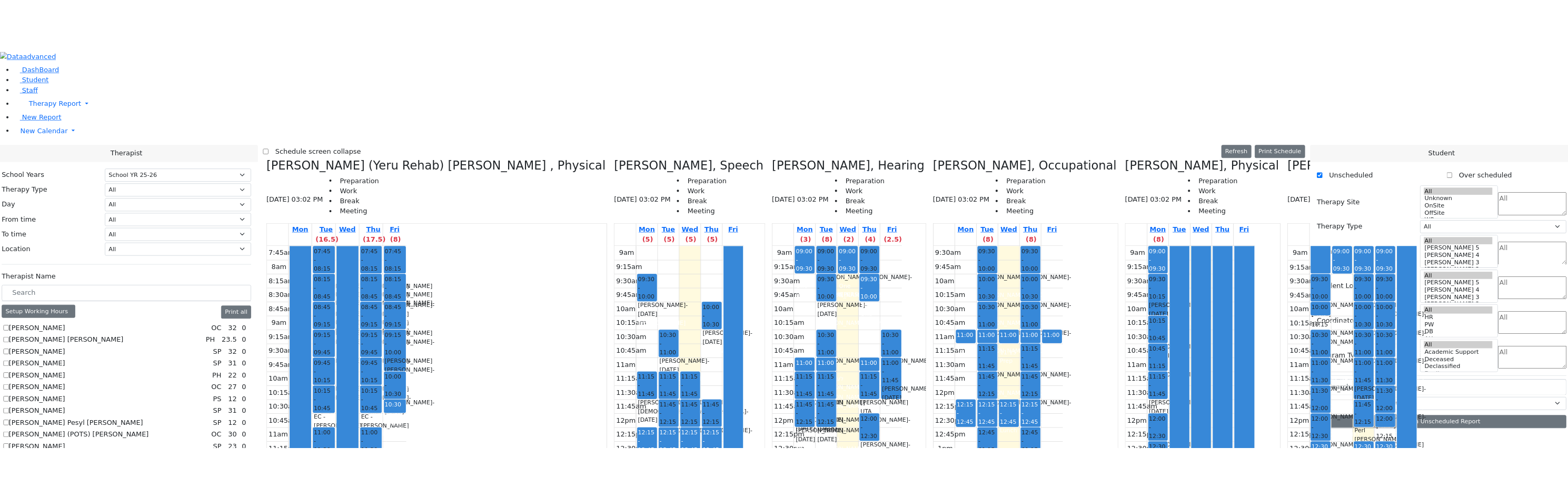
scroll to position [0, 0]
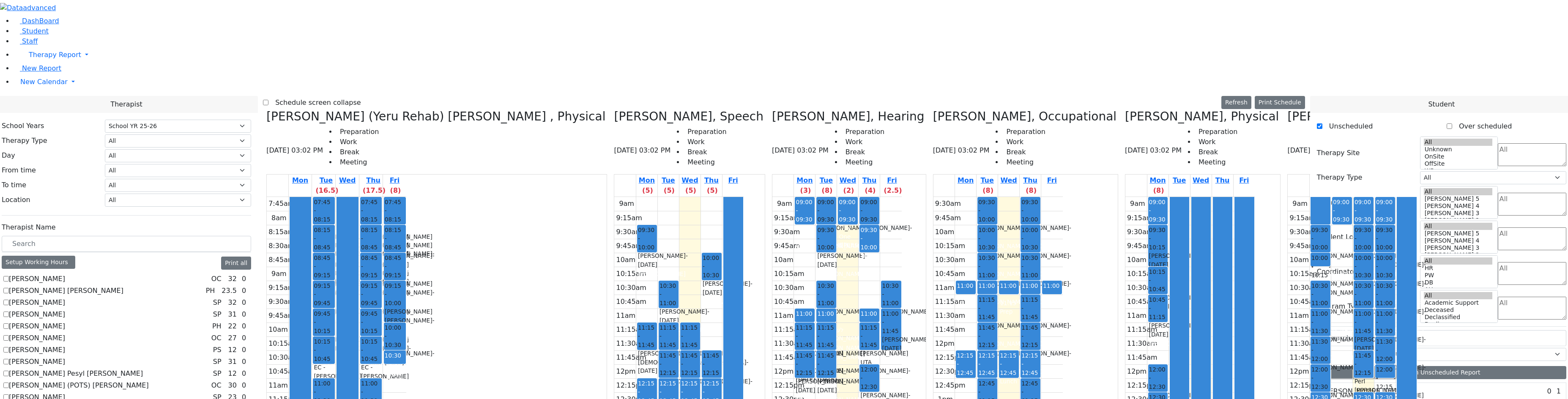
drag, startPoint x: 946, startPoint y: 187, endPoint x: 1302, endPoint y: 93, distance: 368.2
click at [1302, 110] on div "[PERSON_NAME] (Yeru Rehab) [PERSON_NAME] , Physical [DATE] 03:02 PM Preparation…" at bounding box center [784, 321] width 1042 height 423
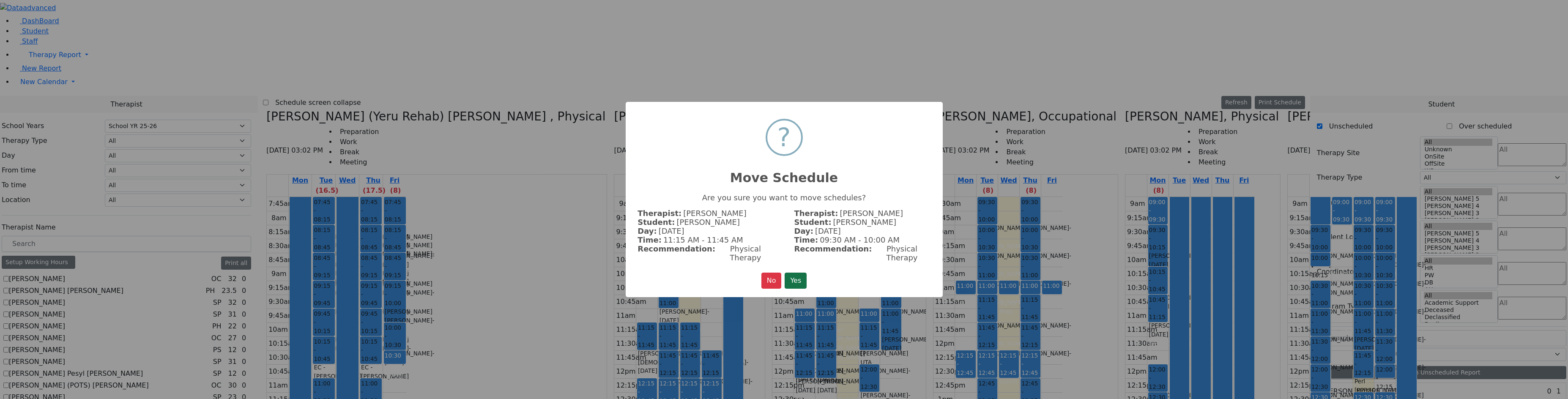
click at [794, 278] on button "Yes" at bounding box center [796, 281] width 22 height 16
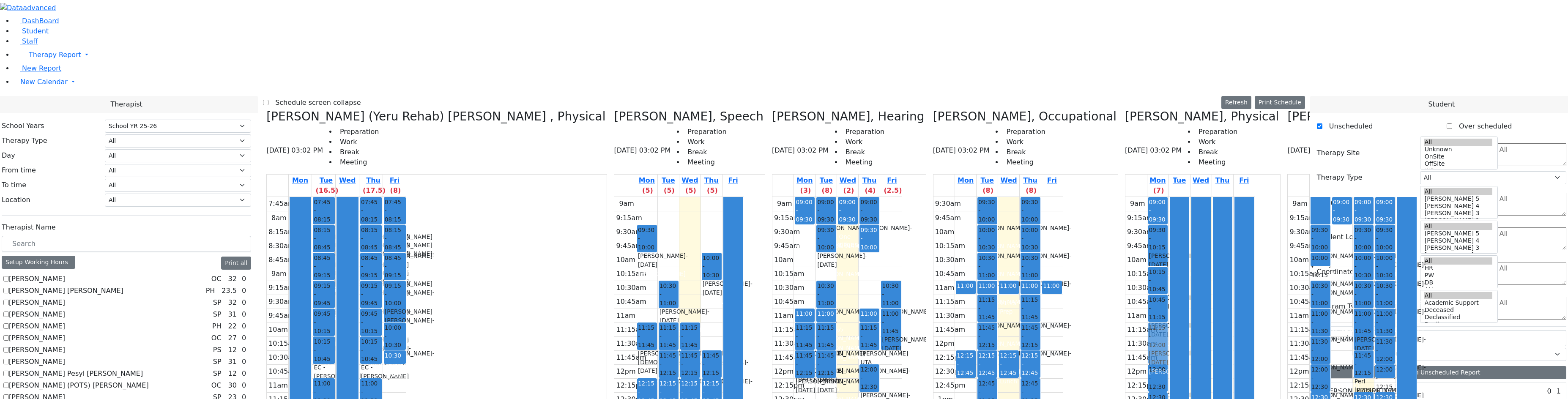
drag, startPoint x: 1280, startPoint y: 251, endPoint x: 942, endPoint y: 197, distance: 342.3
click at [942, 197] on div "[PERSON_NAME] (Yeru Rehab) [PERSON_NAME] , Physical [DATE] 03:02 PM Preparation…" at bounding box center [784, 321] width 1042 height 423
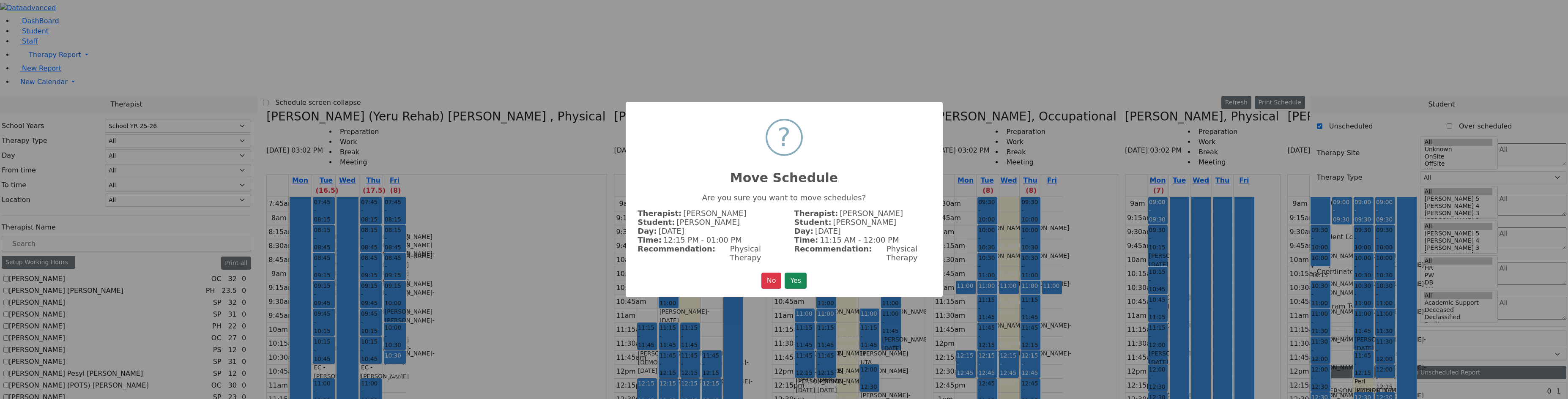
drag, startPoint x: 782, startPoint y: 281, endPoint x: 786, endPoint y: 278, distance: 5.0
click at [783, 280] on div "No No Yes" at bounding box center [784, 281] width 45 height 16
click at [788, 277] on button "Yes" at bounding box center [796, 281] width 22 height 16
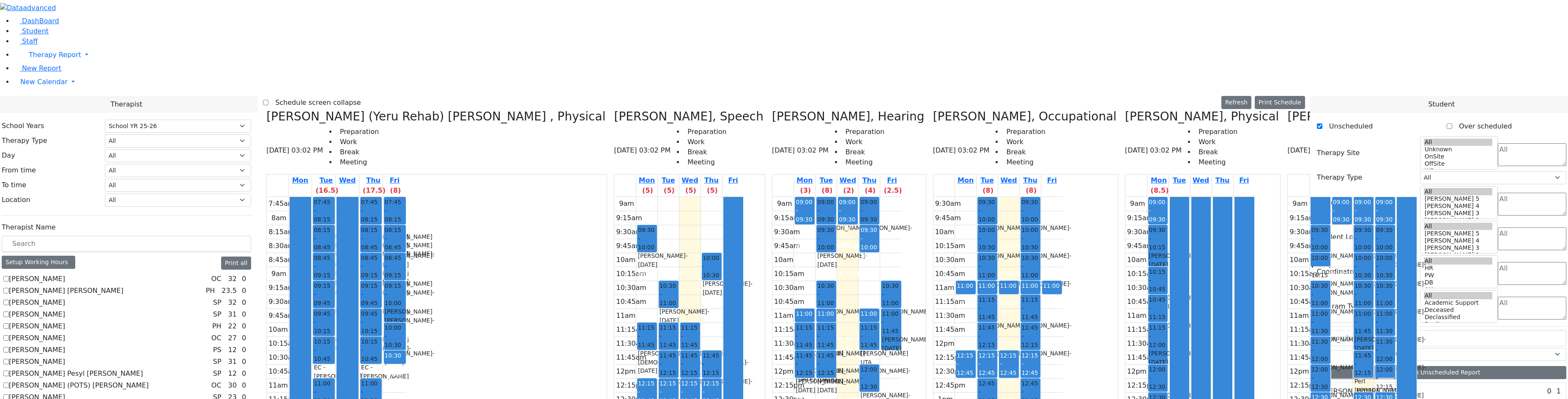
checkbox input "false"
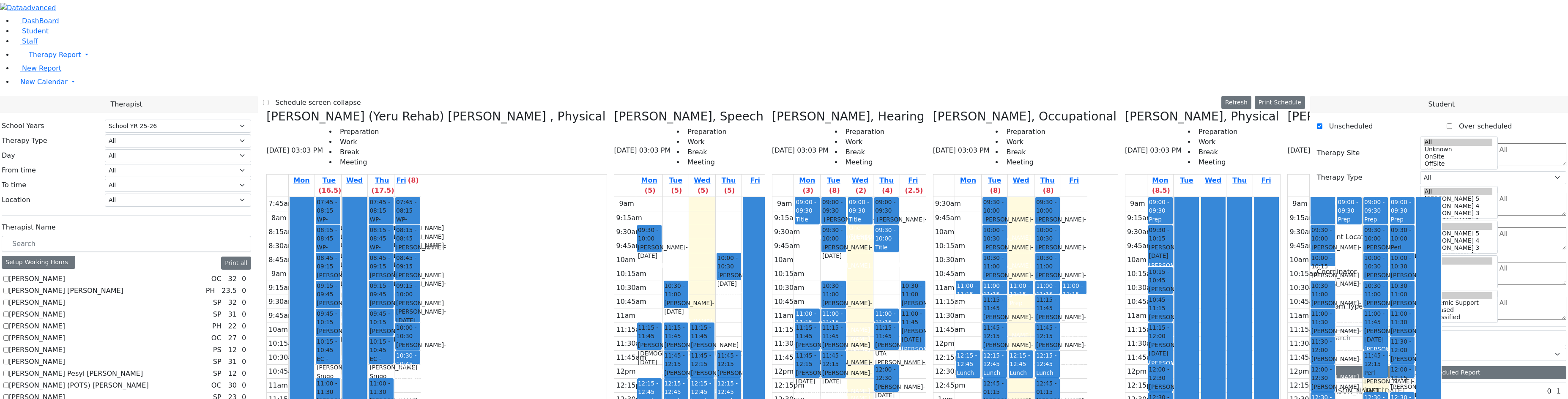
click at [933, 110] on h3 "[PERSON_NAME], Occupational" at bounding box center [1025, 117] width 183 height 14
click at [933, 110] on icon at bounding box center [933, 116] width 0 height 14
checkbox input "false"
